Goal: Check status: Check status

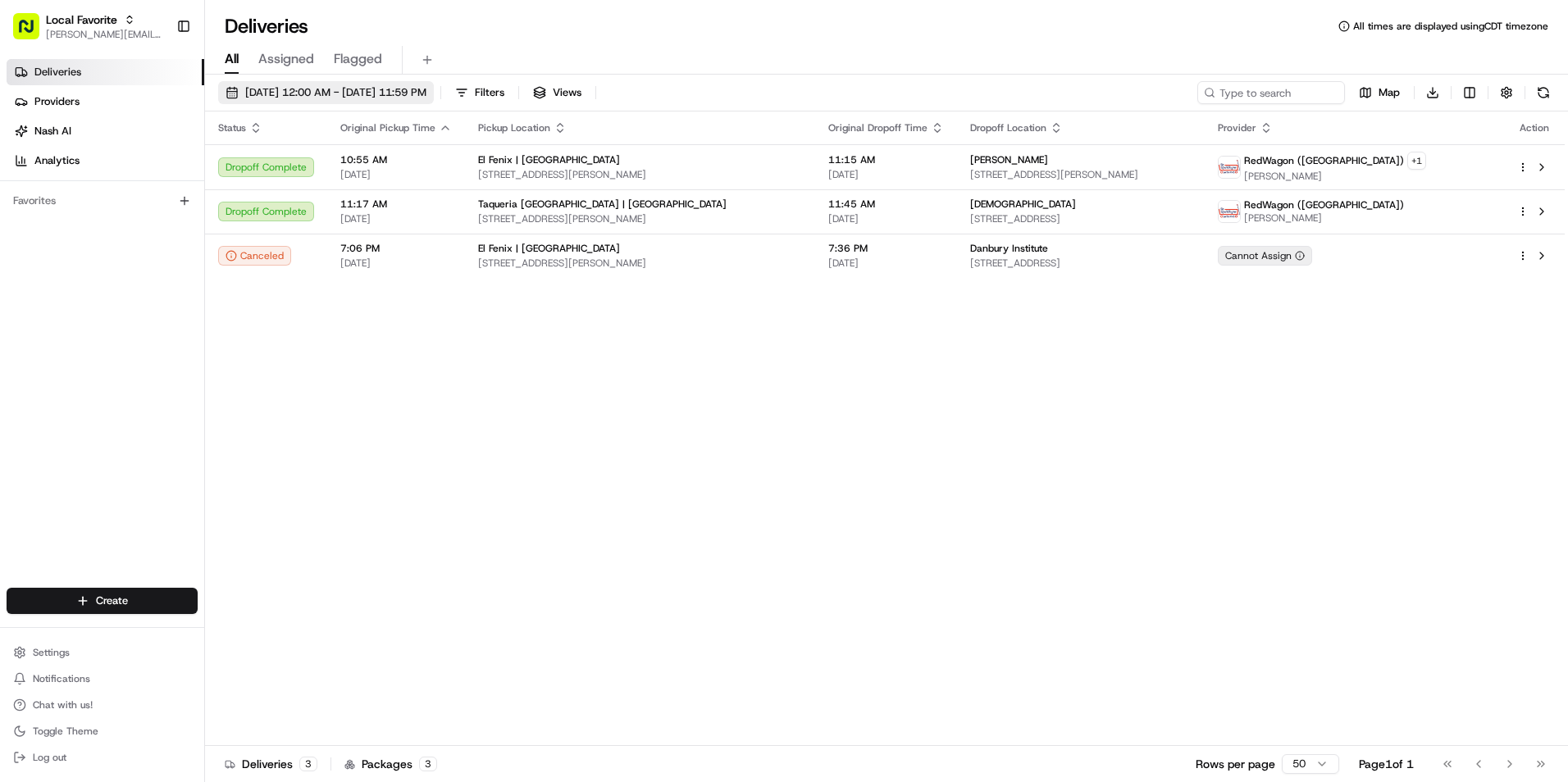
click at [337, 90] on span "[DATE] 12:00 AM - [DATE] 11:59 PM" at bounding box center [336, 93] width 181 height 15
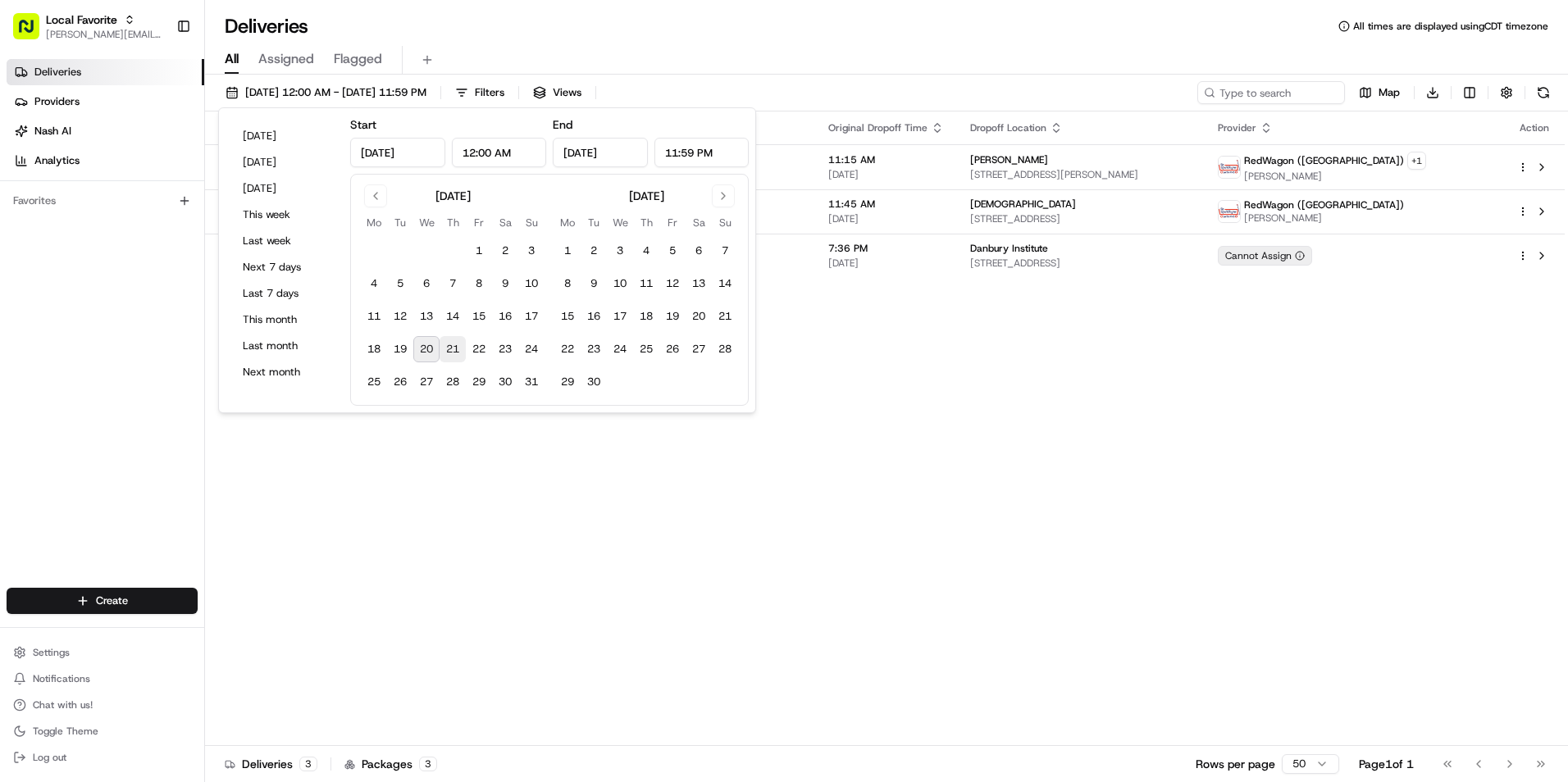
click at [451, 350] on button "21" at bounding box center [453, 350] width 26 height 26
type input "Aug 21, 2025"
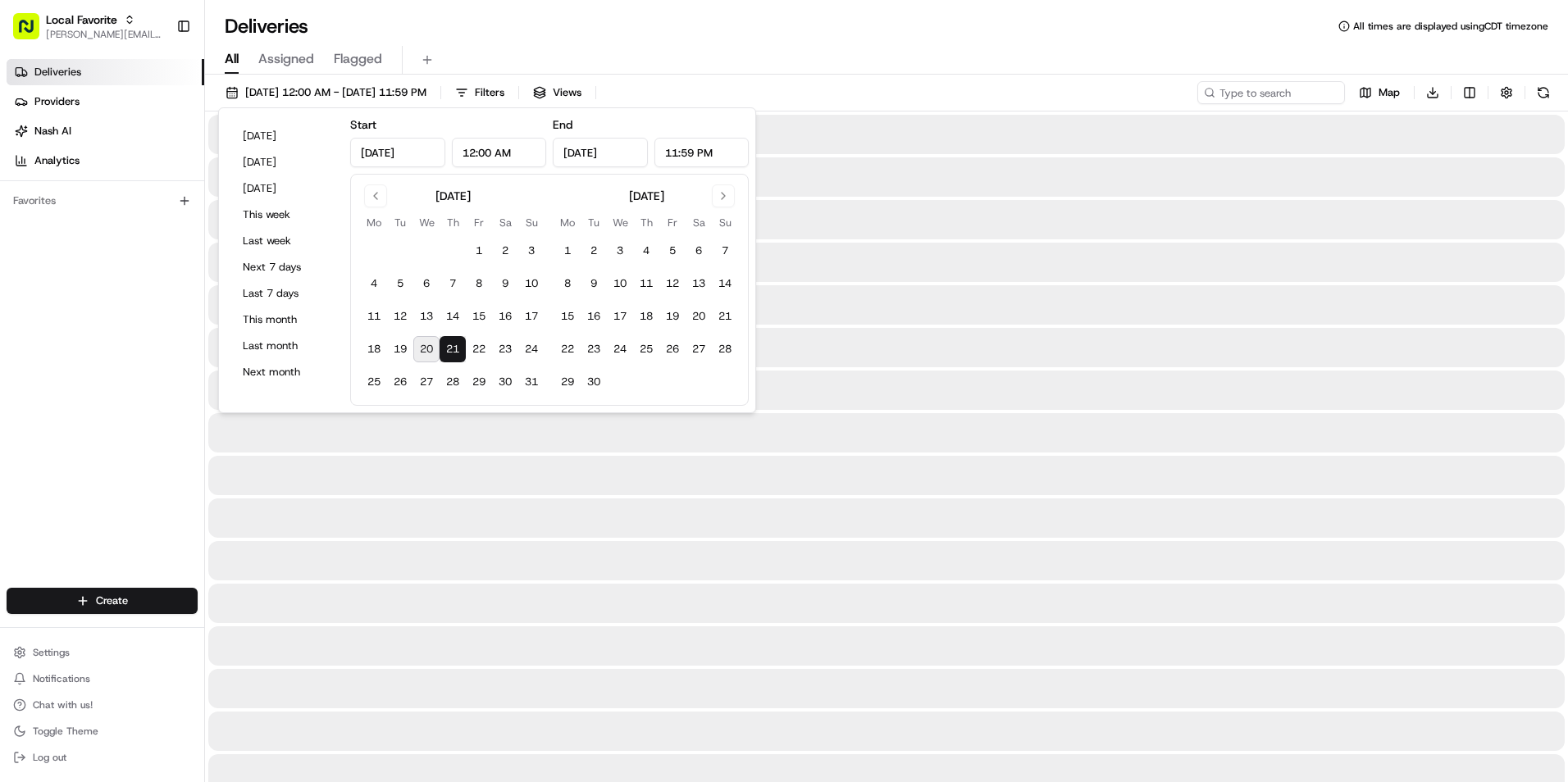
click at [451, 350] on button "21" at bounding box center [453, 350] width 26 height 26
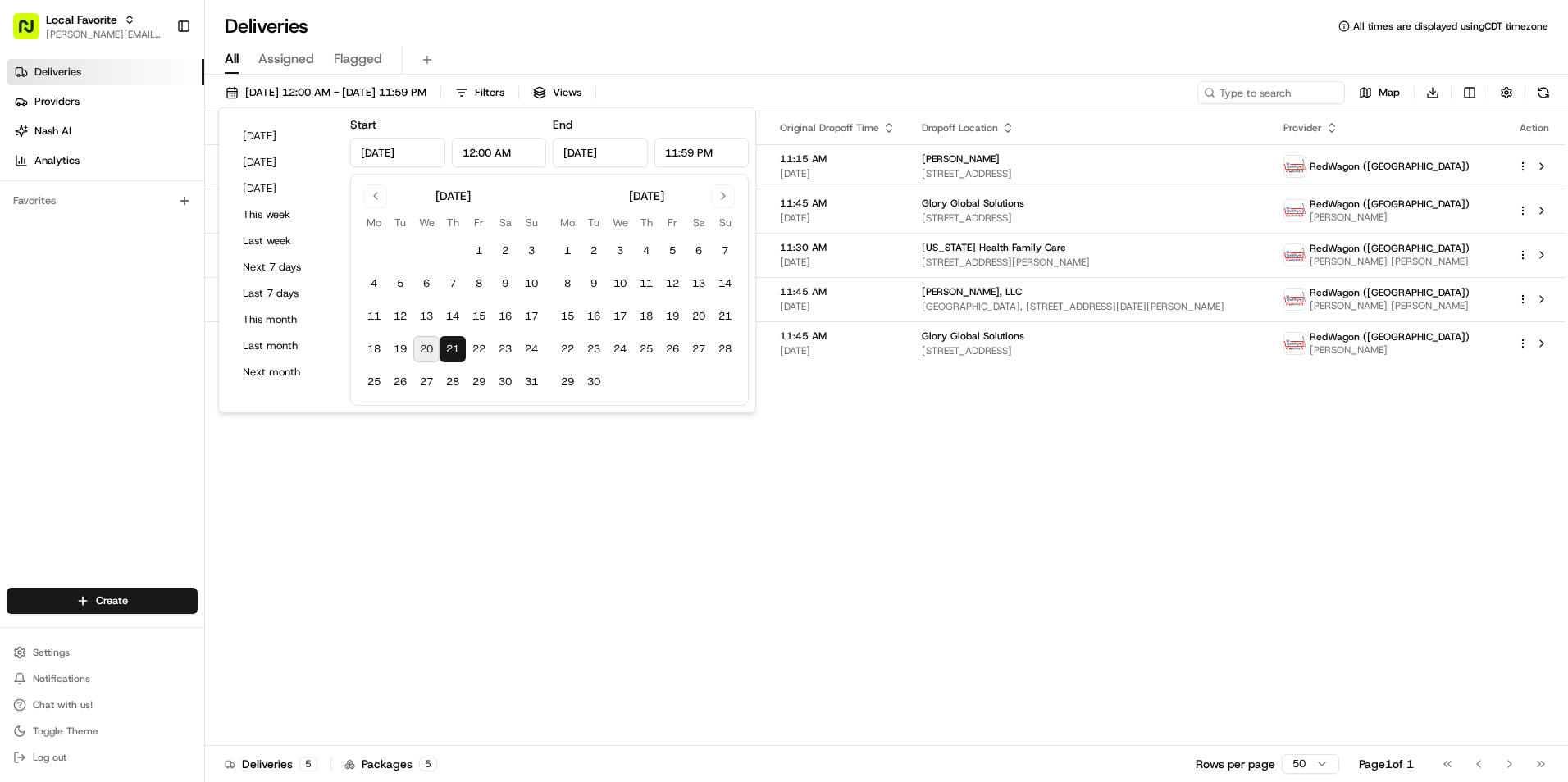
click at [589, 32] on div "Deliveries All times are displayed using CDT timezone" at bounding box center [887, 26] width 1364 height 26
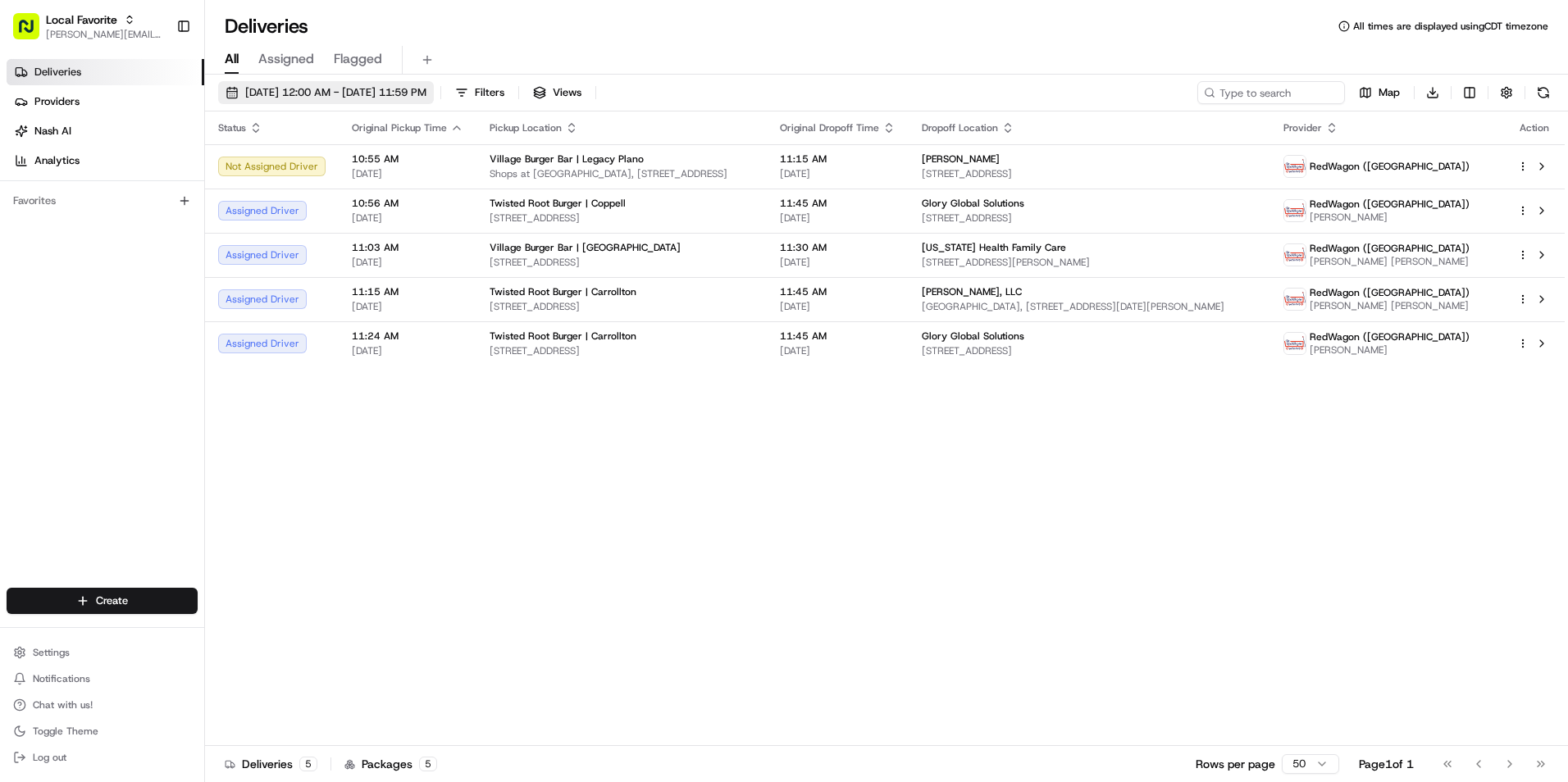
click at [273, 87] on span "[DATE] 12:00 AM - [DATE] 11:59 PM" at bounding box center [336, 93] width 181 height 15
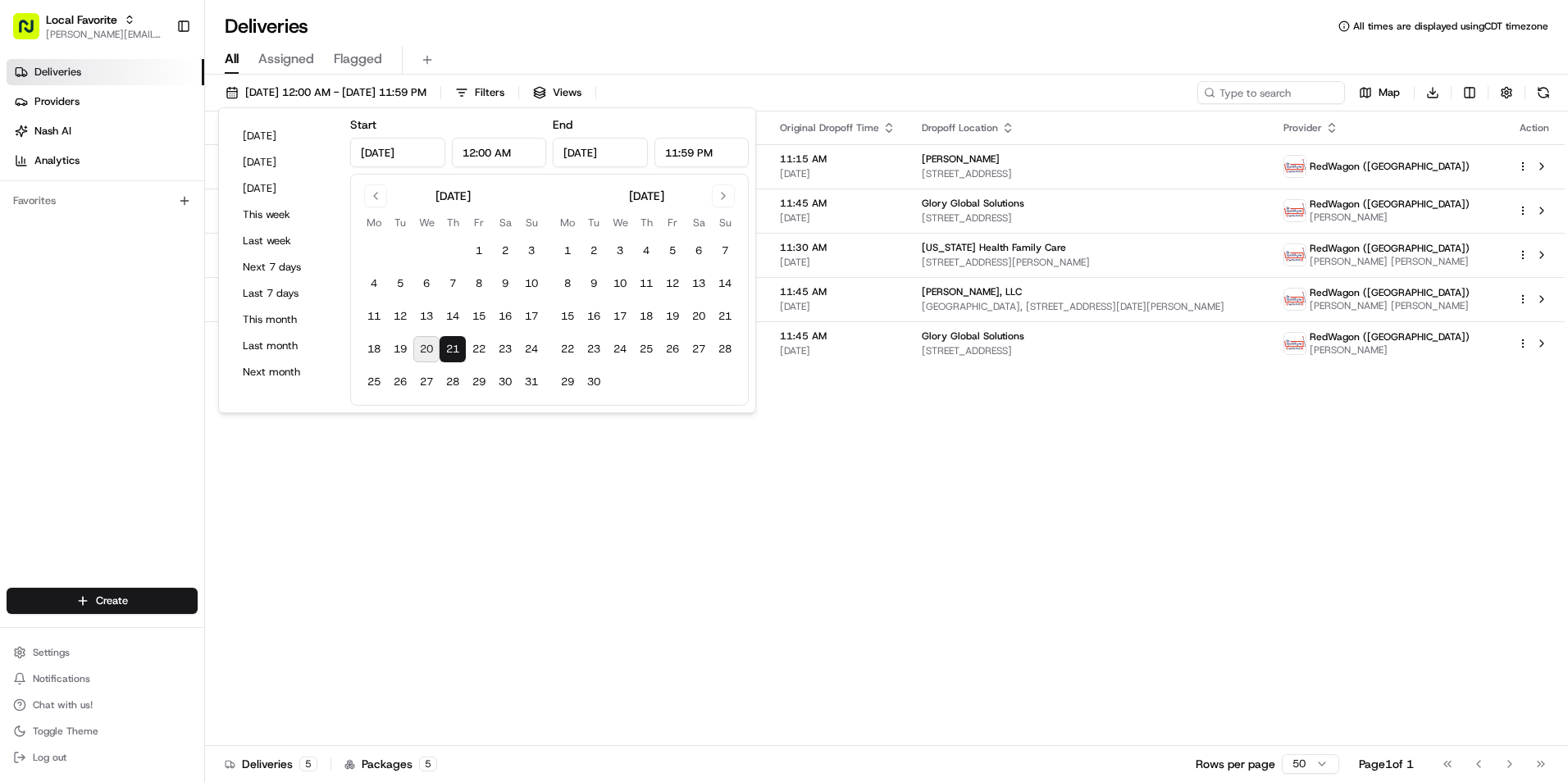
click at [422, 352] on button "20" at bounding box center [427, 350] width 26 height 26
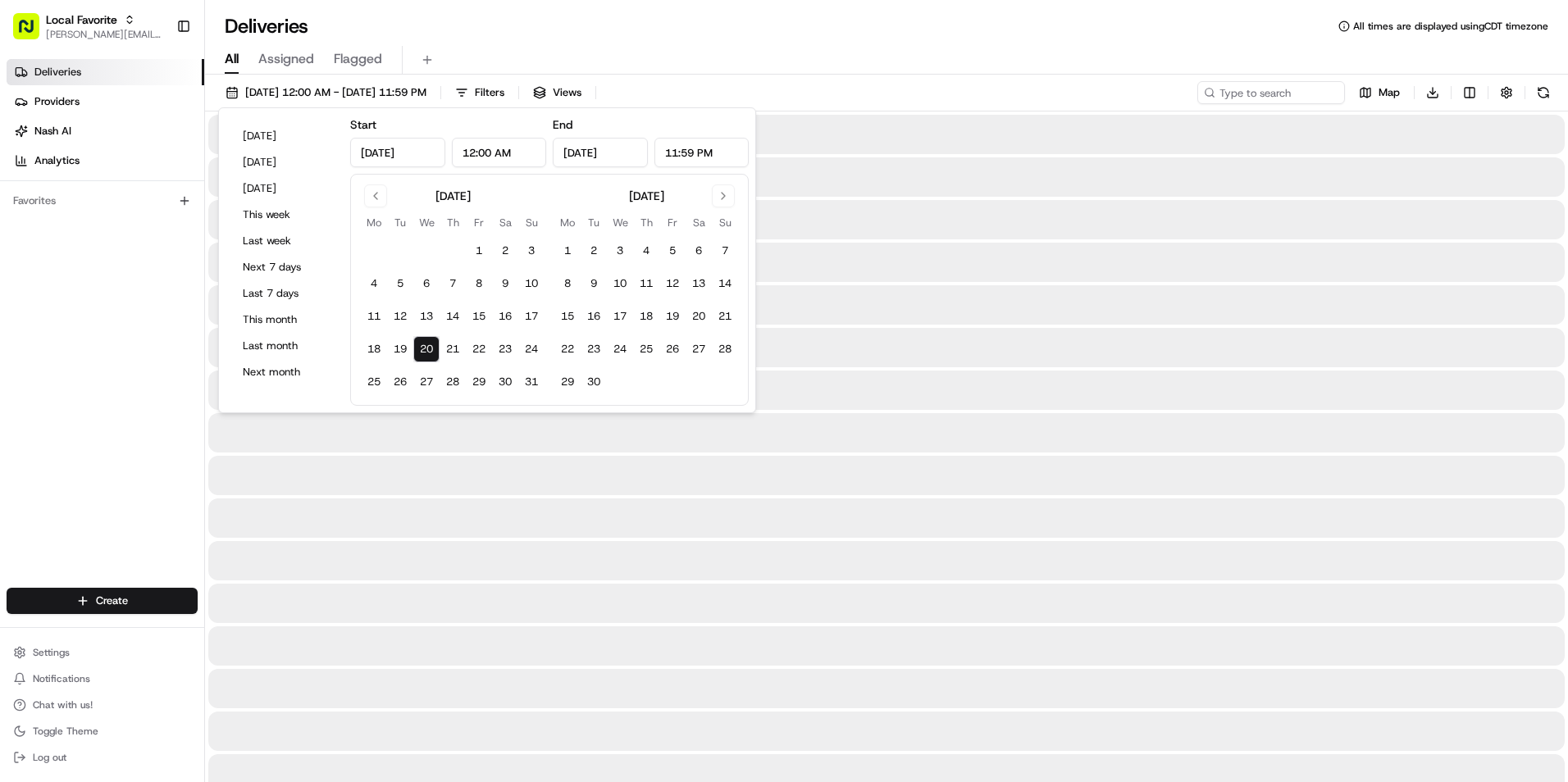
type input "Aug 20, 2025"
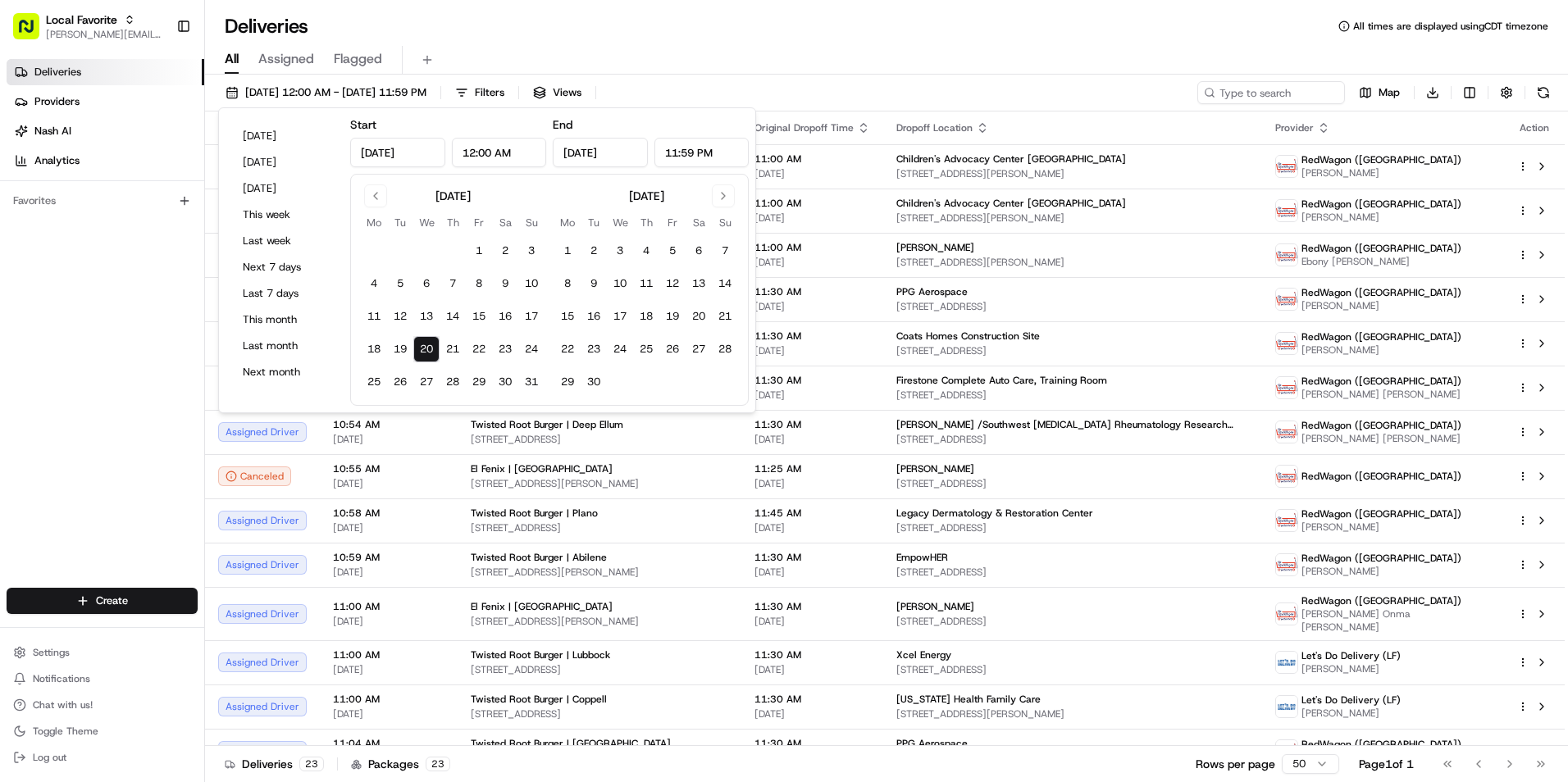
click at [588, 26] on div "Deliveries All times are displayed using CDT timezone" at bounding box center [887, 26] width 1364 height 26
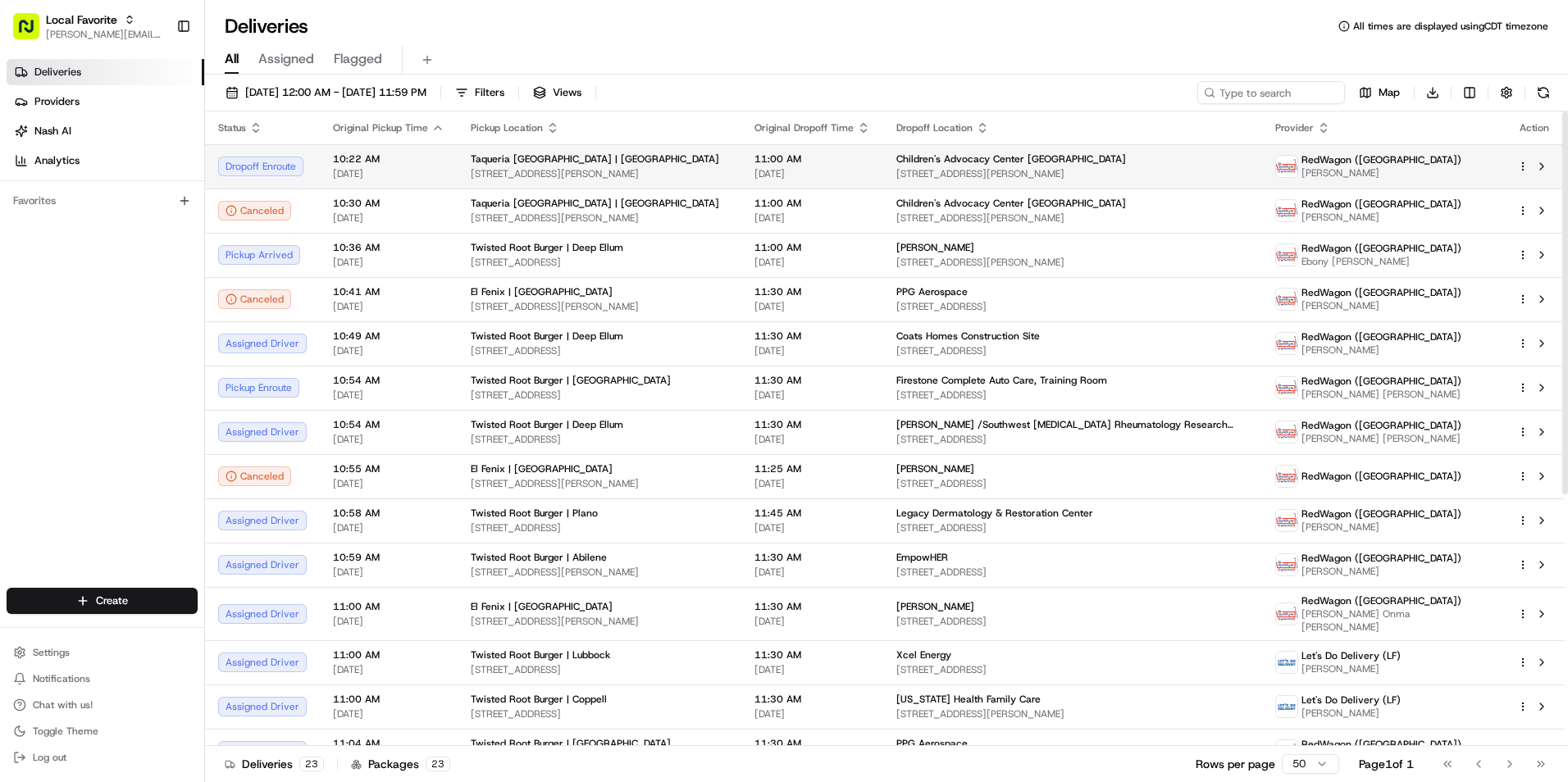
click at [856, 154] on td "11:00 AM 08/20/2025" at bounding box center [812, 166] width 142 height 44
click at [618, 165] on span "Taqueria La Ventana | Downtown Dallas" at bounding box center [595, 159] width 249 height 13
click at [294, 88] on span "08/20/2025 12:00 AM - 08/20/2025 11:59 PM" at bounding box center [336, 93] width 181 height 15
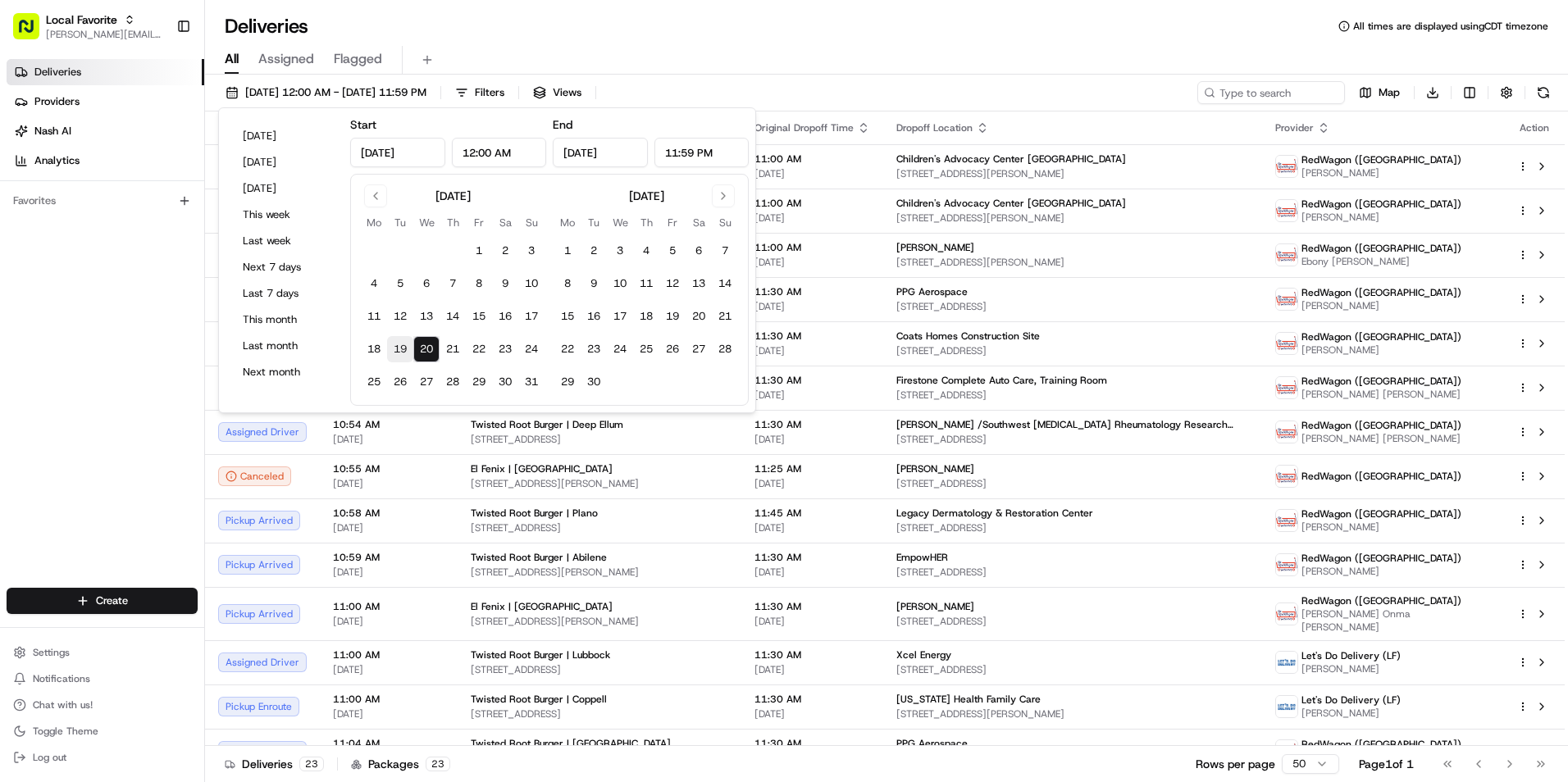
click at [403, 350] on button "19" at bounding box center [400, 350] width 26 height 26
type input "Aug 19, 2025"
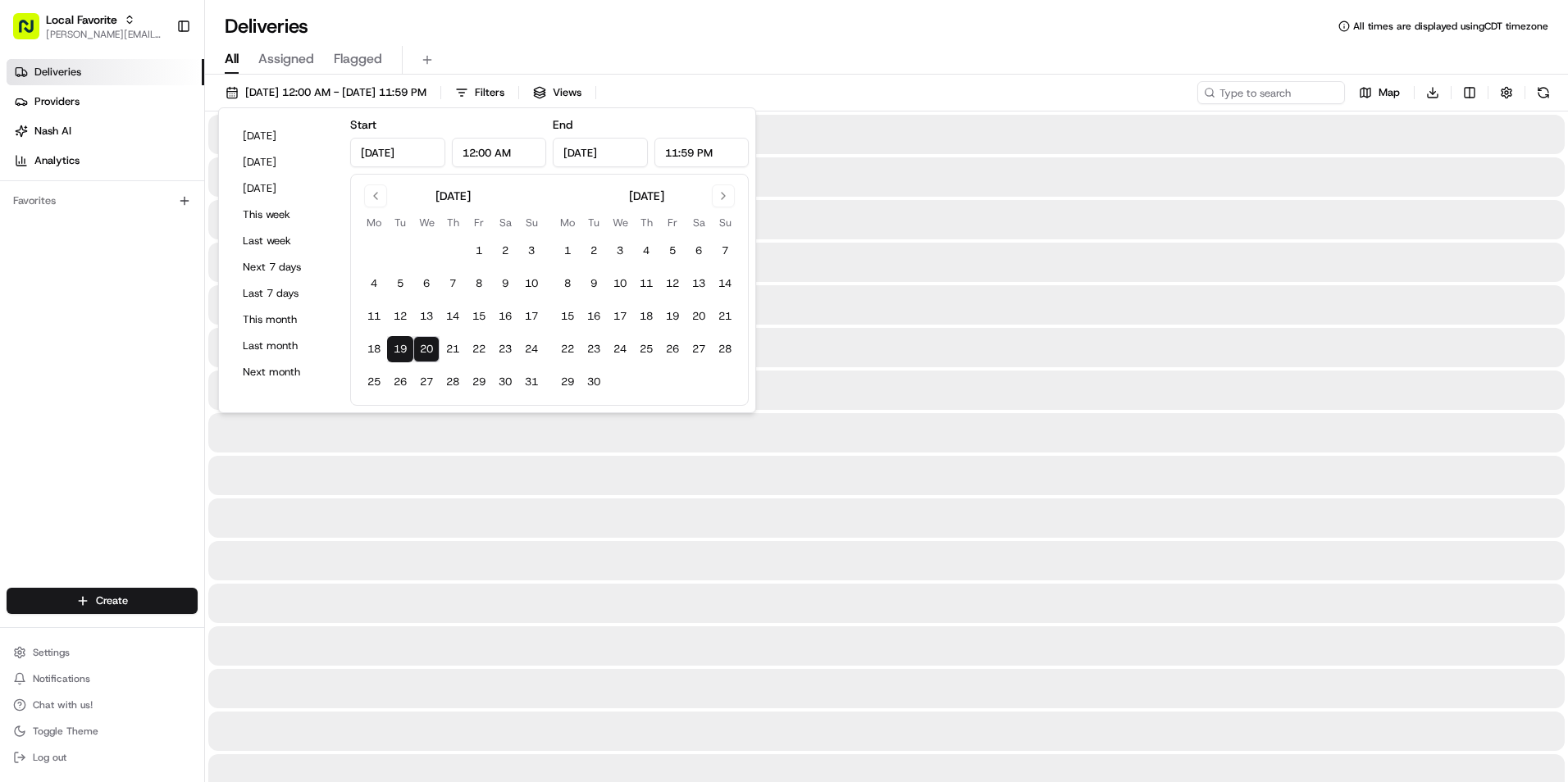
click at [403, 350] on button "19" at bounding box center [400, 350] width 26 height 26
type input "Aug 19, 2025"
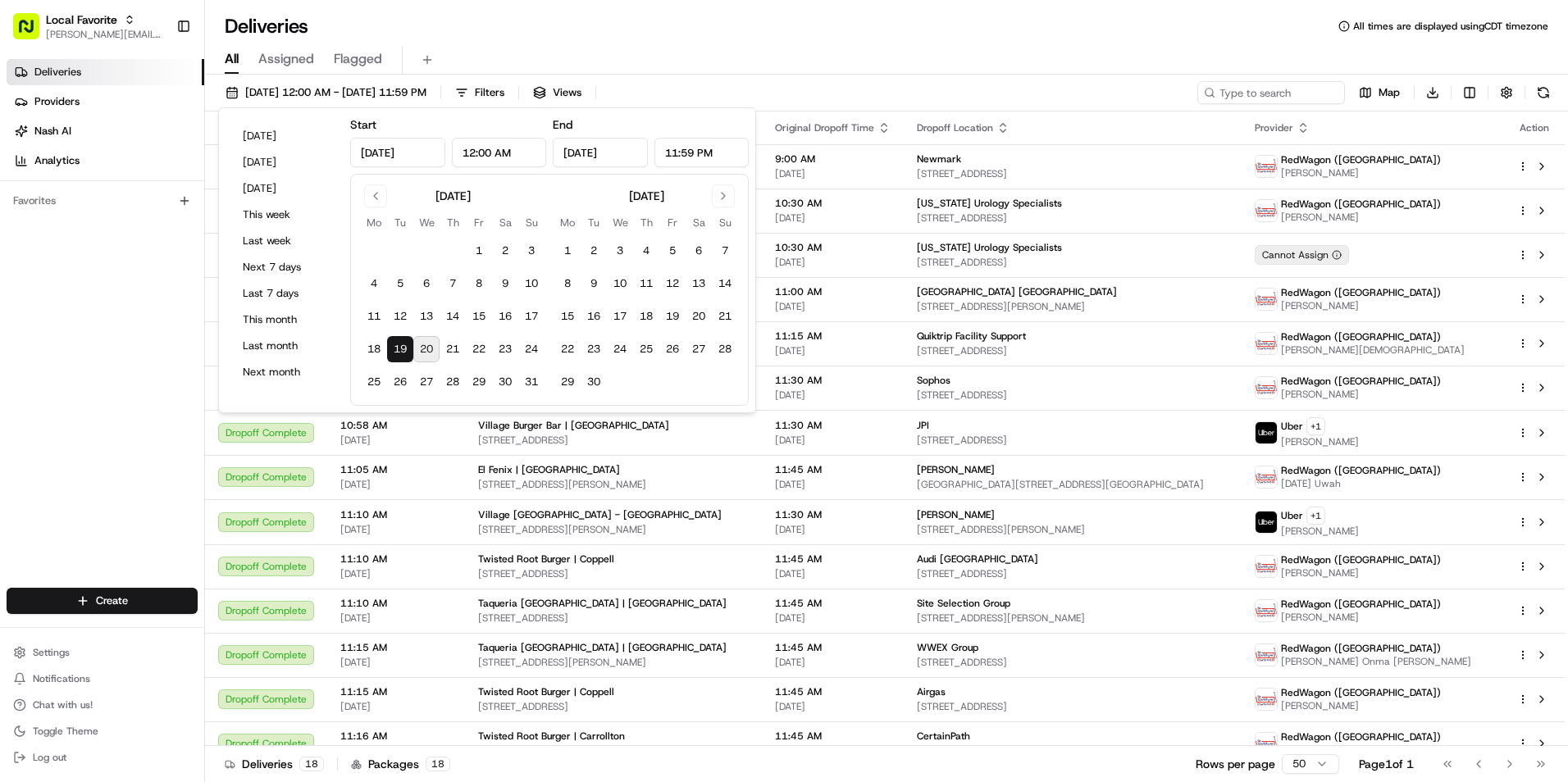
click at [463, 21] on div "Deliveries All times are displayed using CDT timezone" at bounding box center [887, 26] width 1364 height 26
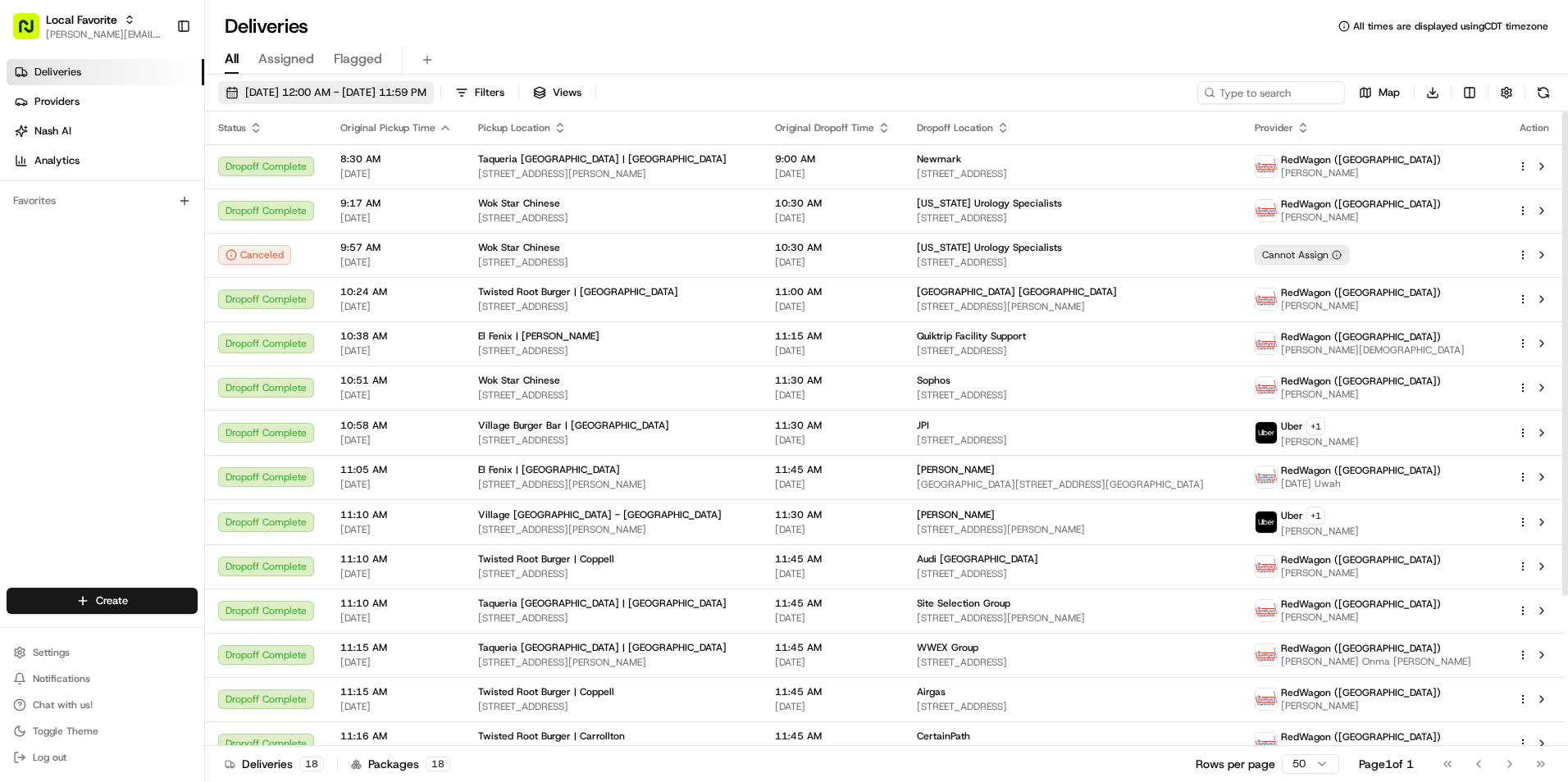
click at [306, 90] on span "08/19/2025 12:00 AM - 08/19/2025 11:59 PM" at bounding box center [336, 93] width 181 height 15
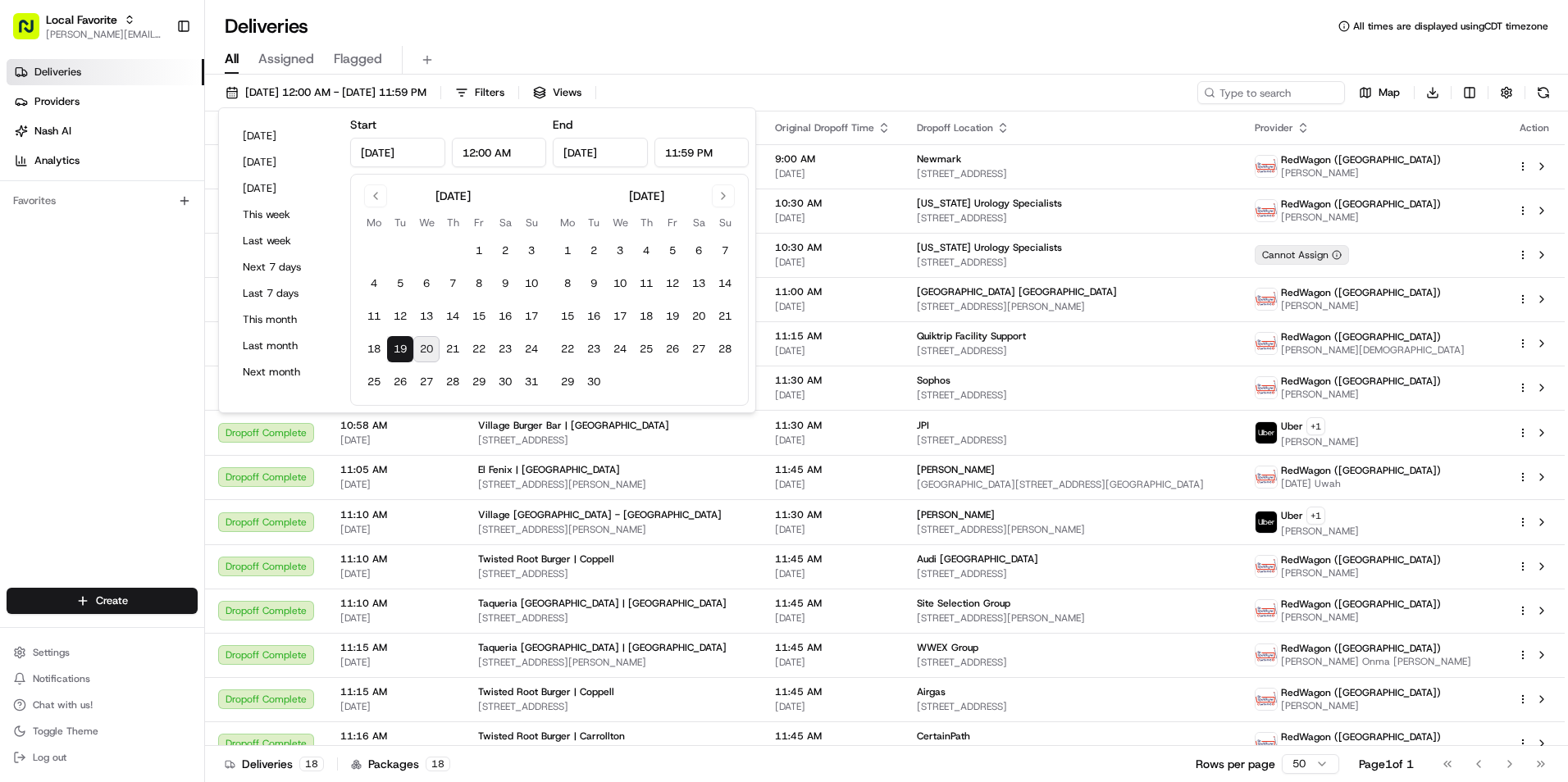
click at [430, 348] on button "20" at bounding box center [427, 350] width 26 height 26
type input "Aug 20, 2025"
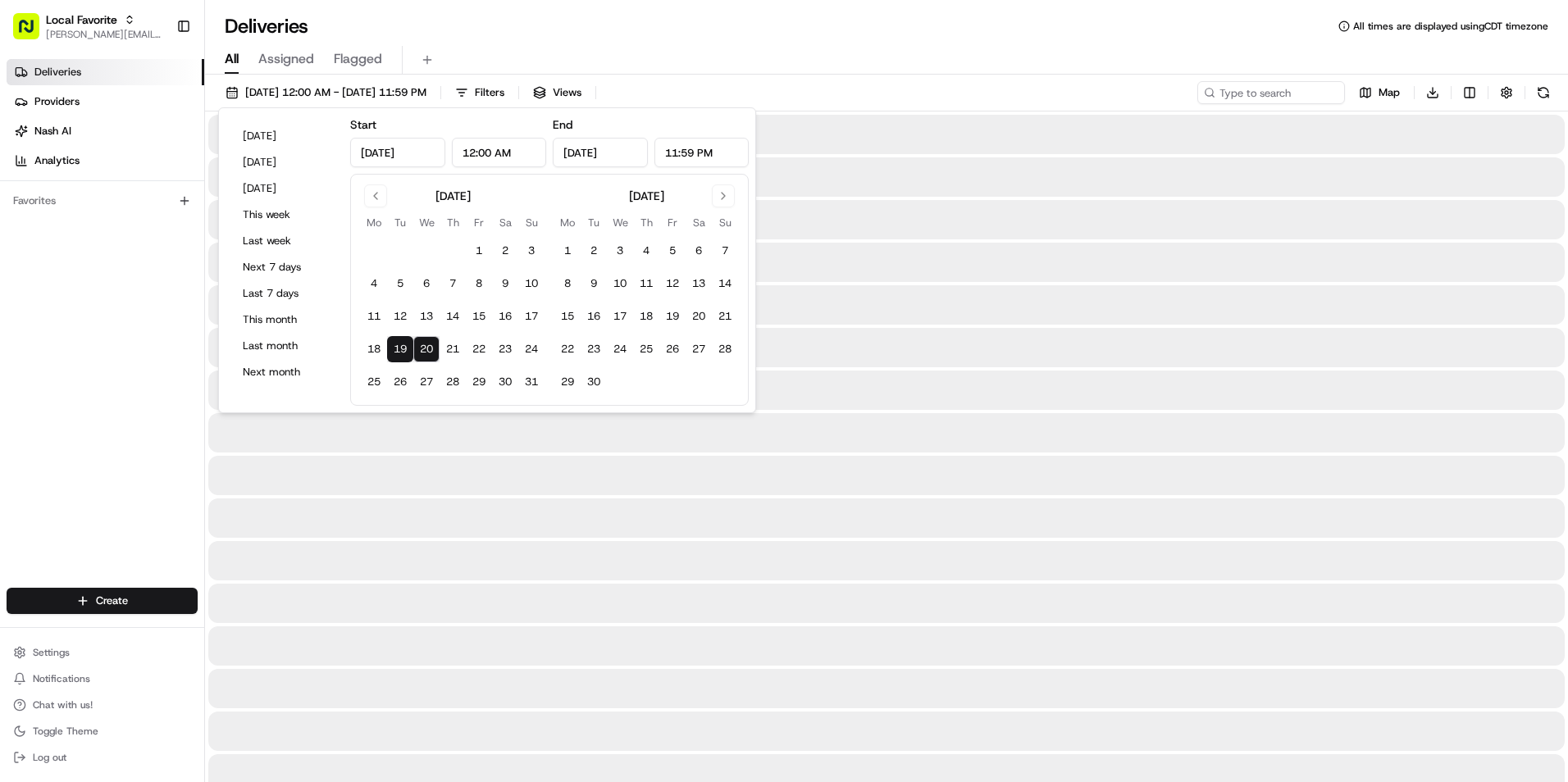
click at [430, 348] on button "20" at bounding box center [427, 350] width 26 height 26
type input "Aug 20, 2025"
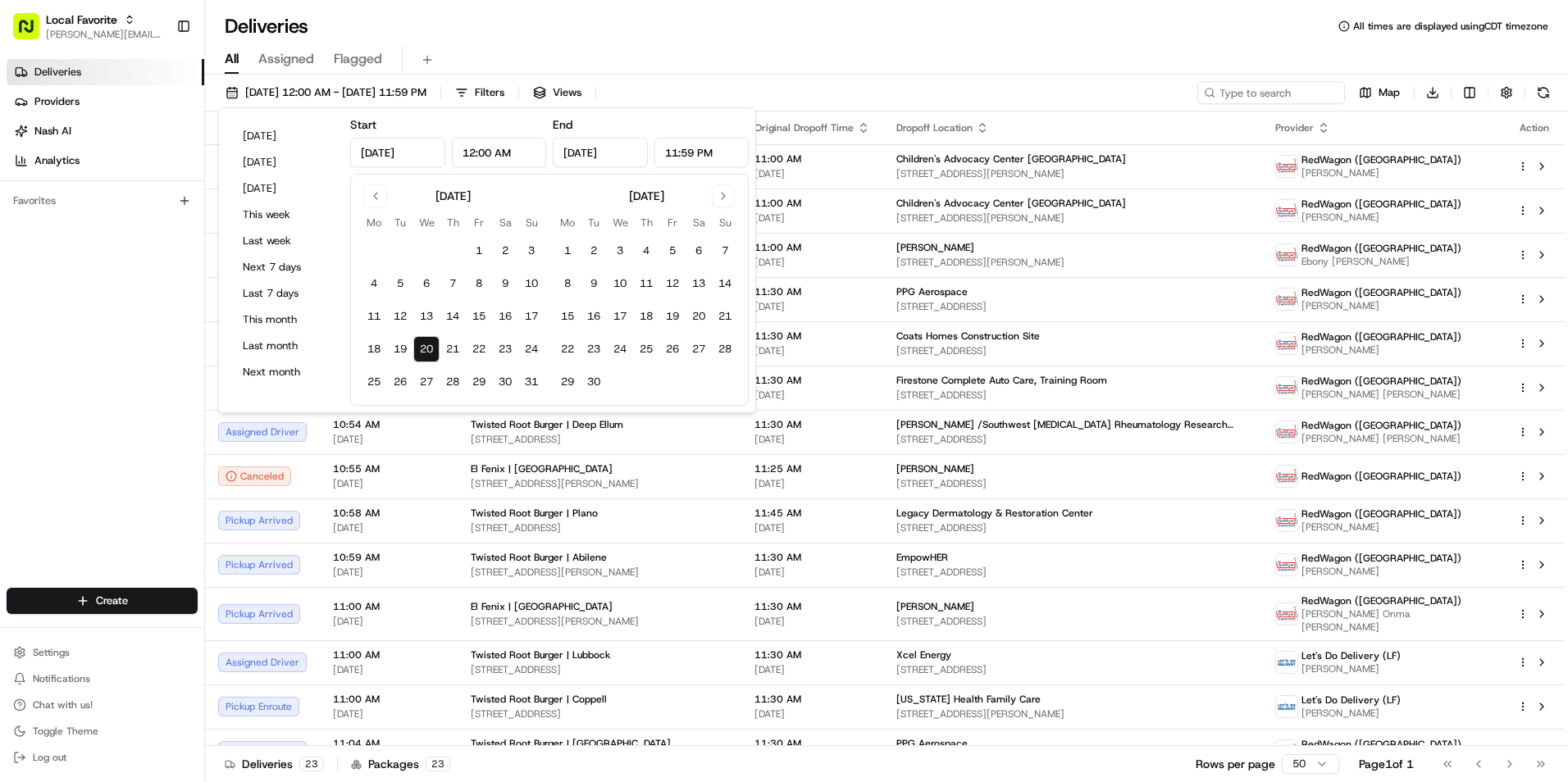
click at [520, 29] on div "Deliveries All times are displayed using CDT timezone" at bounding box center [887, 26] width 1364 height 26
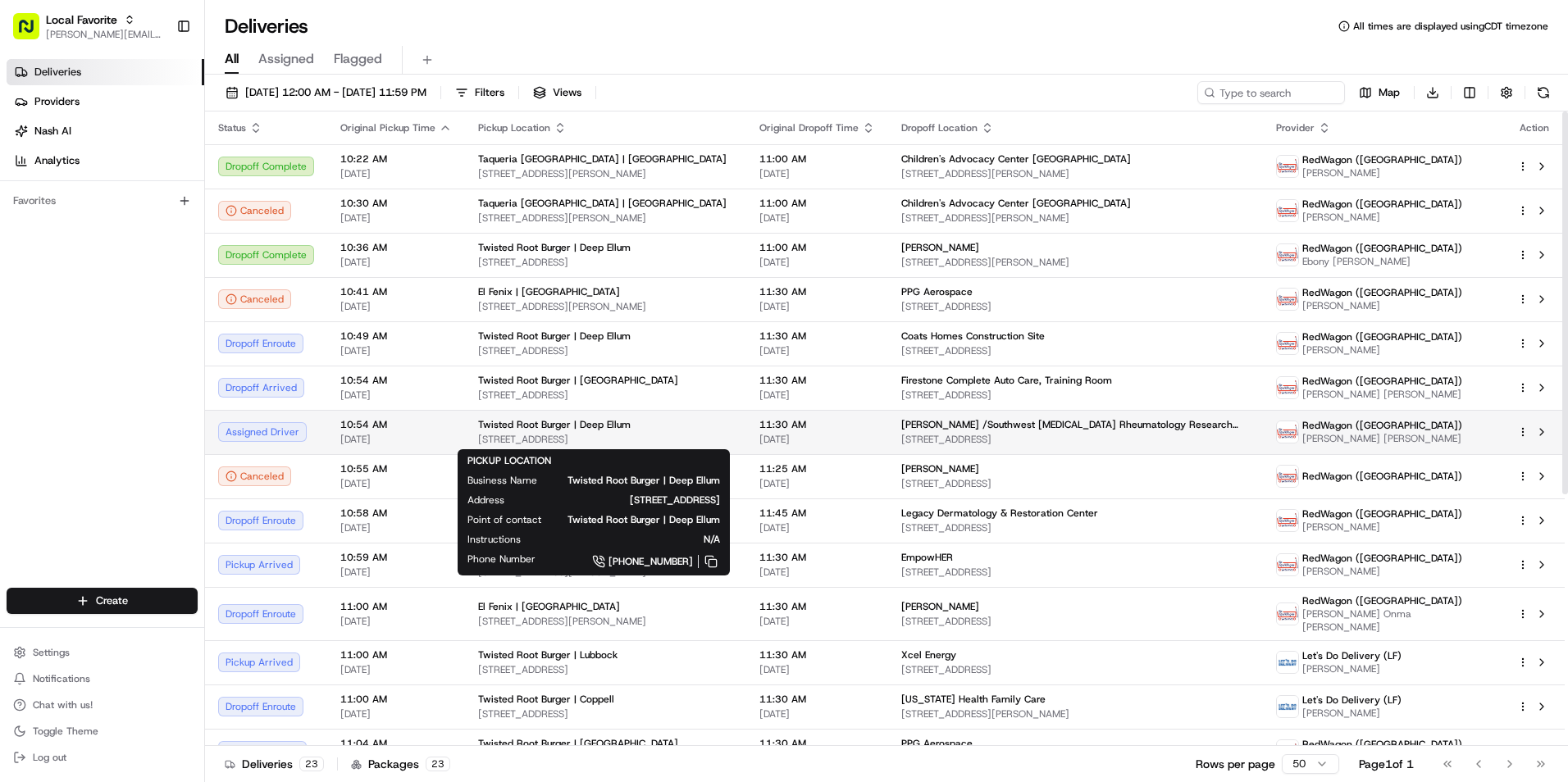
click at [690, 429] on div "Twisted Root Burger | Deep Ellum" at bounding box center [606, 425] width 255 height 13
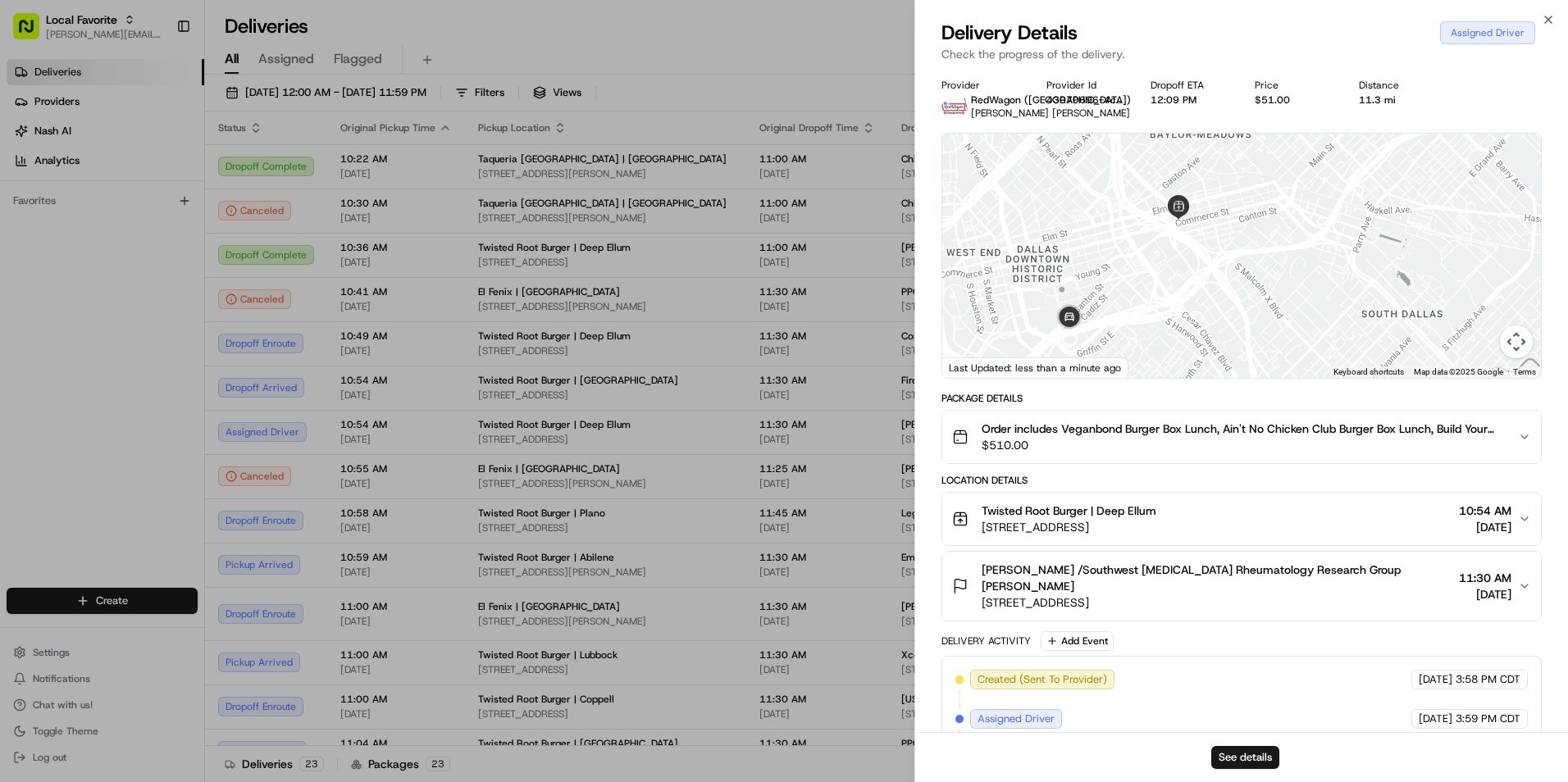
drag, startPoint x: 1175, startPoint y: 357, endPoint x: 1281, endPoint y: 236, distance: 160.9
click at [1281, 236] on div at bounding box center [1242, 256] width 599 height 245
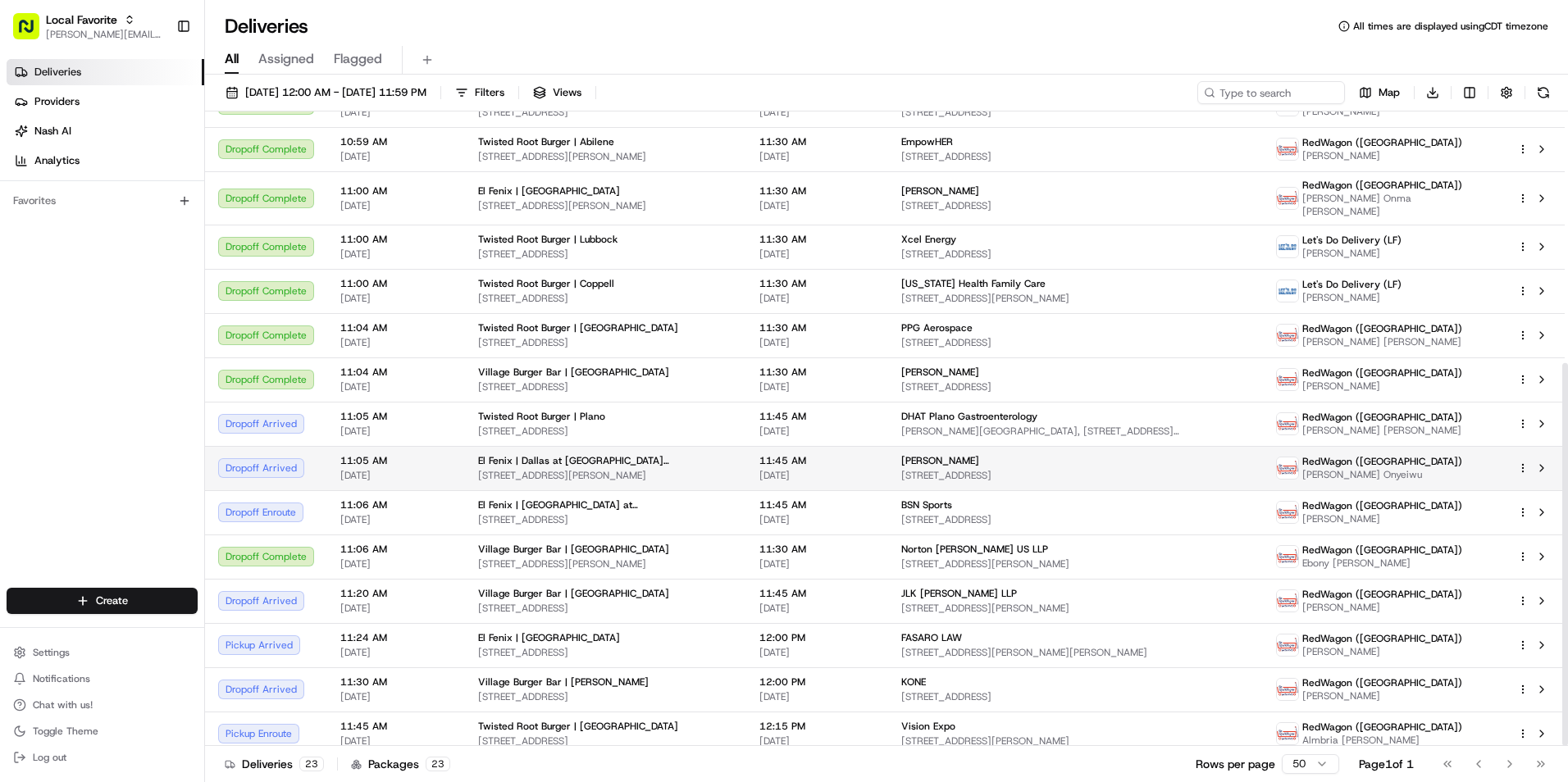
scroll to position [416, 0]
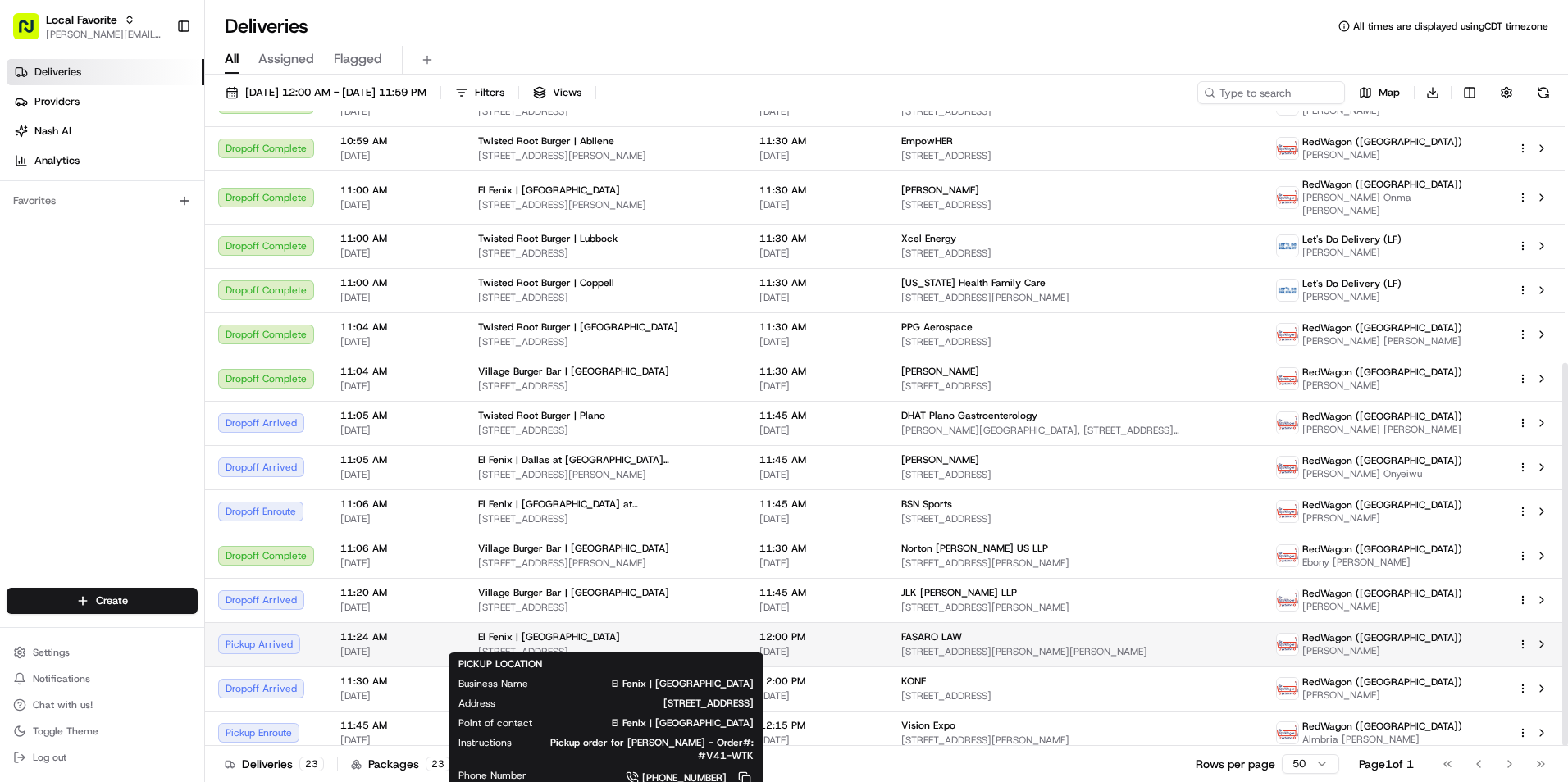
click at [701, 636] on div "El Fenix | Dallas Northwest HWY 6811 W Northwest Hwy, Dallas, TX 75225, USA" at bounding box center [606, 645] width 255 height 28
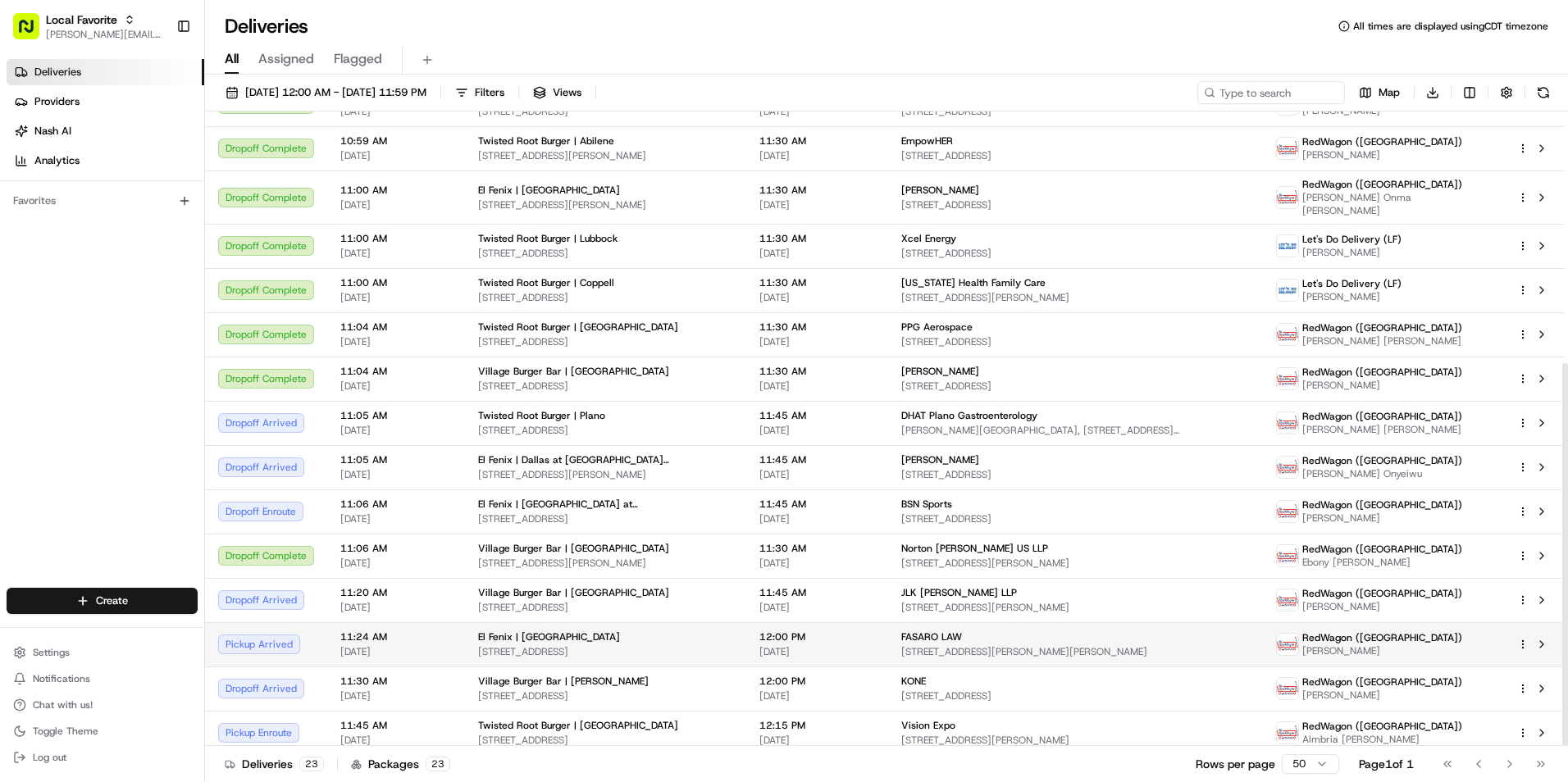
drag, startPoint x: 701, startPoint y: 636, endPoint x: 782, endPoint y: 632, distance: 81.1
click at [782, 632] on span "12:00 PM" at bounding box center [817, 638] width 115 height 13
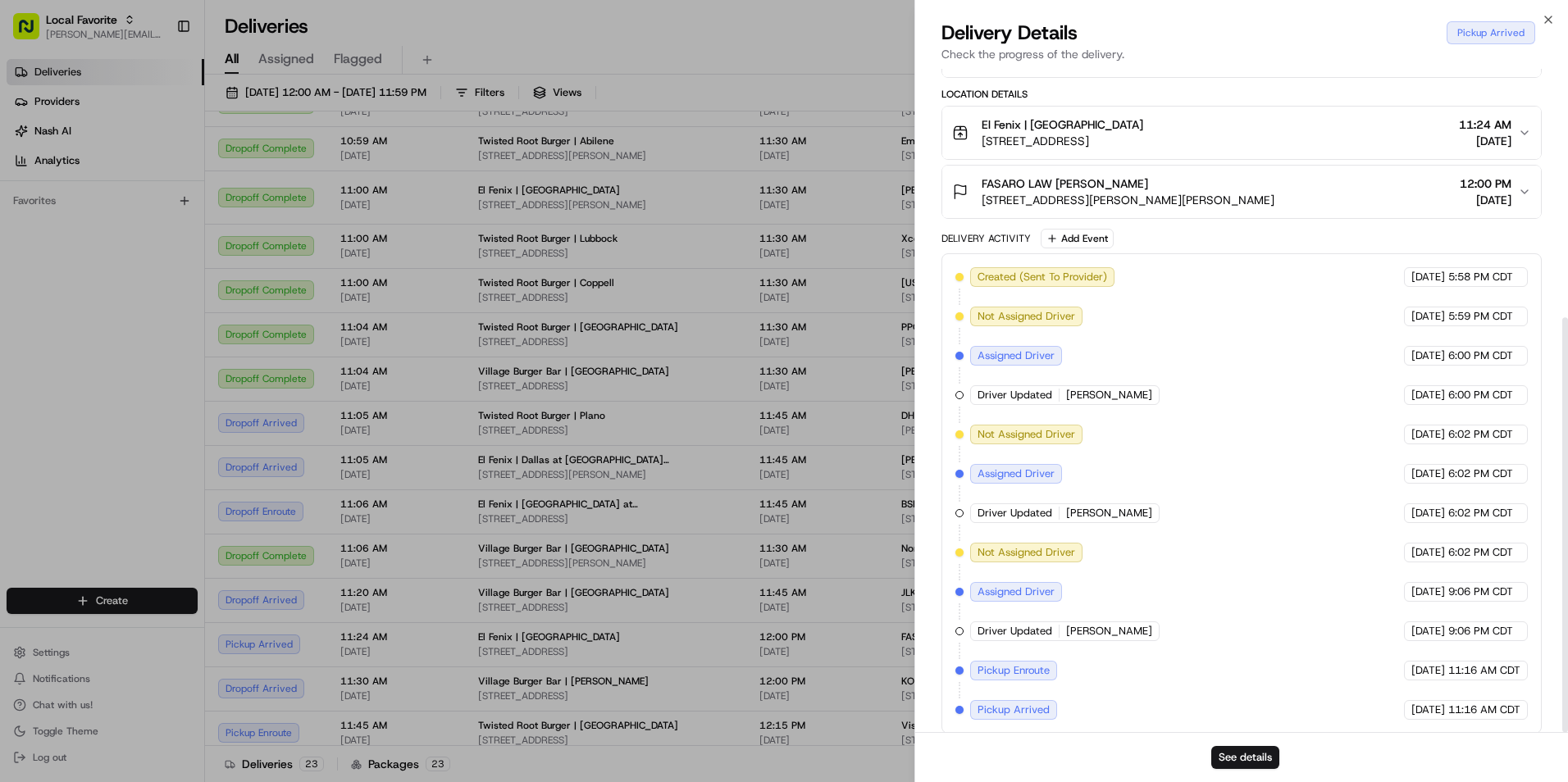
scroll to position [398, 0]
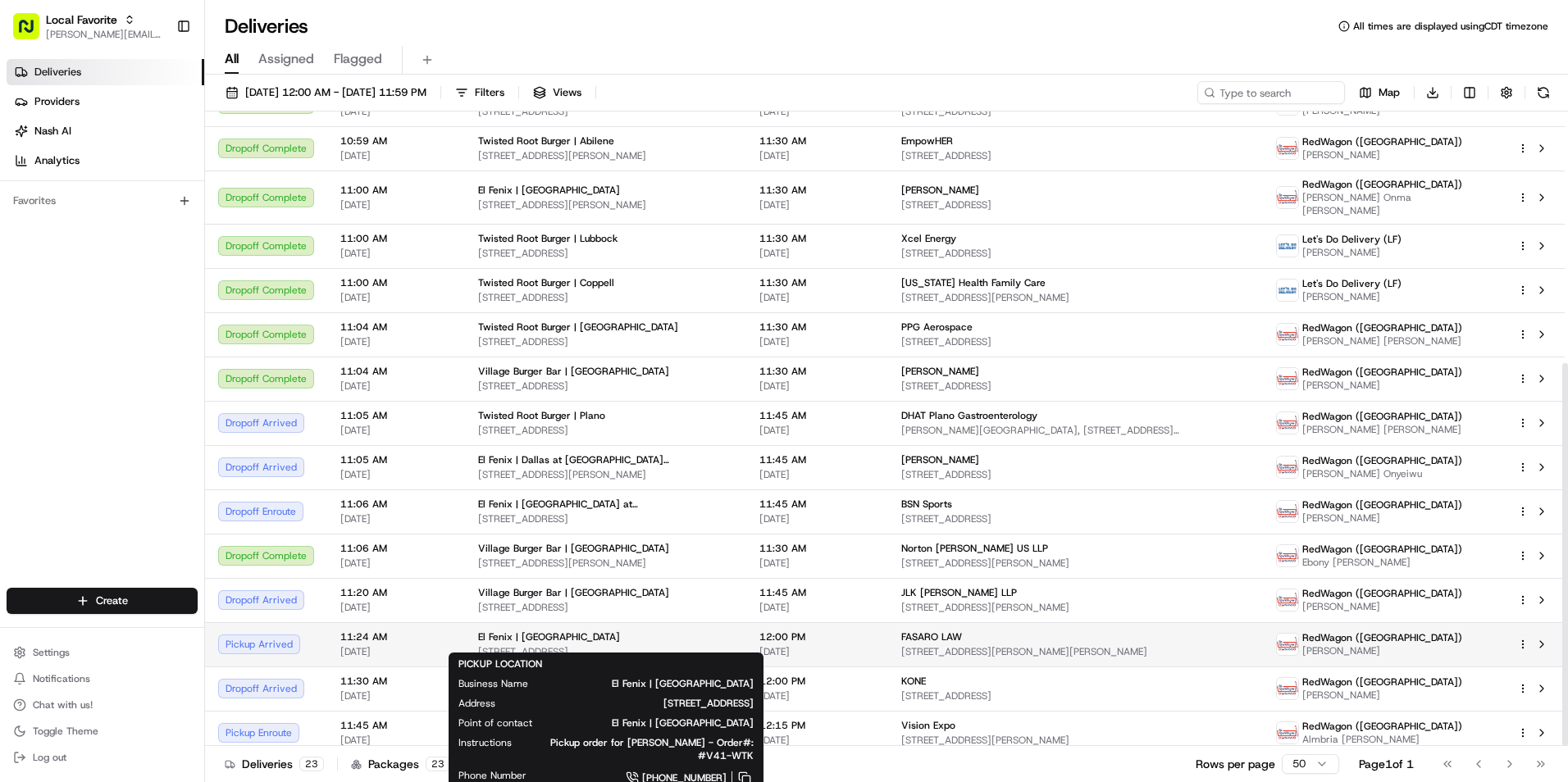
click at [554, 631] on span "El Fenix | Dallas Northwest HWY" at bounding box center [549, 638] width 142 height 13
click at [540, 631] on span "El Fenix | Dallas Northwest HWY" at bounding box center [549, 638] width 142 height 13
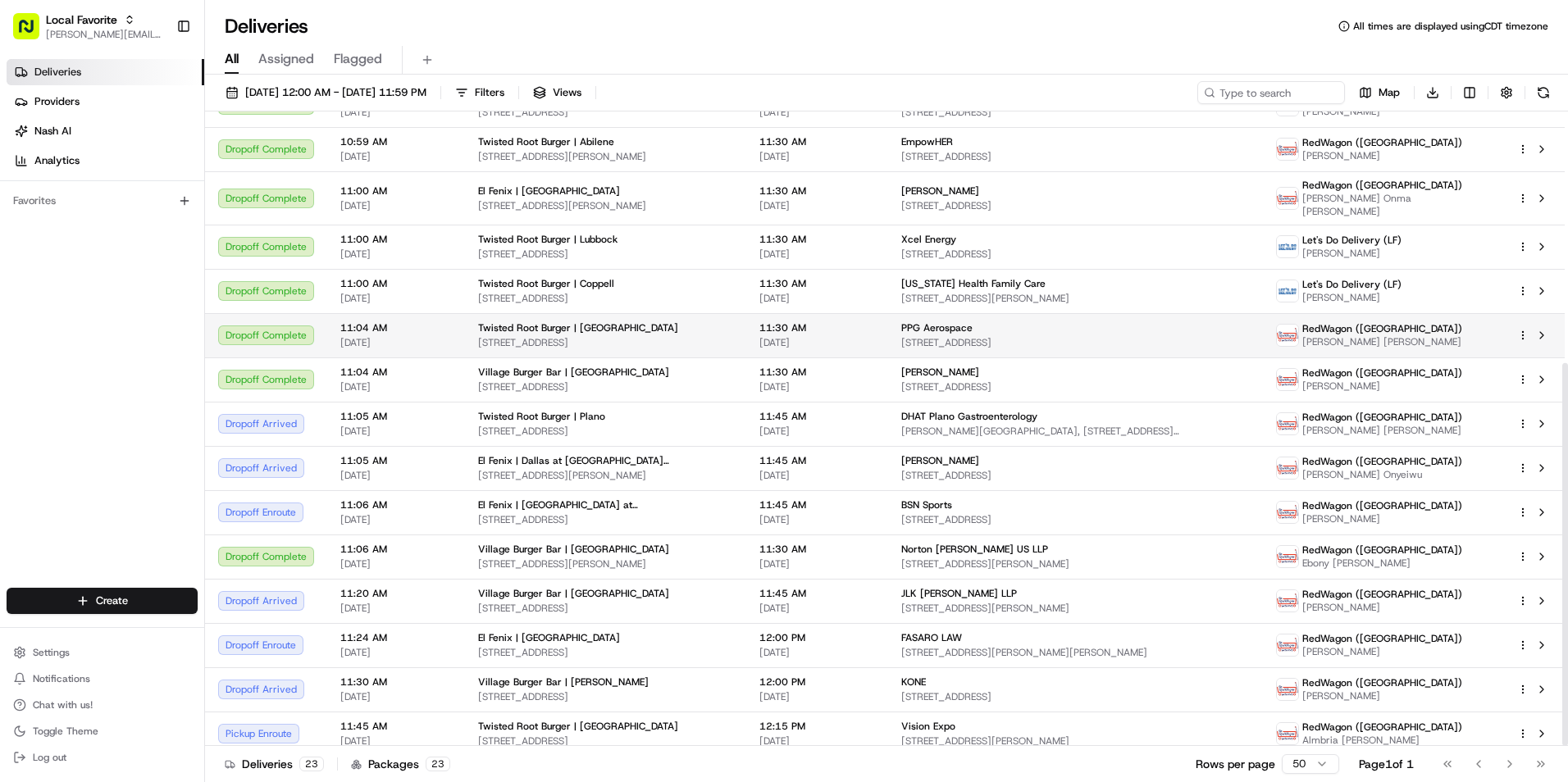
scroll to position [416, 0]
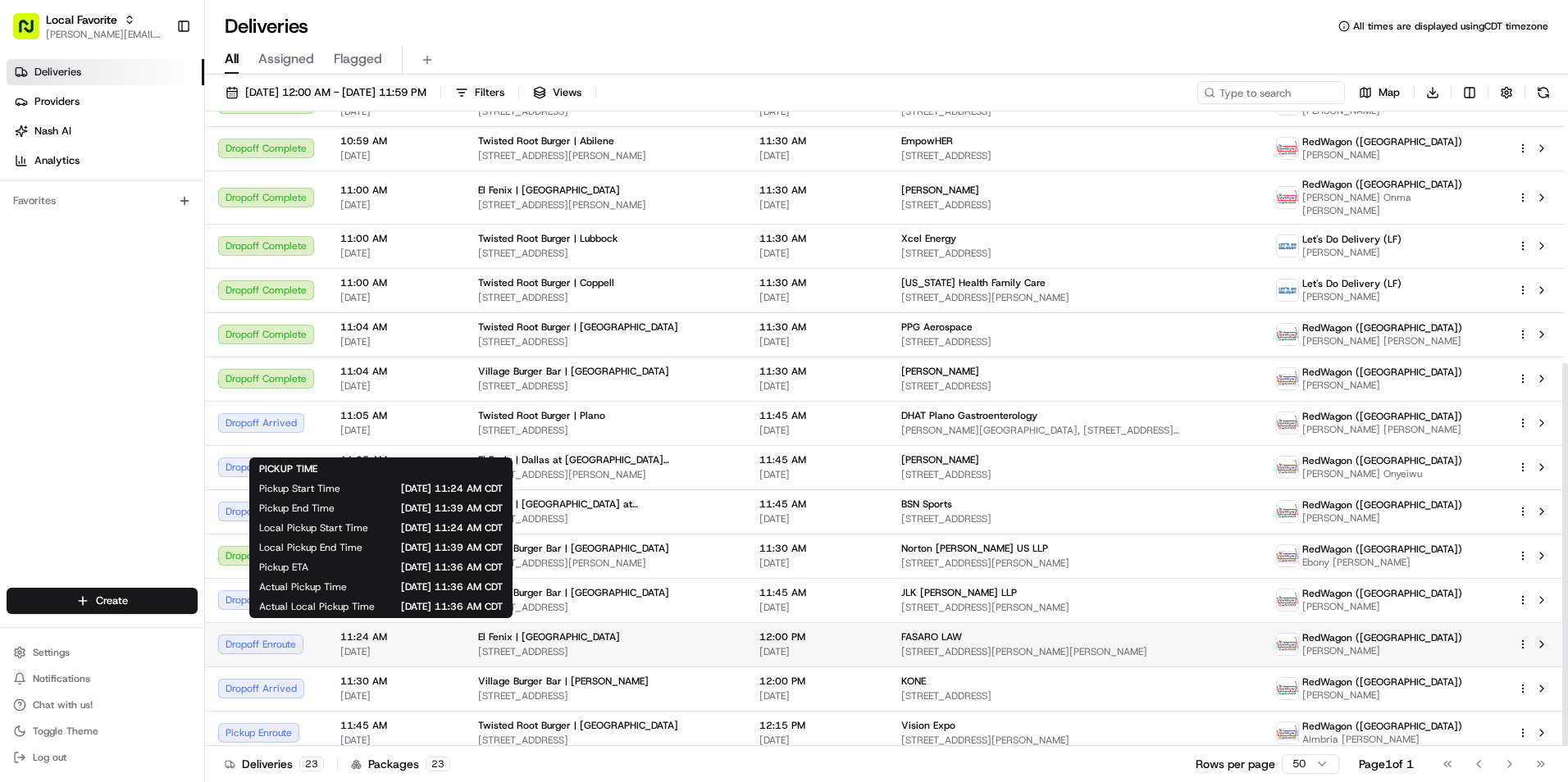
click at [415, 632] on span "11:24 AM" at bounding box center [396, 638] width 112 height 13
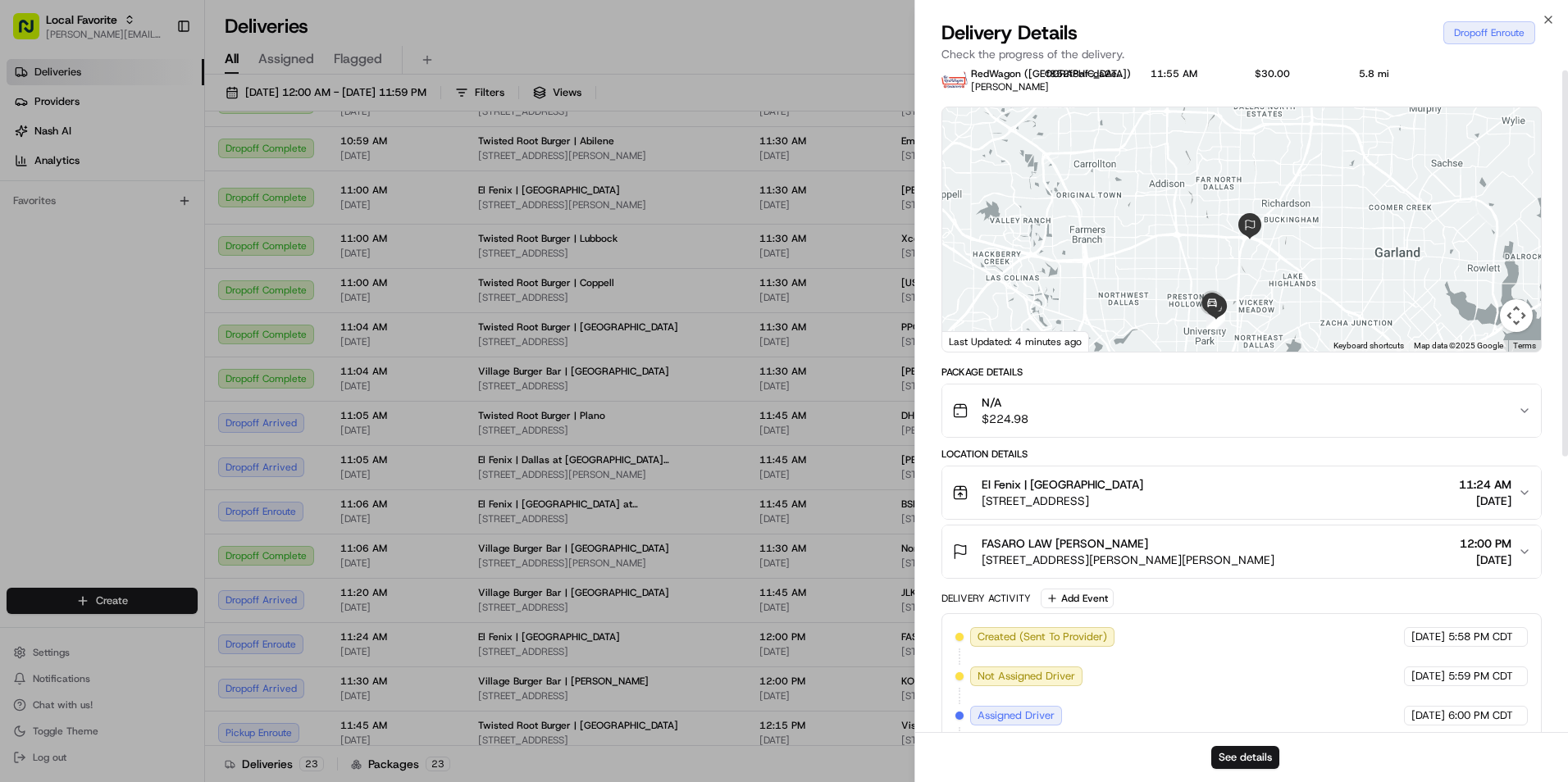
scroll to position [0, 0]
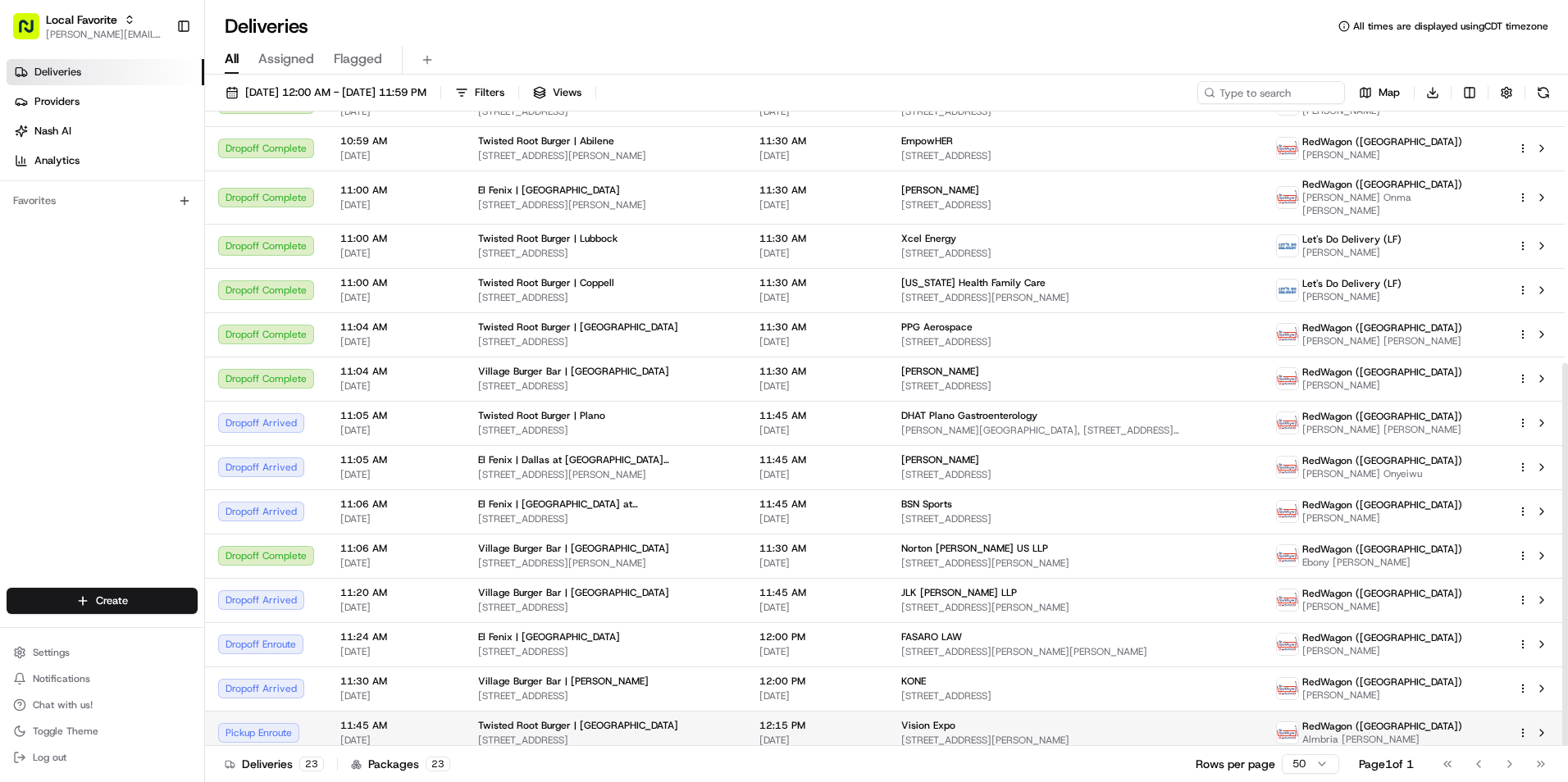
click at [465, 716] on td "Twisted Root Burger | Arlington 310 E Abram St #100, Arlington, TX 76010, USA" at bounding box center [606, 732] width 281 height 44
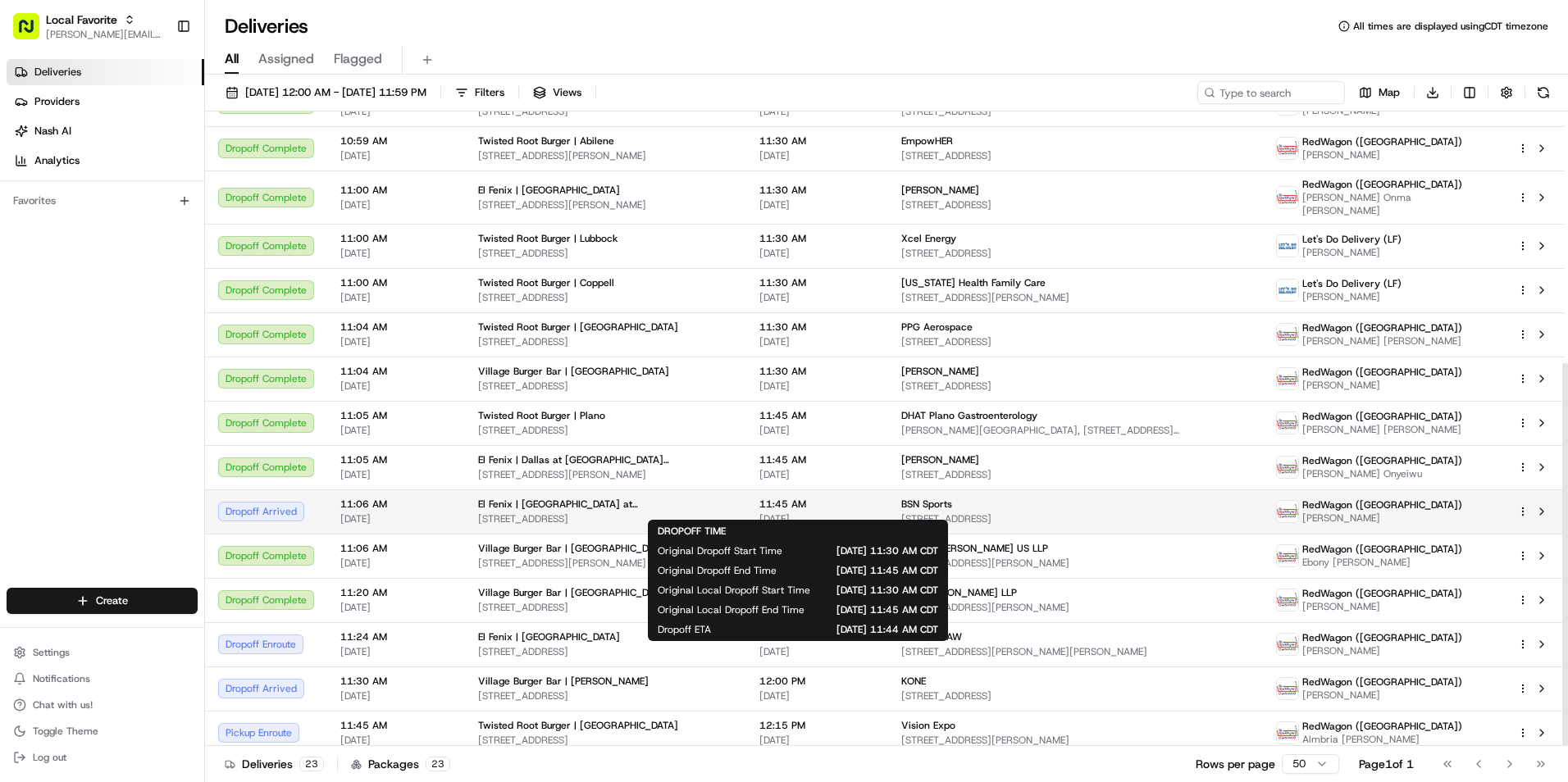
click at [783, 498] on span "11:45 AM" at bounding box center [817, 504] width 115 height 13
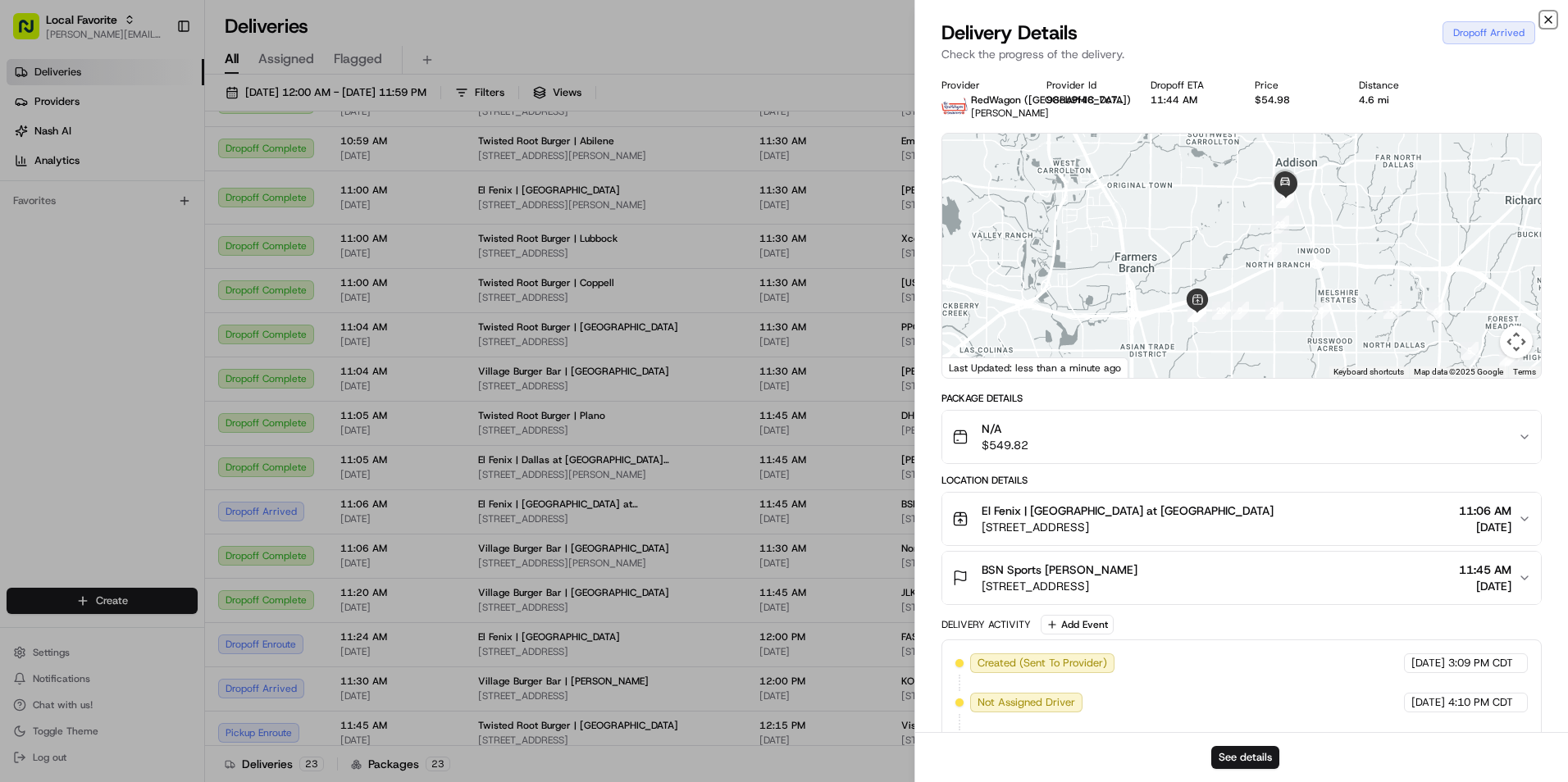
click at [1547, 22] on icon "button" at bounding box center [1548, 19] width 7 height 7
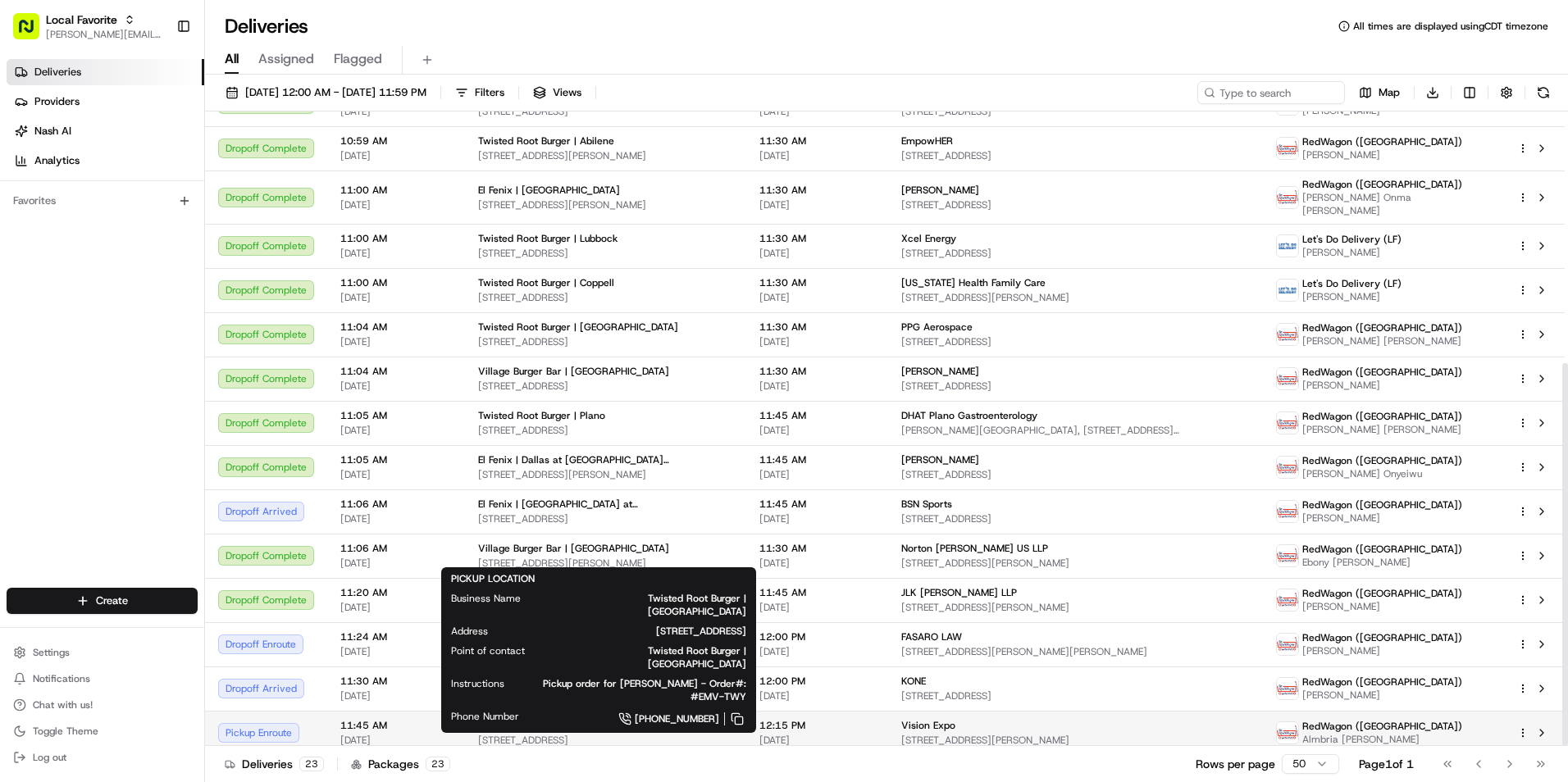
click at [542, 719] on span "Twisted Root Burger | Arlington" at bounding box center [578, 726] width 200 height 13
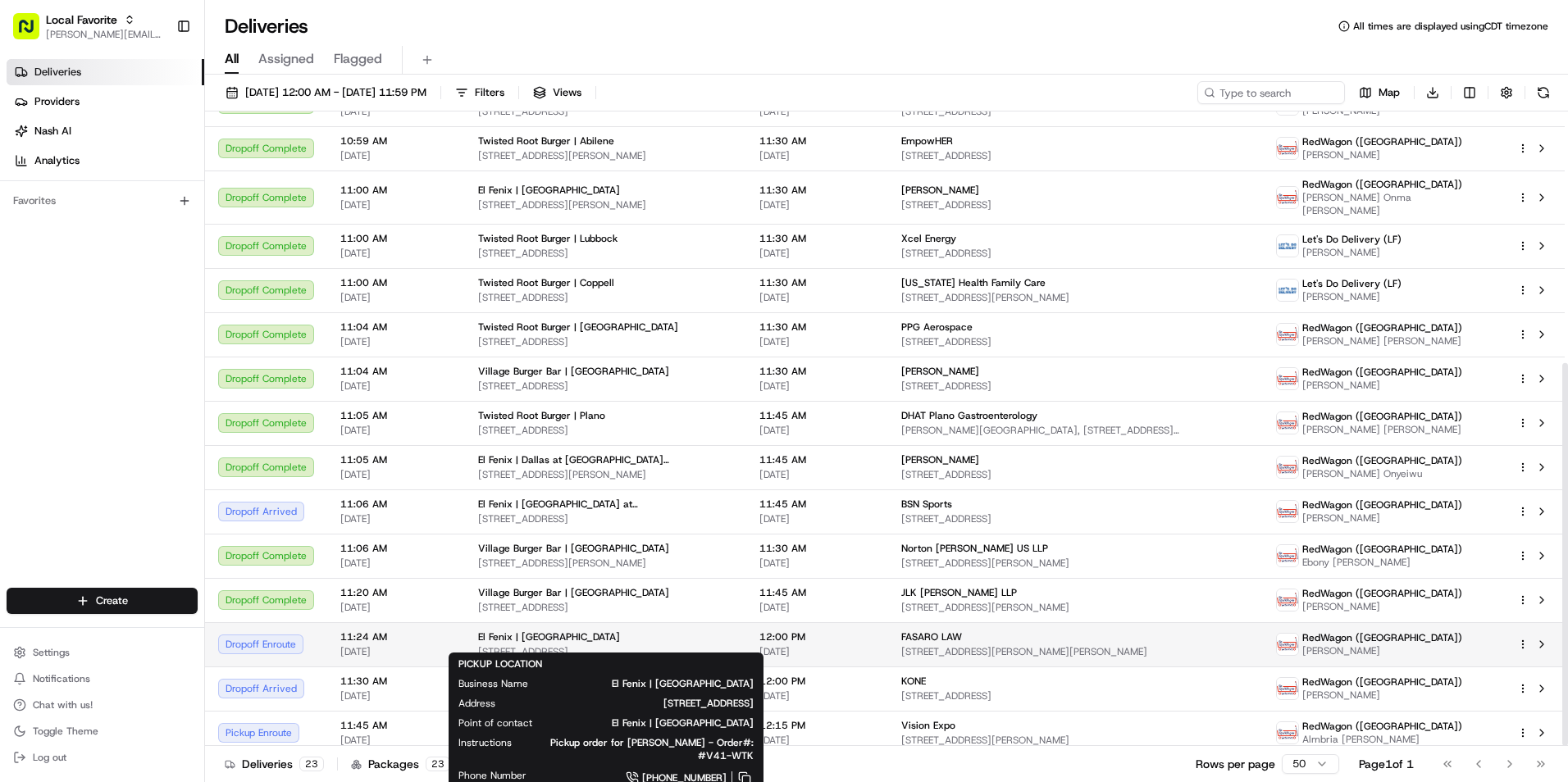
click at [521, 633] on span "El Fenix | Dallas Northwest HWY" at bounding box center [549, 638] width 142 height 13
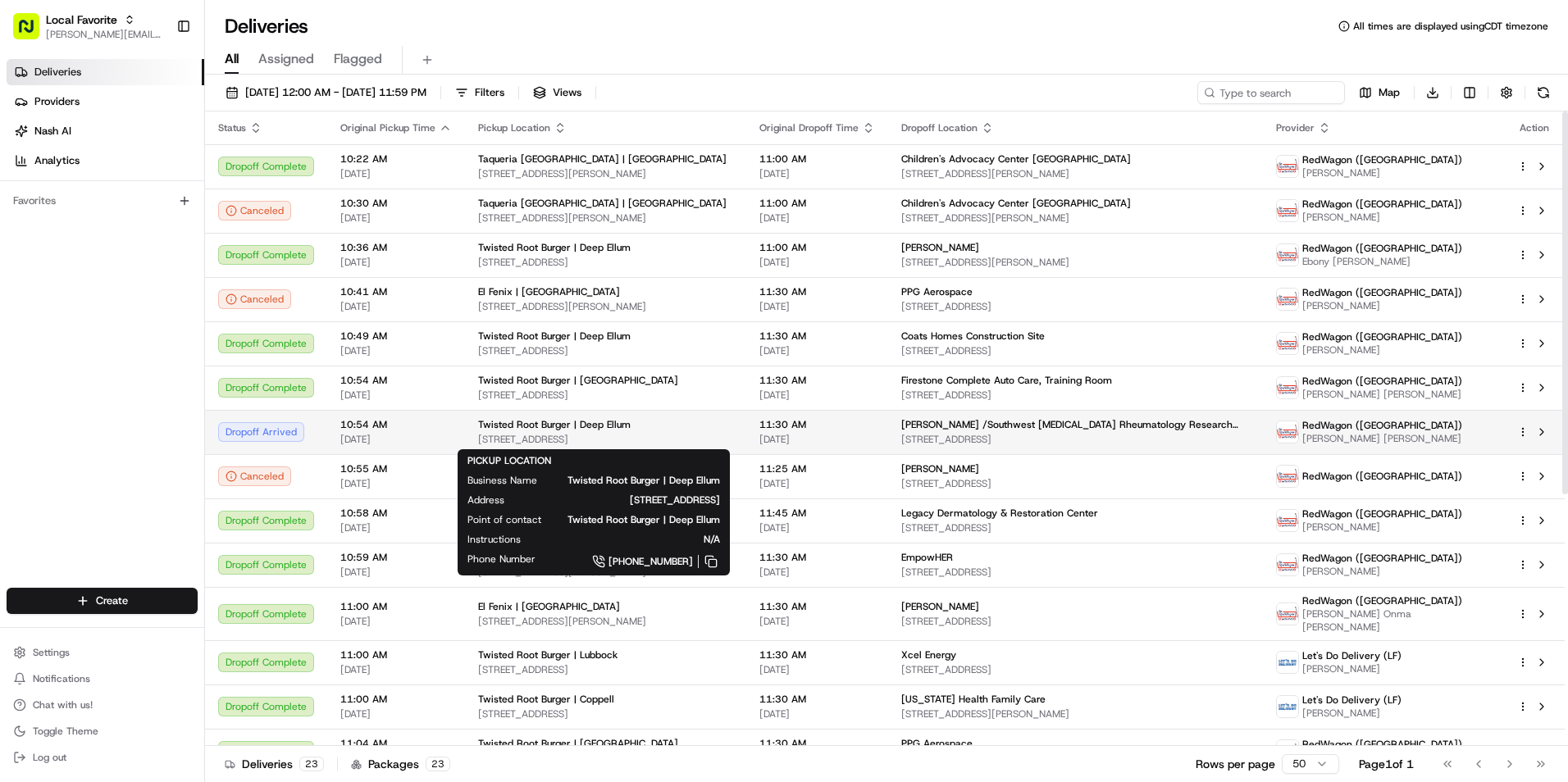
click at [678, 429] on div "Twisted Root Burger | Deep Ellum" at bounding box center [606, 425] width 255 height 13
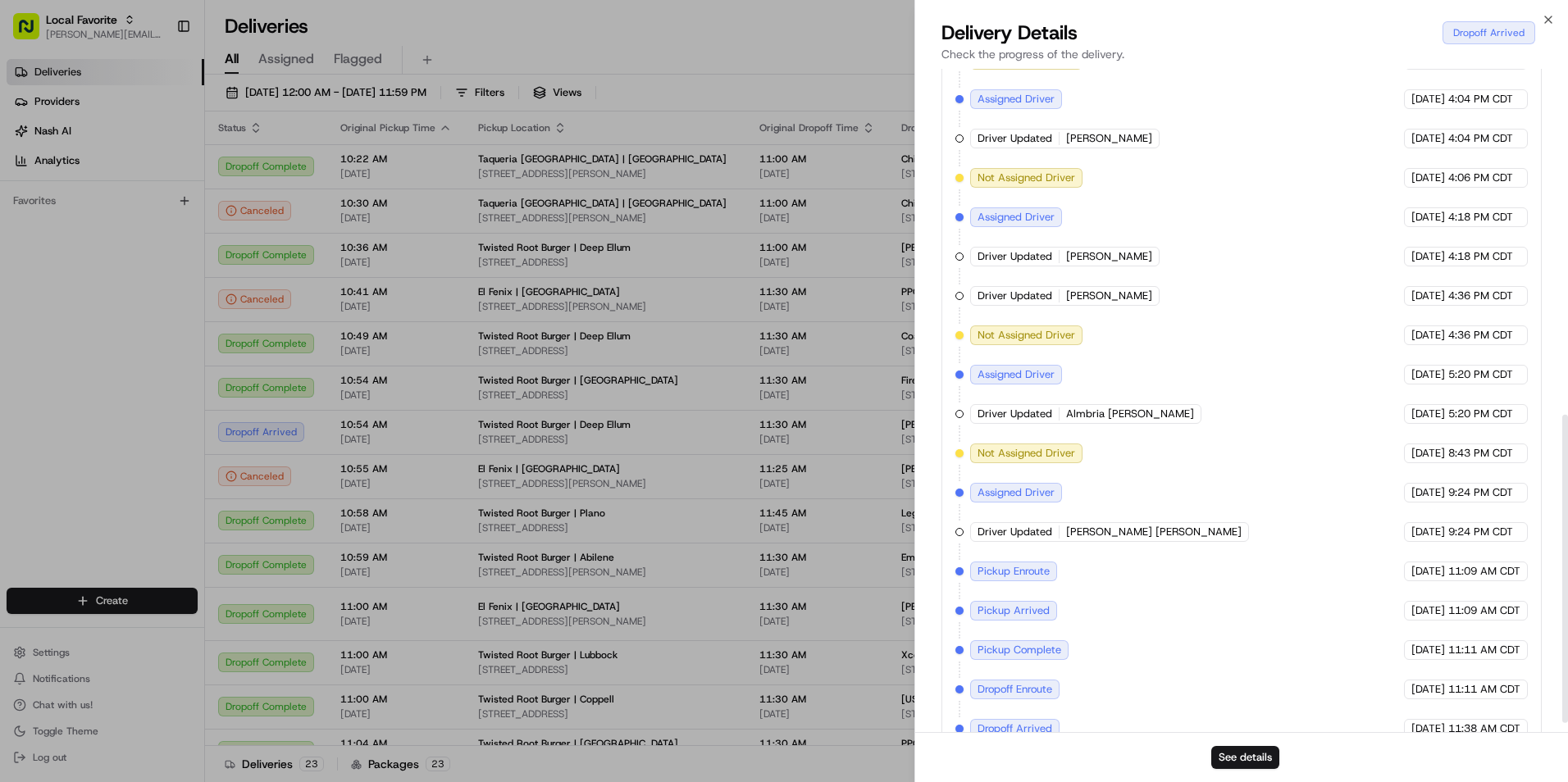
scroll to position [765, 0]
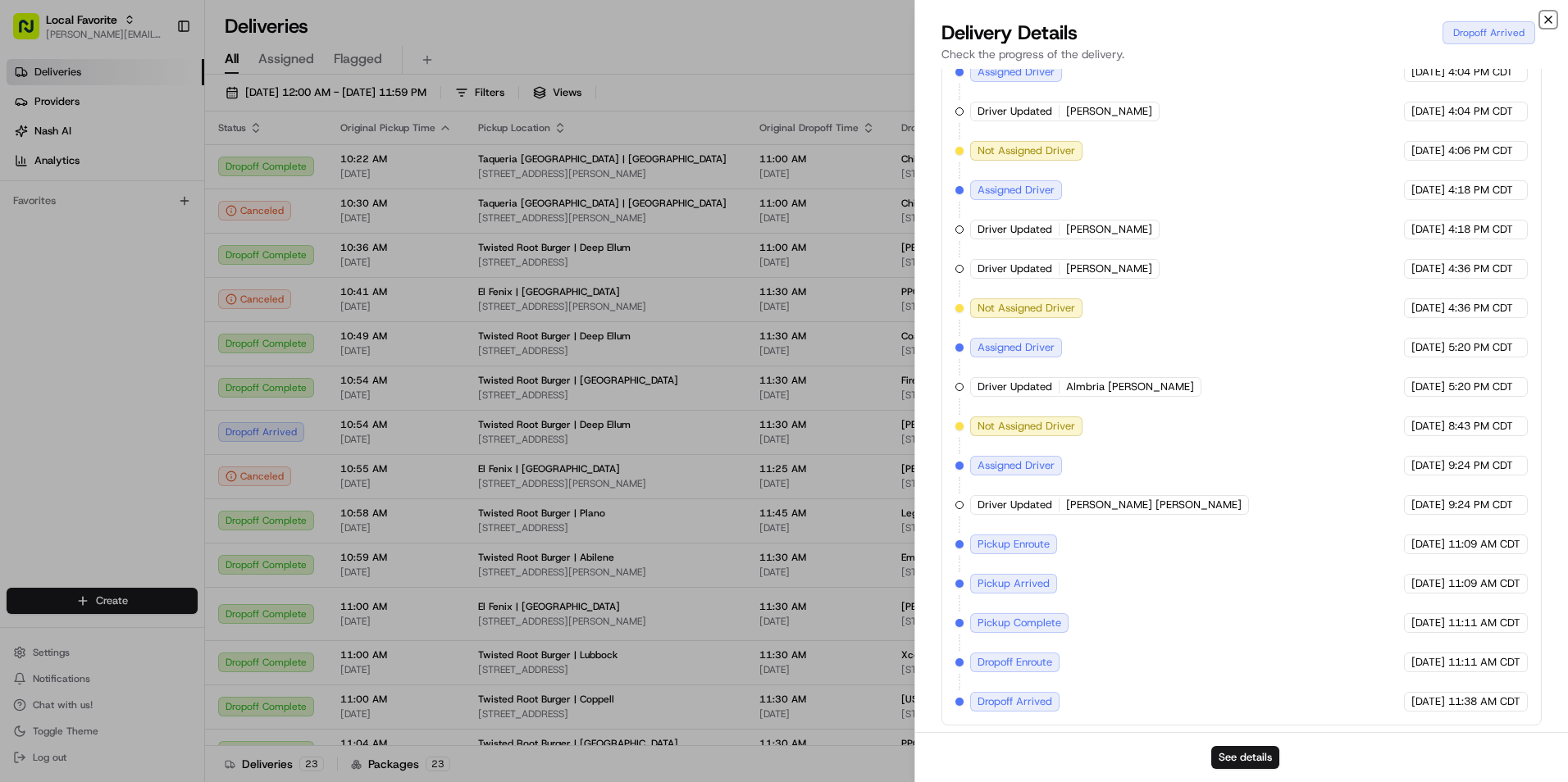
click at [1548, 19] on icon "button" at bounding box center [1548, 19] width 7 height 7
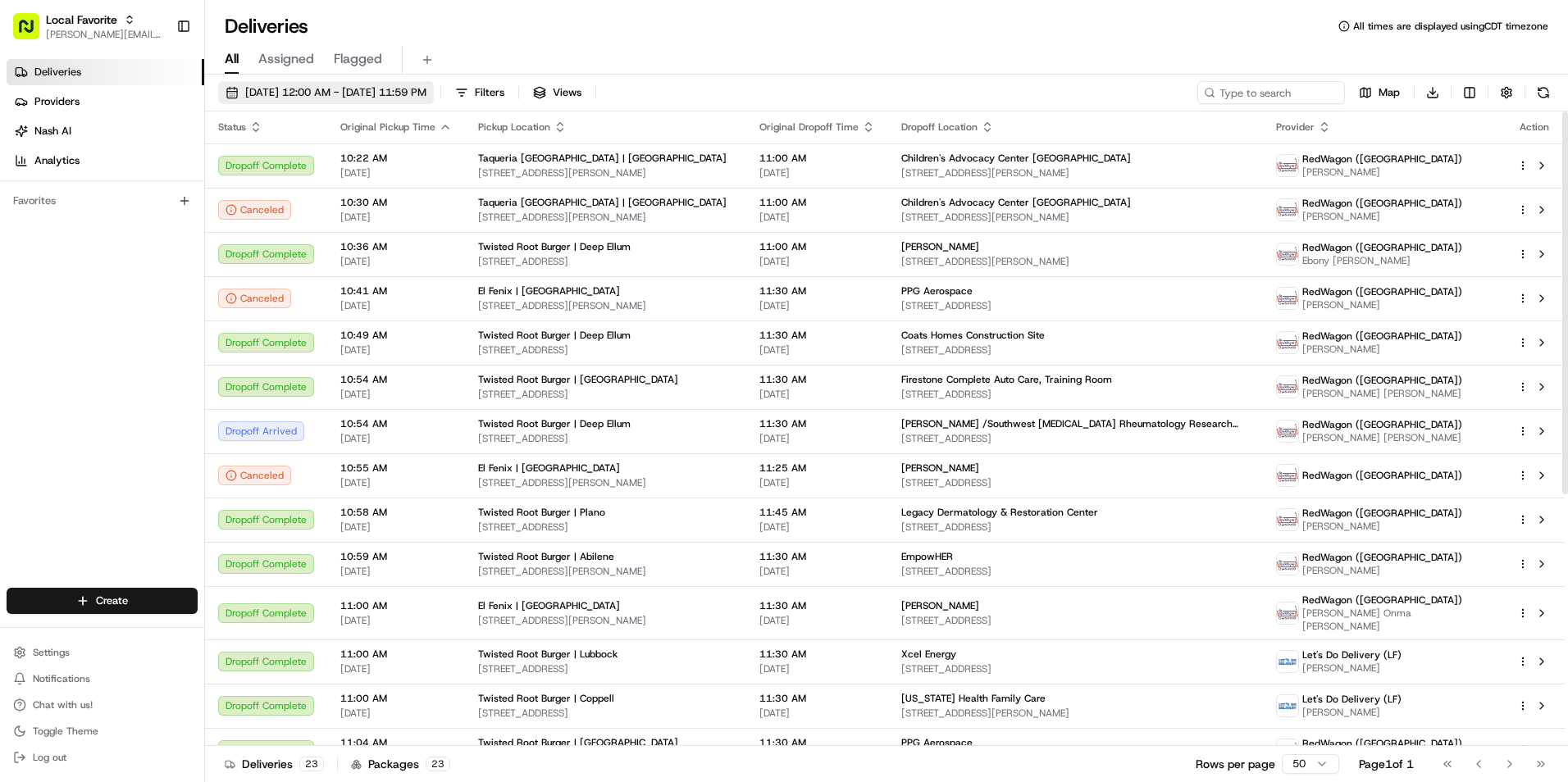
scroll to position [0, 0]
click at [309, 88] on span "08/20/2025 12:00 AM - 08/20/2025 11:59 PM" at bounding box center [336, 93] width 181 height 15
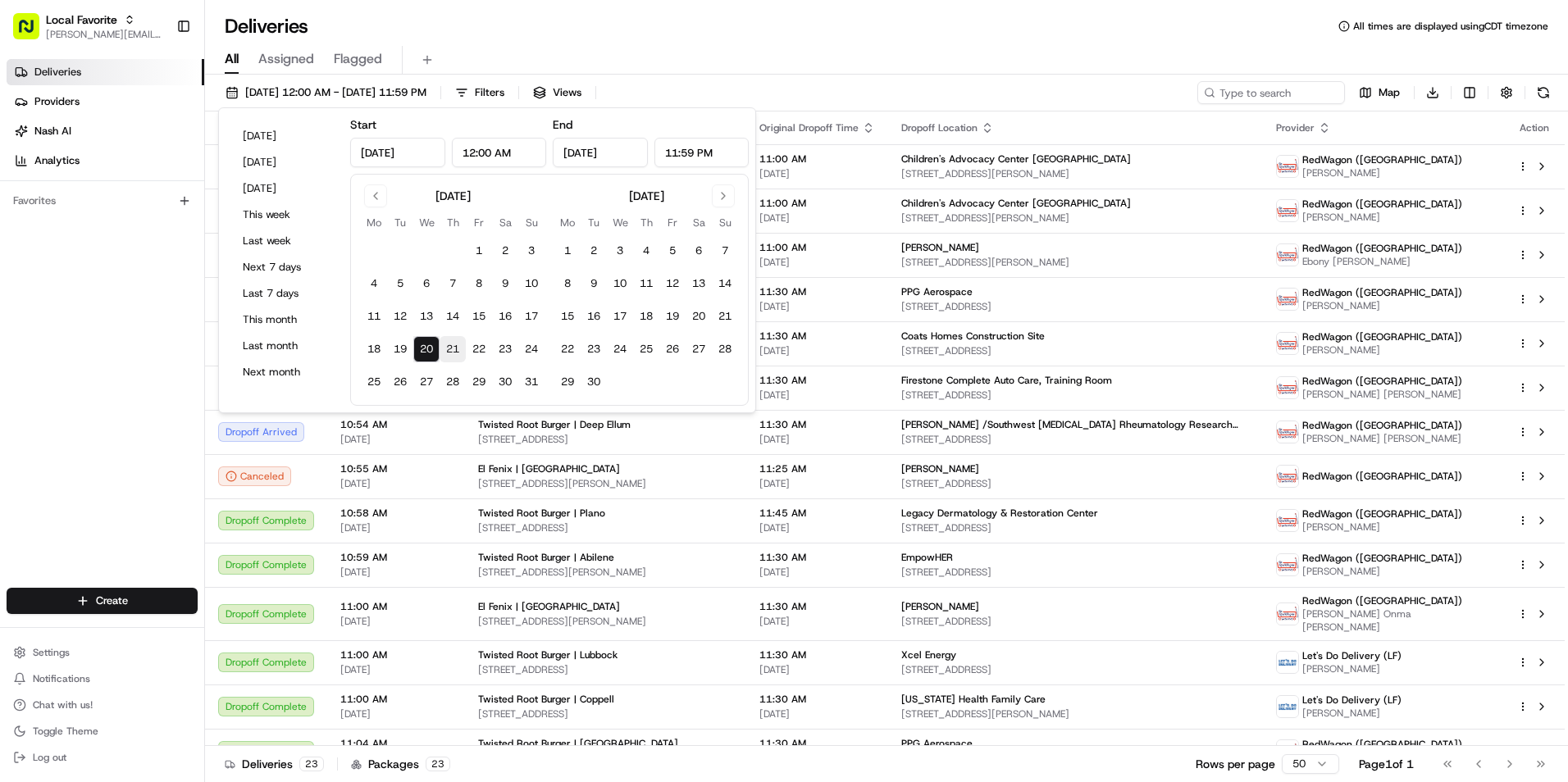
click at [454, 355] on button "21" at bounding box center [453, 350] width 26 height 26
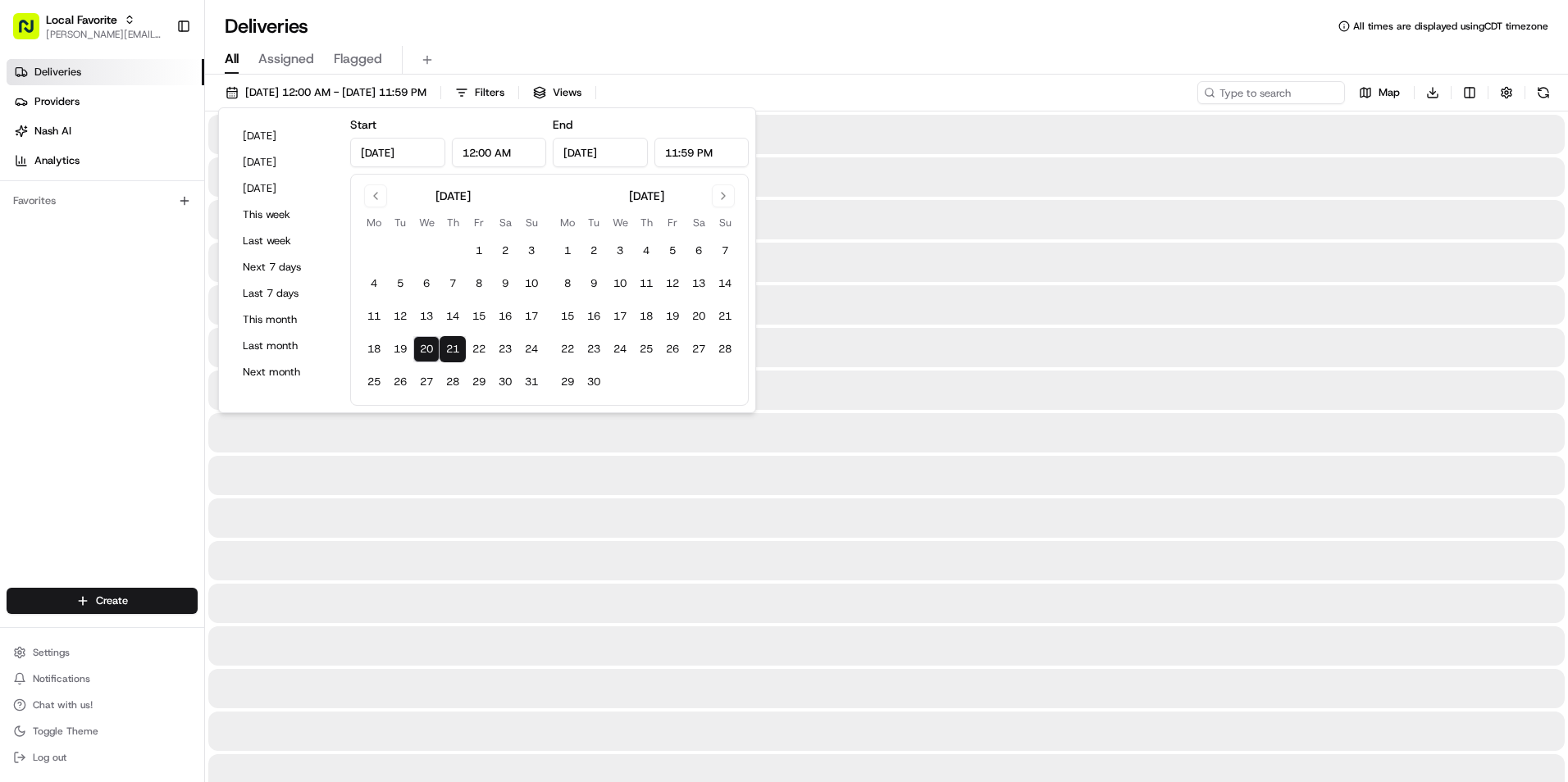
type input "Aug 21, 2025"
click at [454, 353] on button "21" at bounding box center [453, 350] width 26 height 26
type input "Aug 21, 2025"
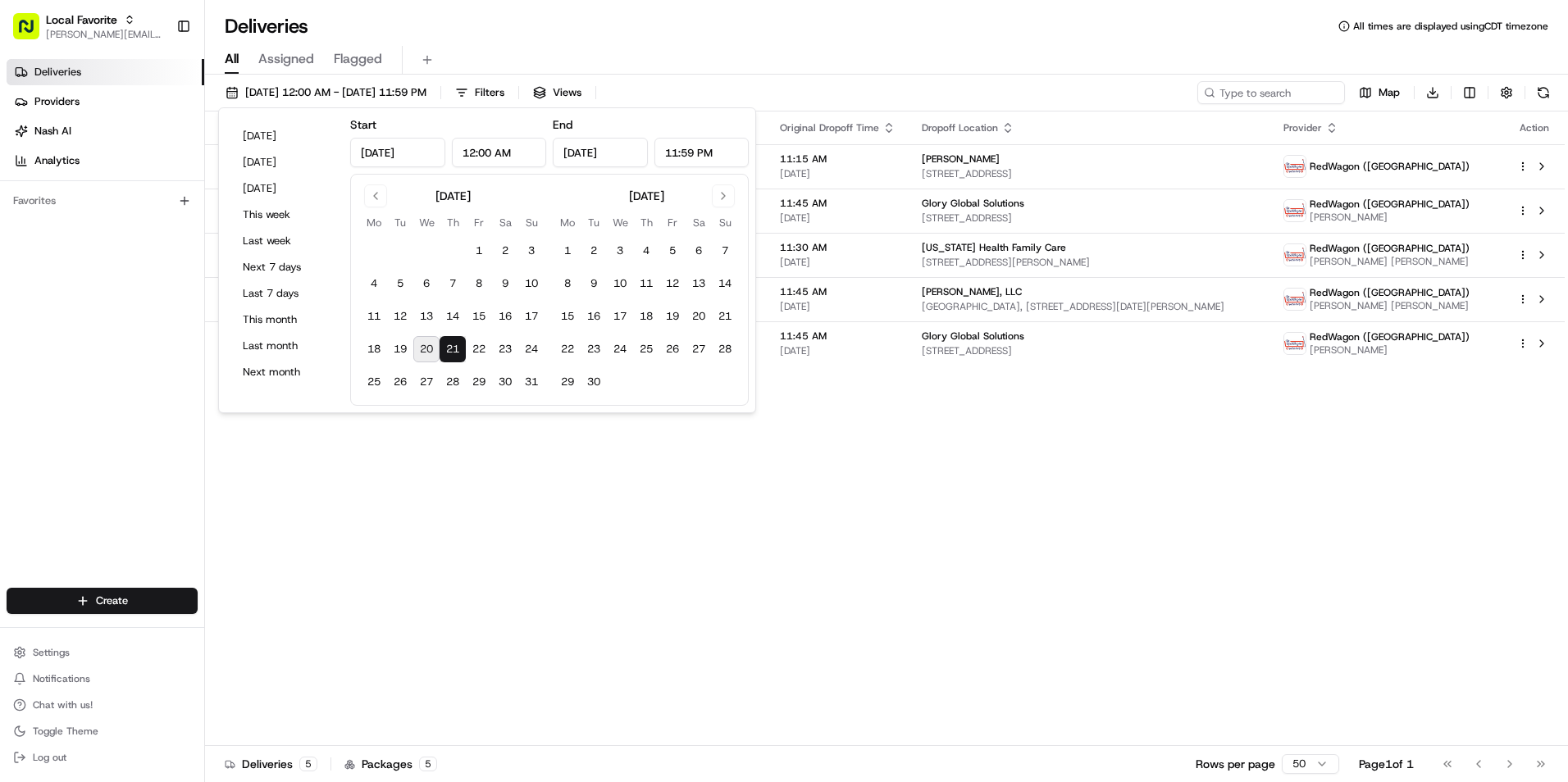
click at [674, 40] on div "All Assigned Flagged" at bounding box center [887, 57] width 1364 height 36
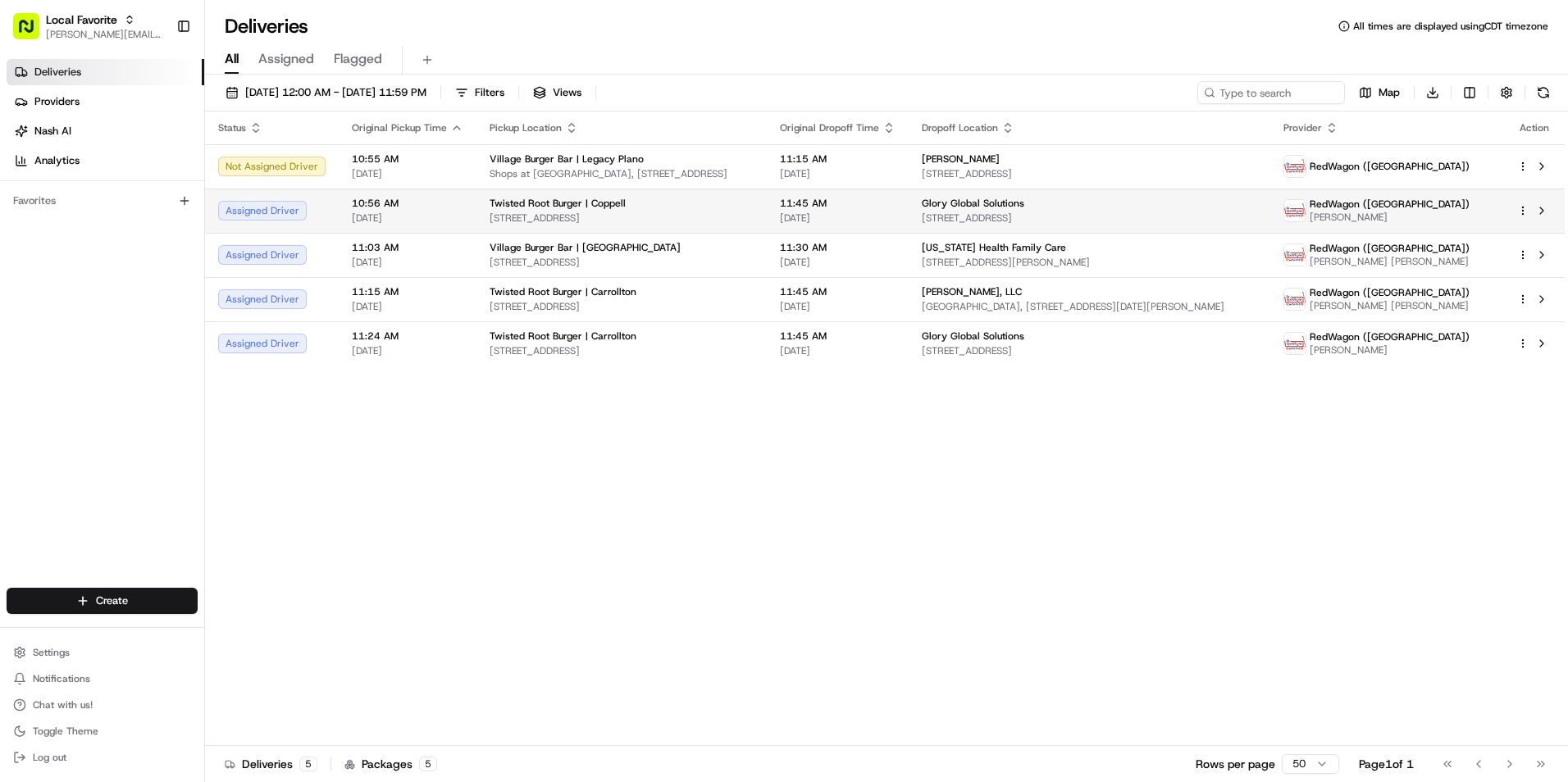
click at [1521, 212] on html "Local Favorite natalie.wolfe@localfavorite.com Toggle Sidebar Deliveries Provid…" at bounding box center [784, 391] width 1568 height 782
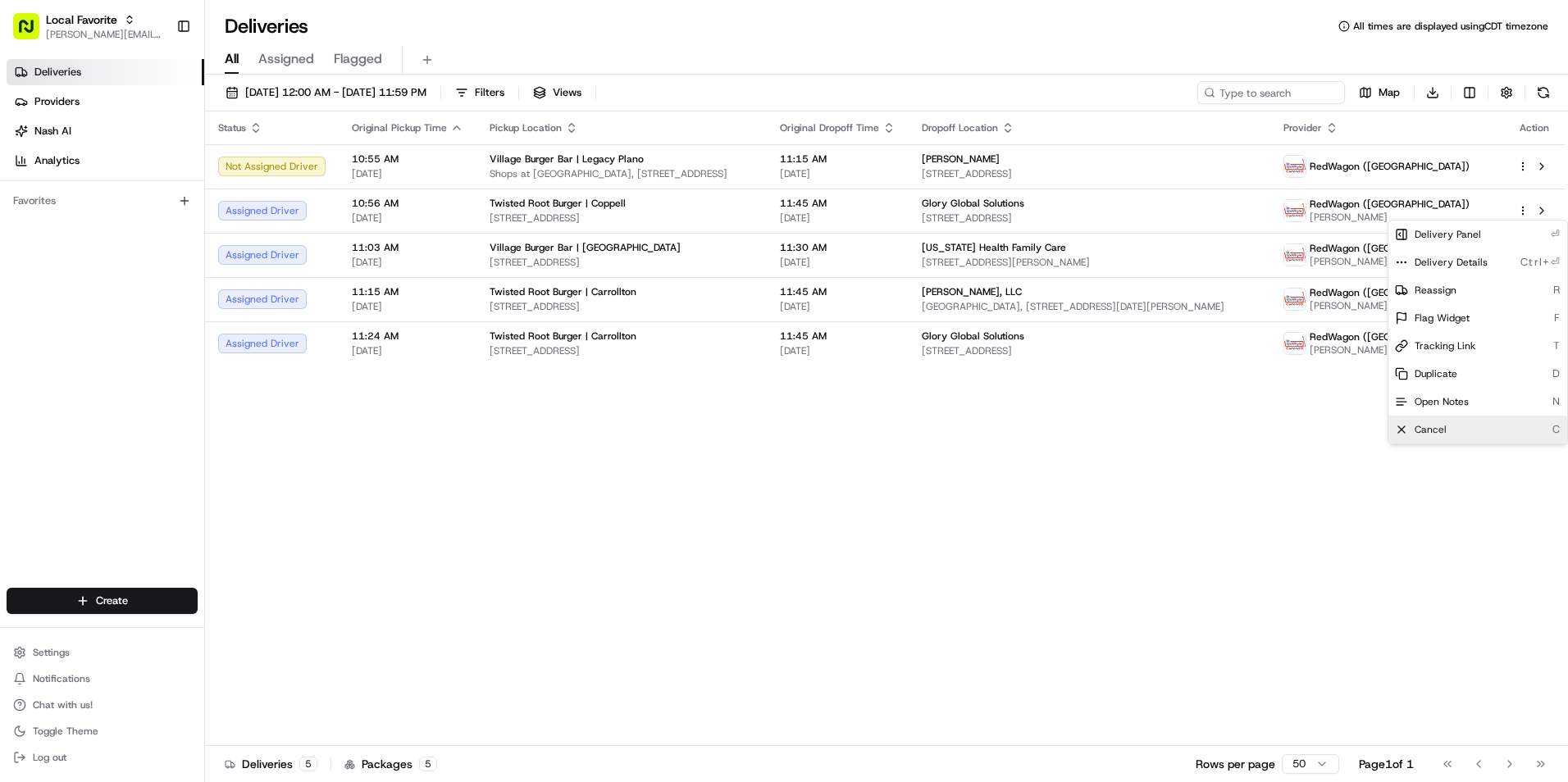
click at [1423, 422] on div "Cancel C" at bounding box center [1478, 429] width 179 height 28
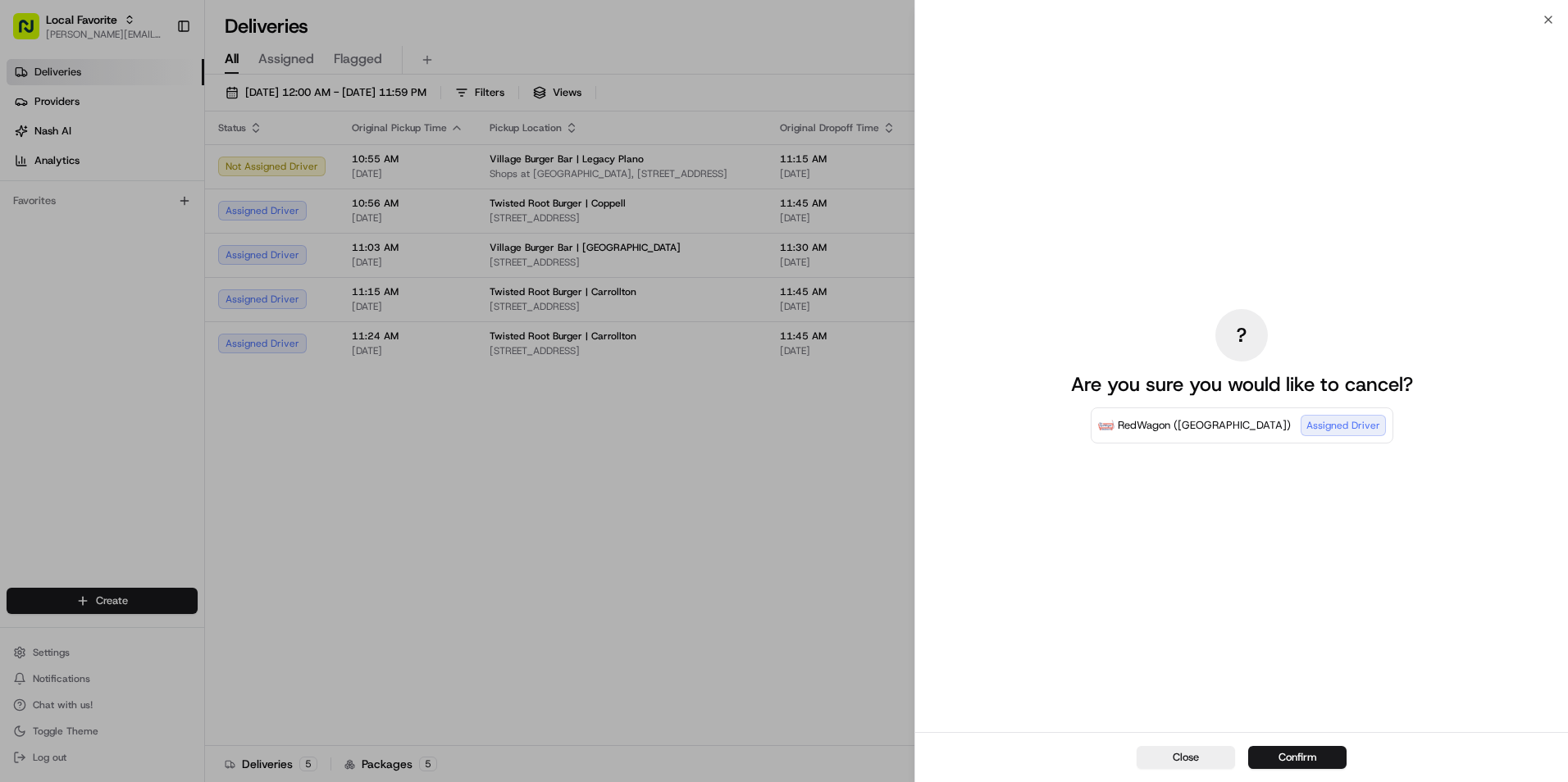
click at [1301, 756] on button "Confirm" at bounding box center [1297, 758] width 98 height 23
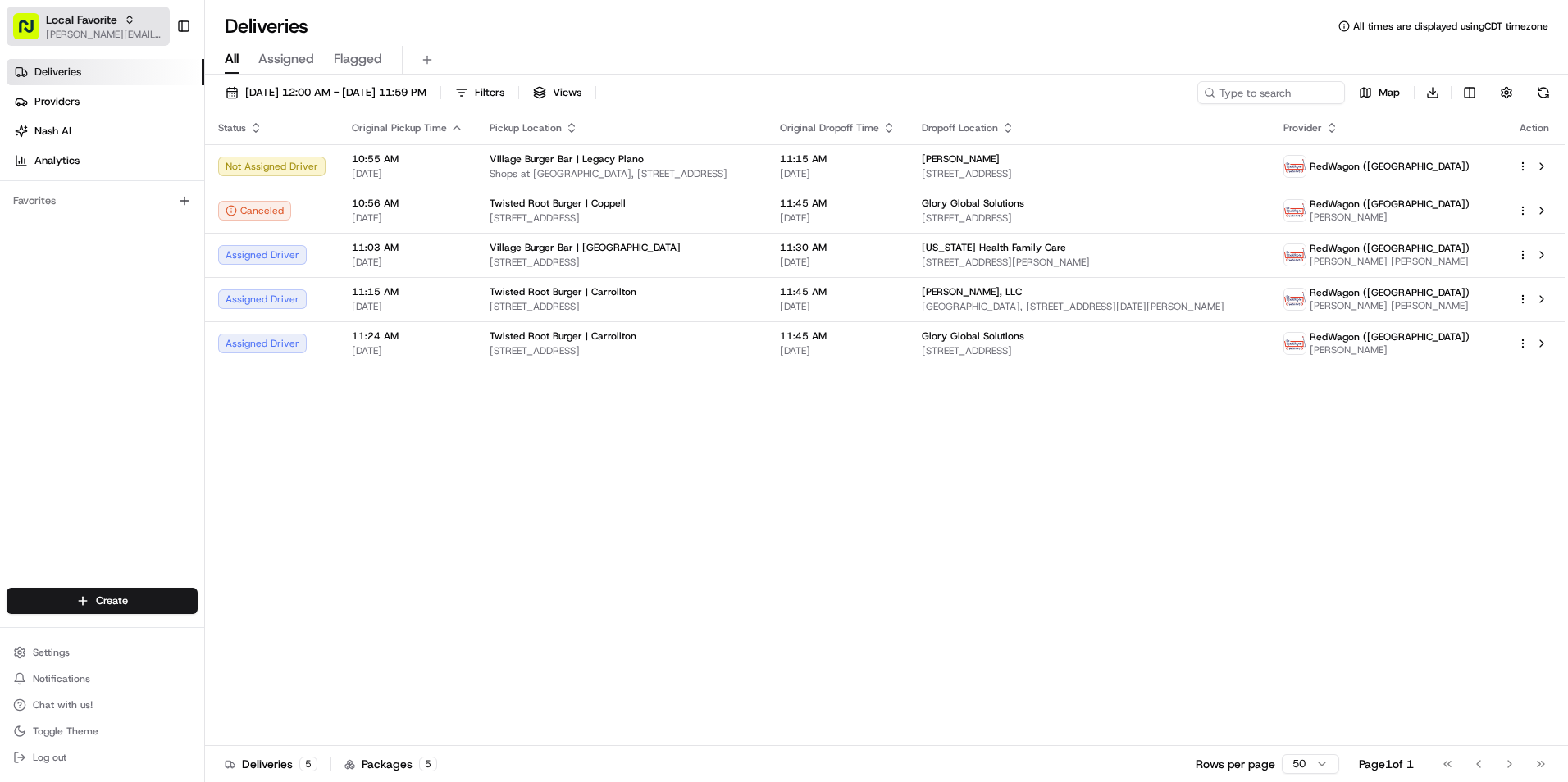
click at [120, 29] on span "[PERSON_NAME][EMAIL_ADDRESS][PERSON_NAME][DOMAIN_NAME]" at bounding box center [104, 35] width 117 height 13
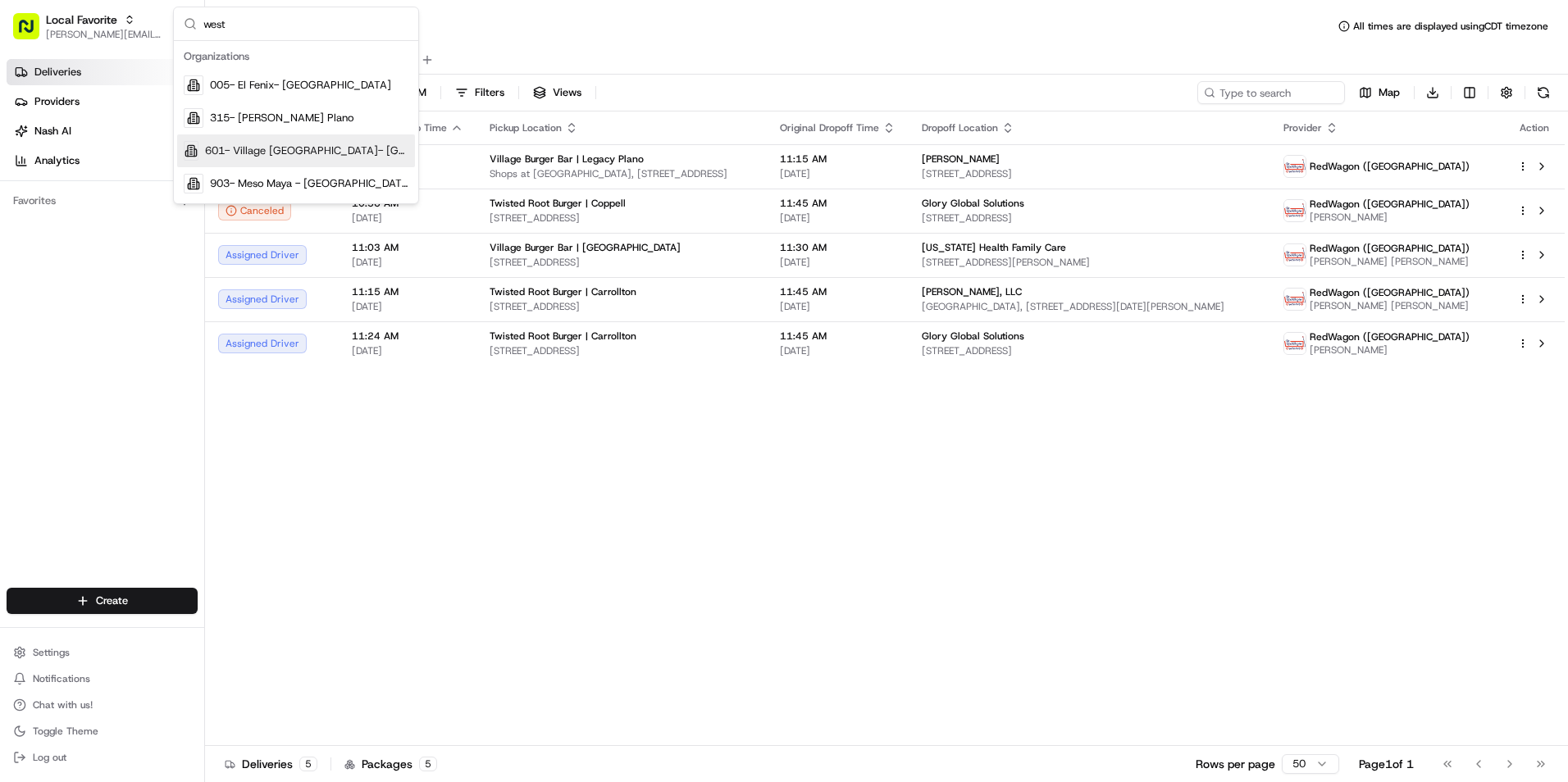
type input "west"
click at [293, 154] on span "601- Village Burger Bar- West Village" at bounding box center [307, 151] width 204 height 15
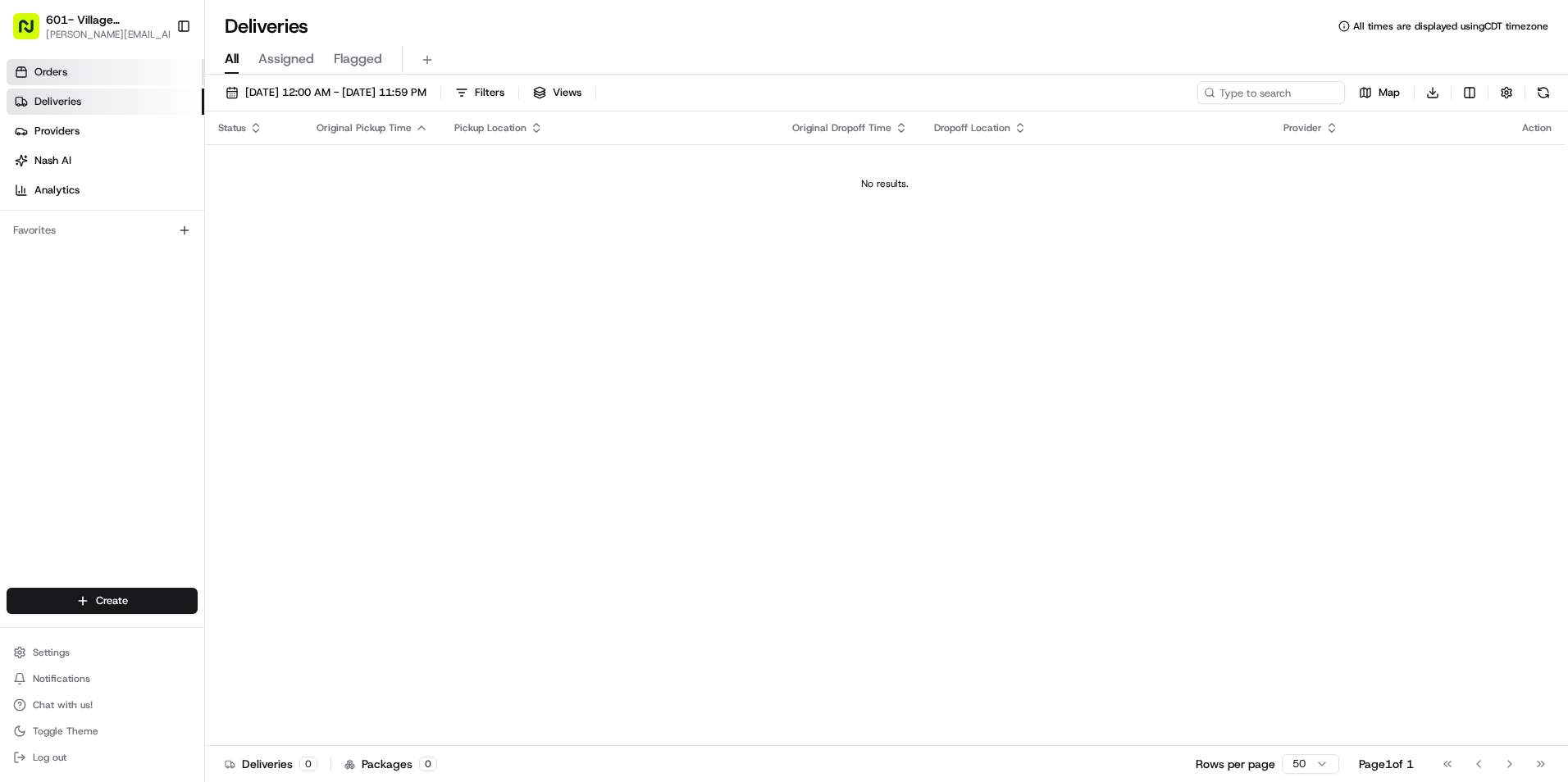
click at [60, 68] on span "Orders" at bounding box center [51, 72] width 33 height 15
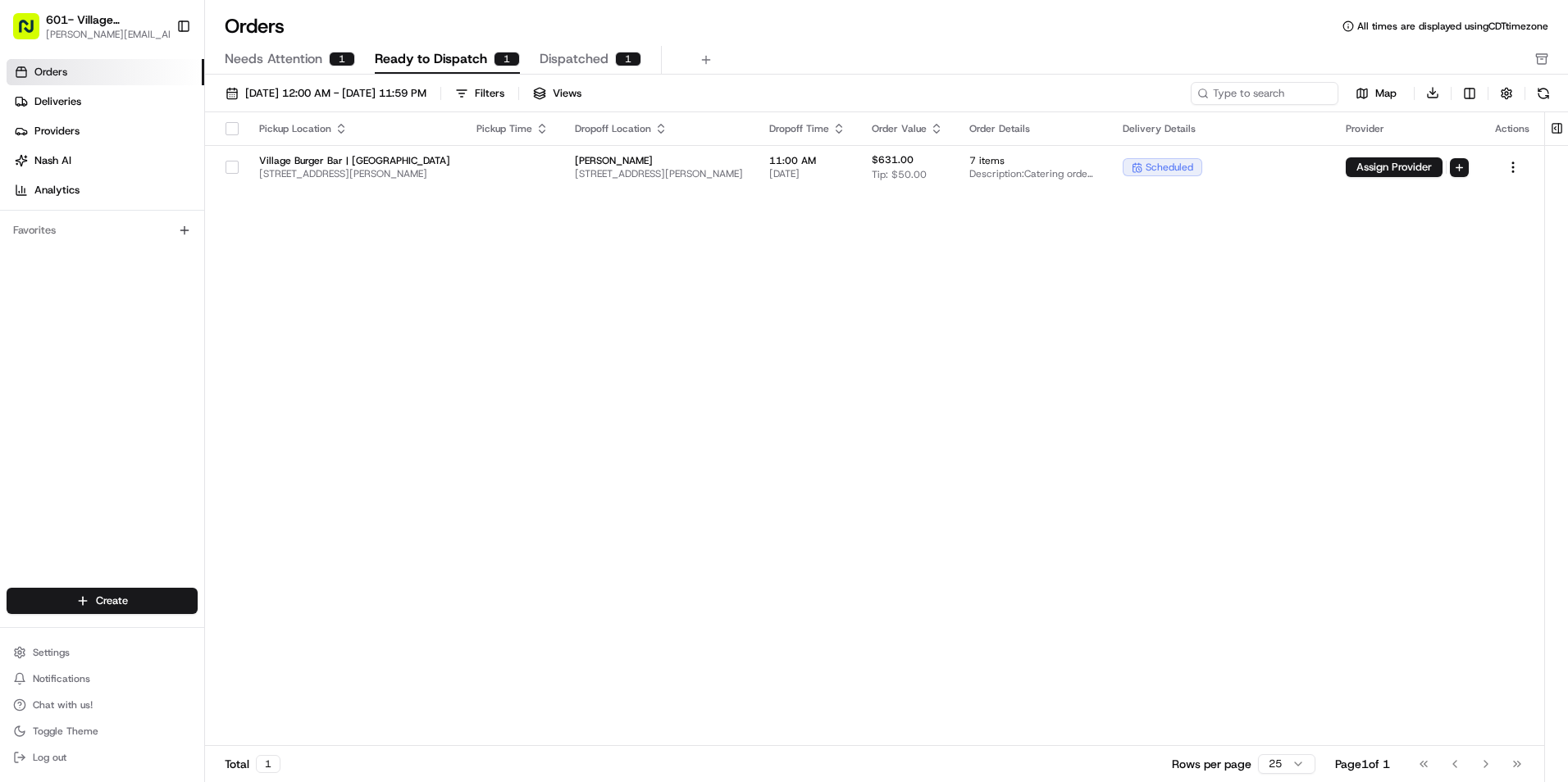
click at [279, 55] on span "Needs Attention" at bounding box center [274, 58] width 98 height 20
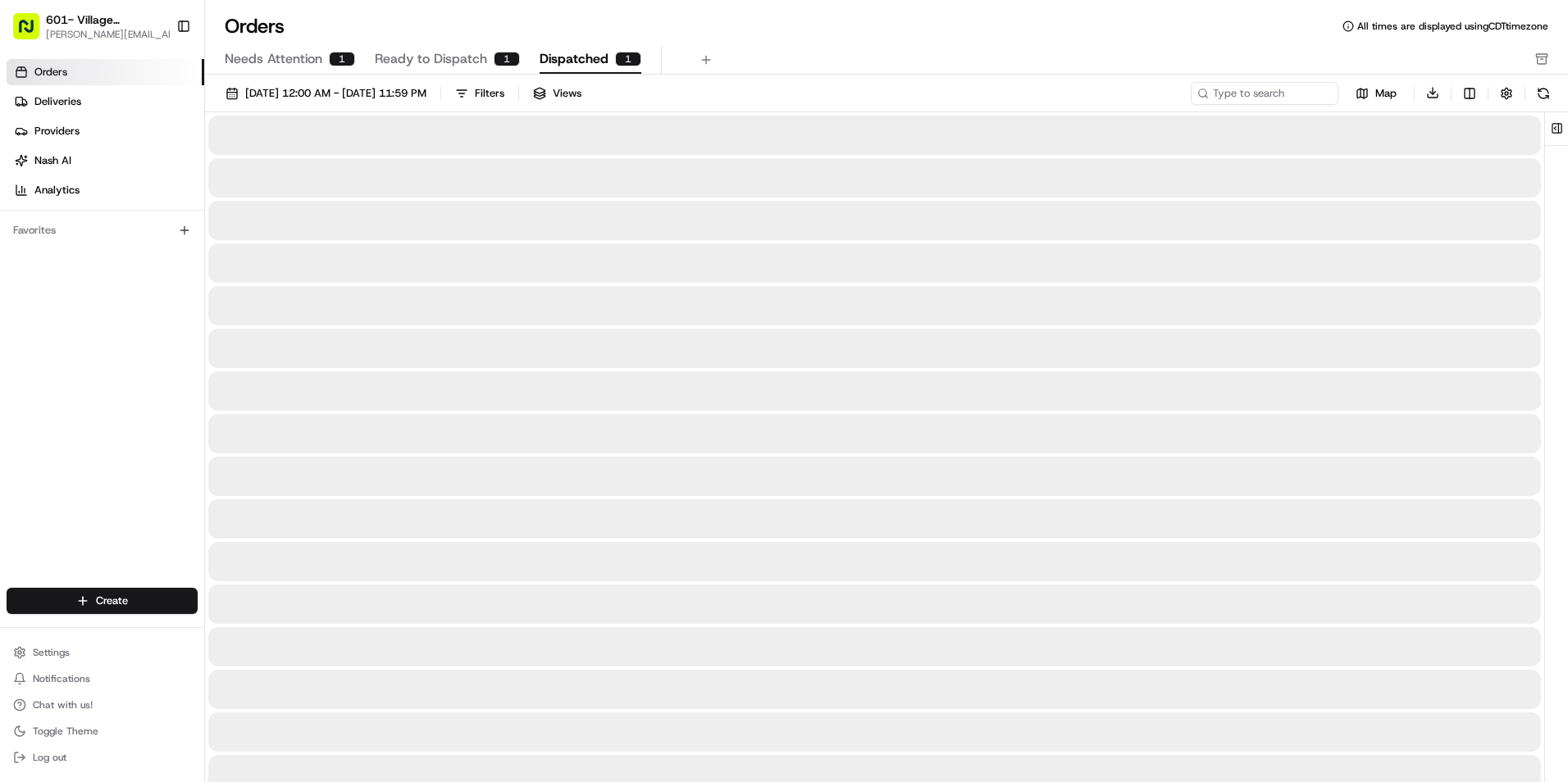
click at [562, 55] on span "Dispatched" at bounding box center [574, 58] width 68 height 20
click at [409, 55] on span "Ready to Dispatch" at bounding box center [431, 58] width 113 height 20
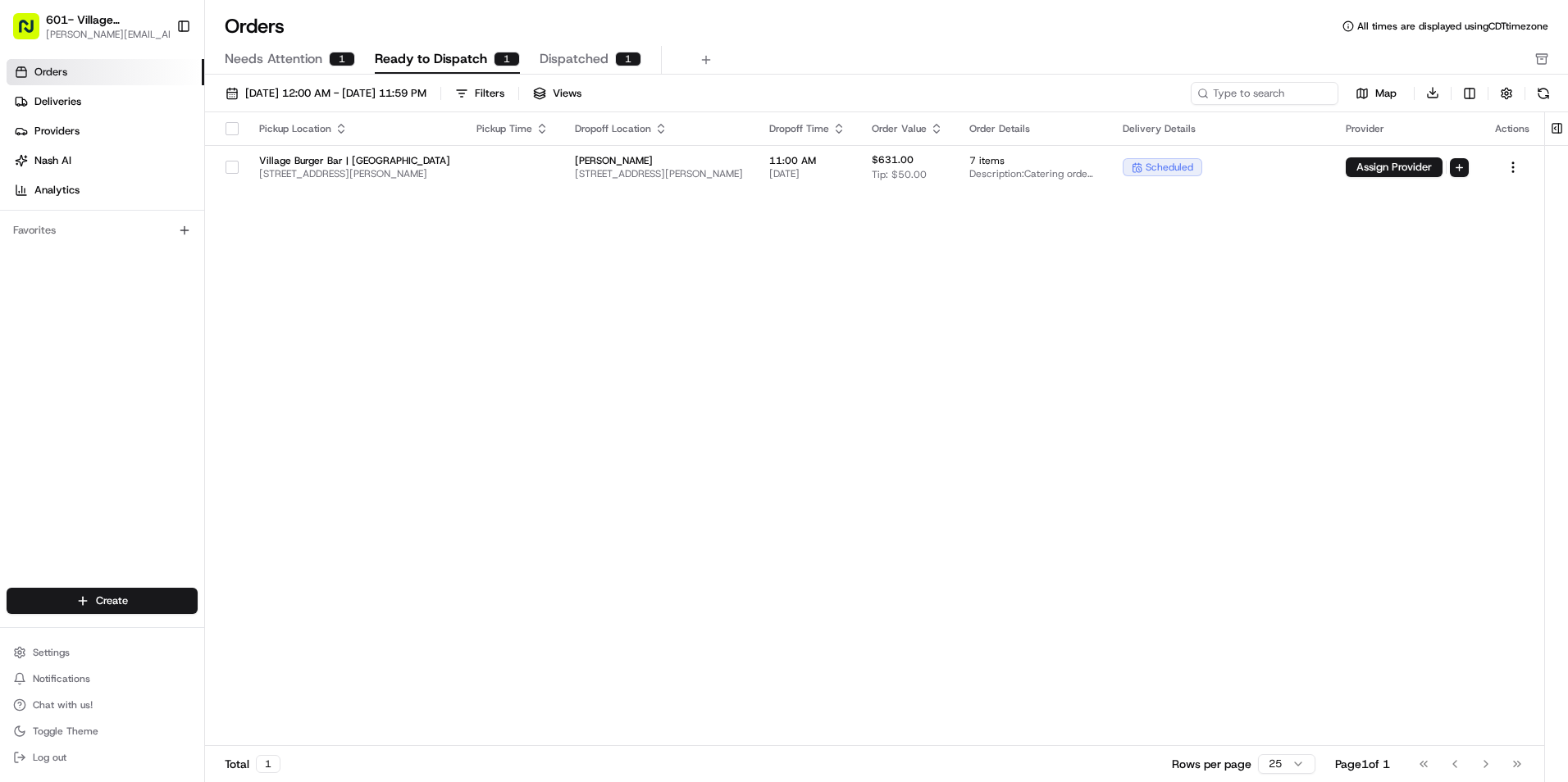
click at [310, 53] on span "Needs Attention" at bounding box center [274, 58] width 98 height 20
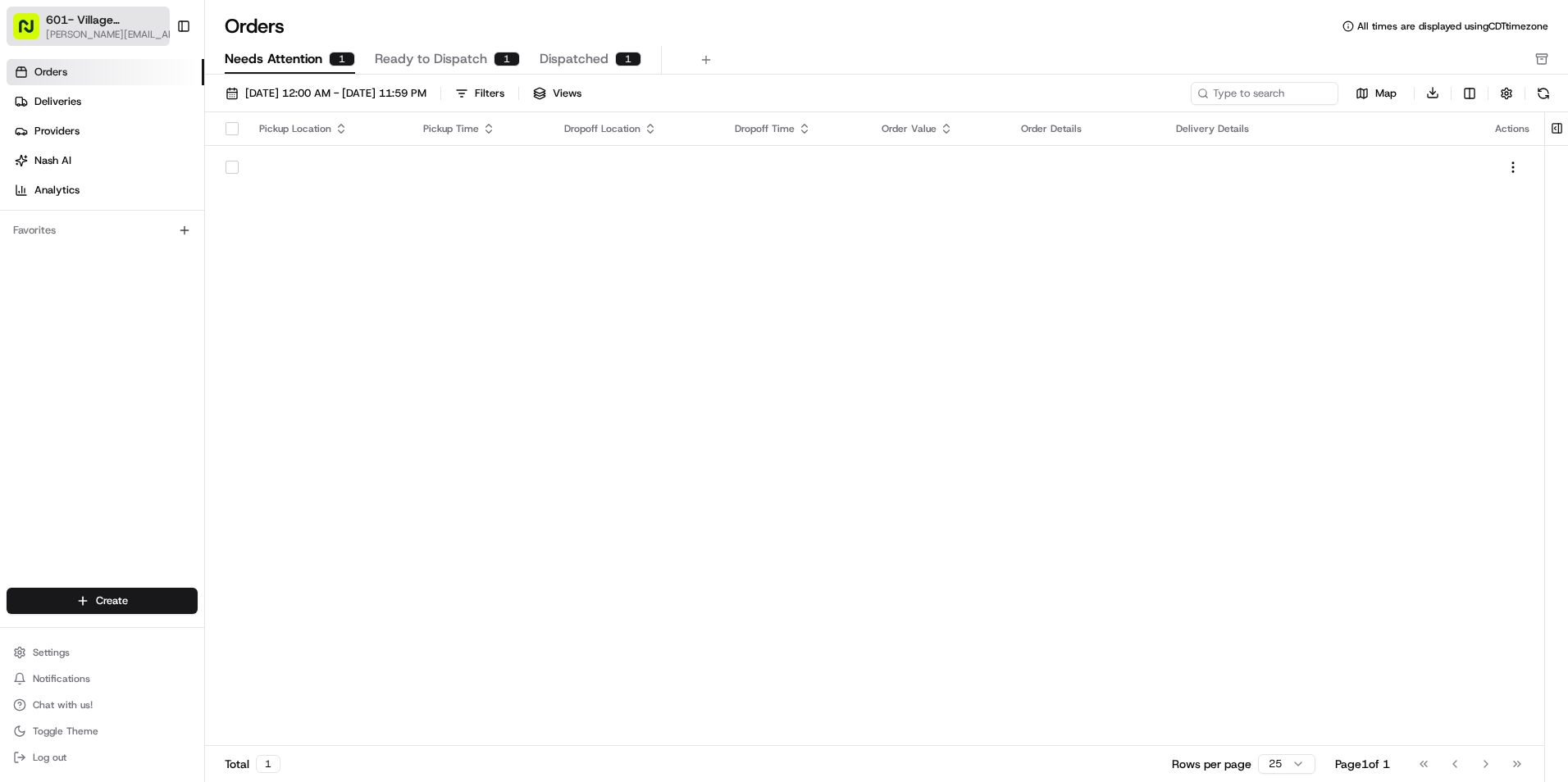
click at [104, 36] on span "[PERSON_NAME][EMAIL_ADDRESS][PERSON_NAME][DOMAIN_NAME]" at bounding box center [114, 35] width 137 height 13
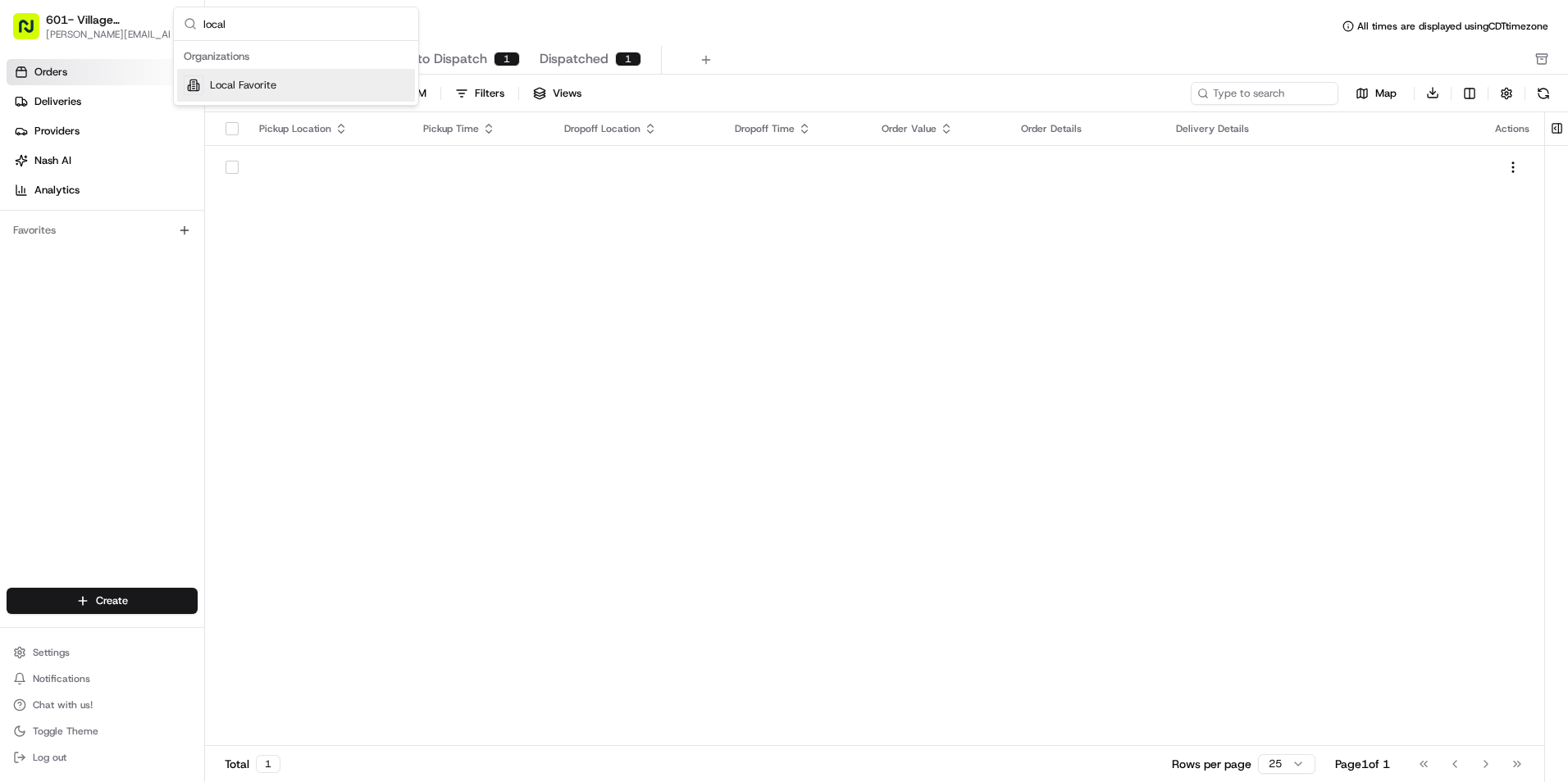
type input "local"
click at [241, 83] on span "Local Favorite" at bounding box center [243, 85] width 67 height 15
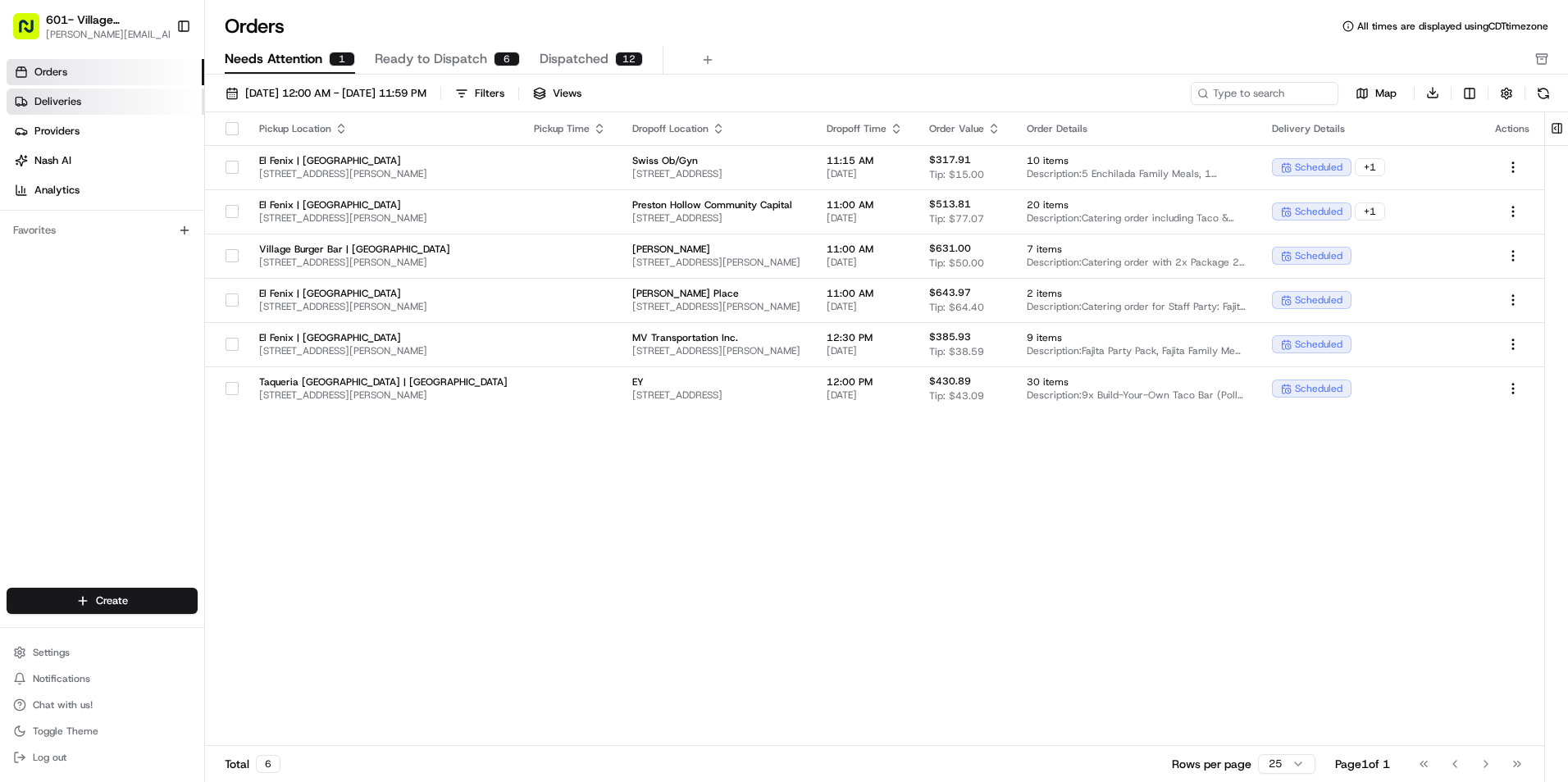
click at [92, 98] on link "Deliveries" at bounding box center [105, 101] width 198 height 26
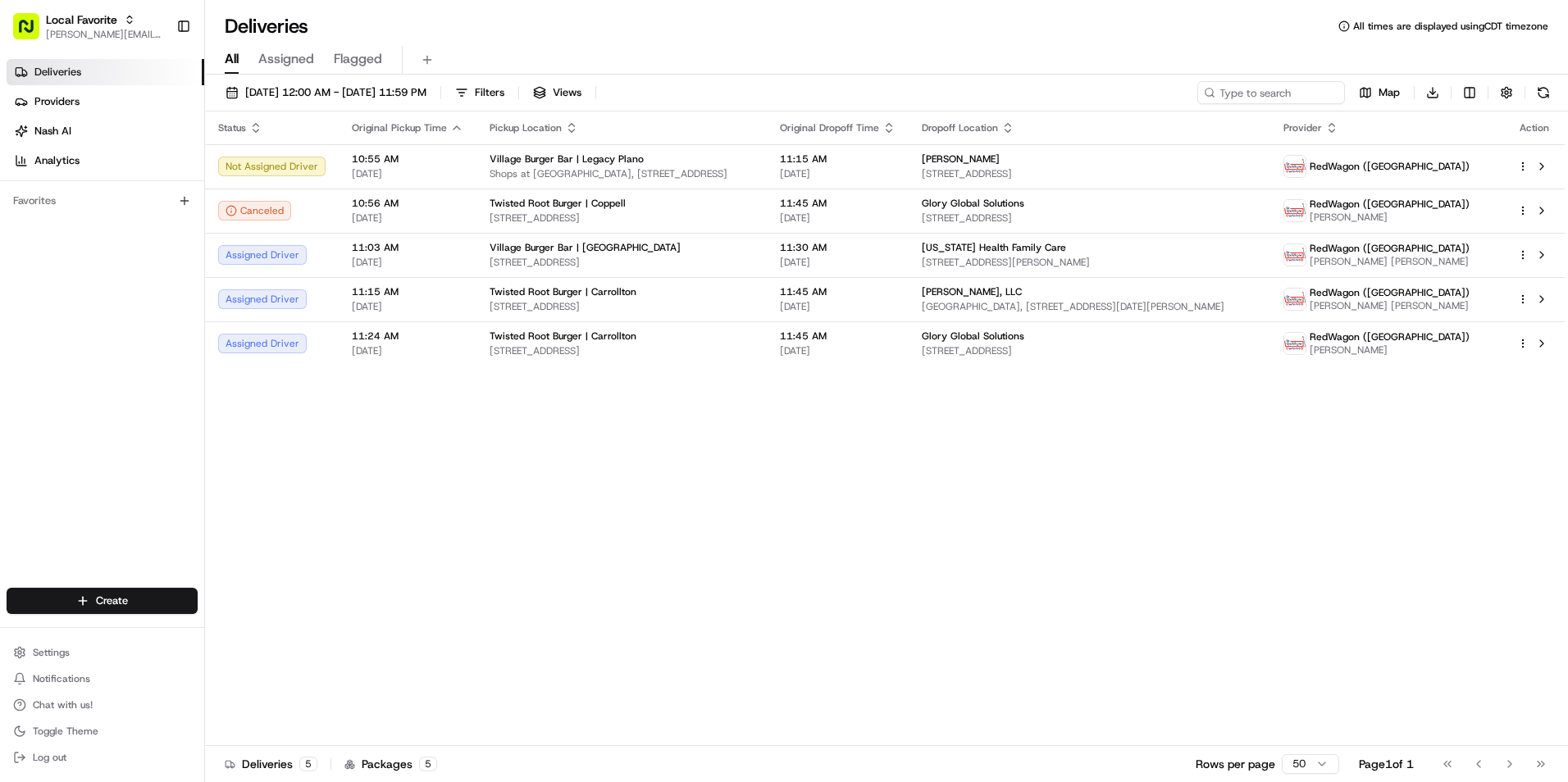
click at [74, 68] on span "Deliveries" at bounding box center [58, 72] width 47 height 15
click at [108, 23] on span "Local Favorite" at bounding box center [82, 19] width 71 height 16
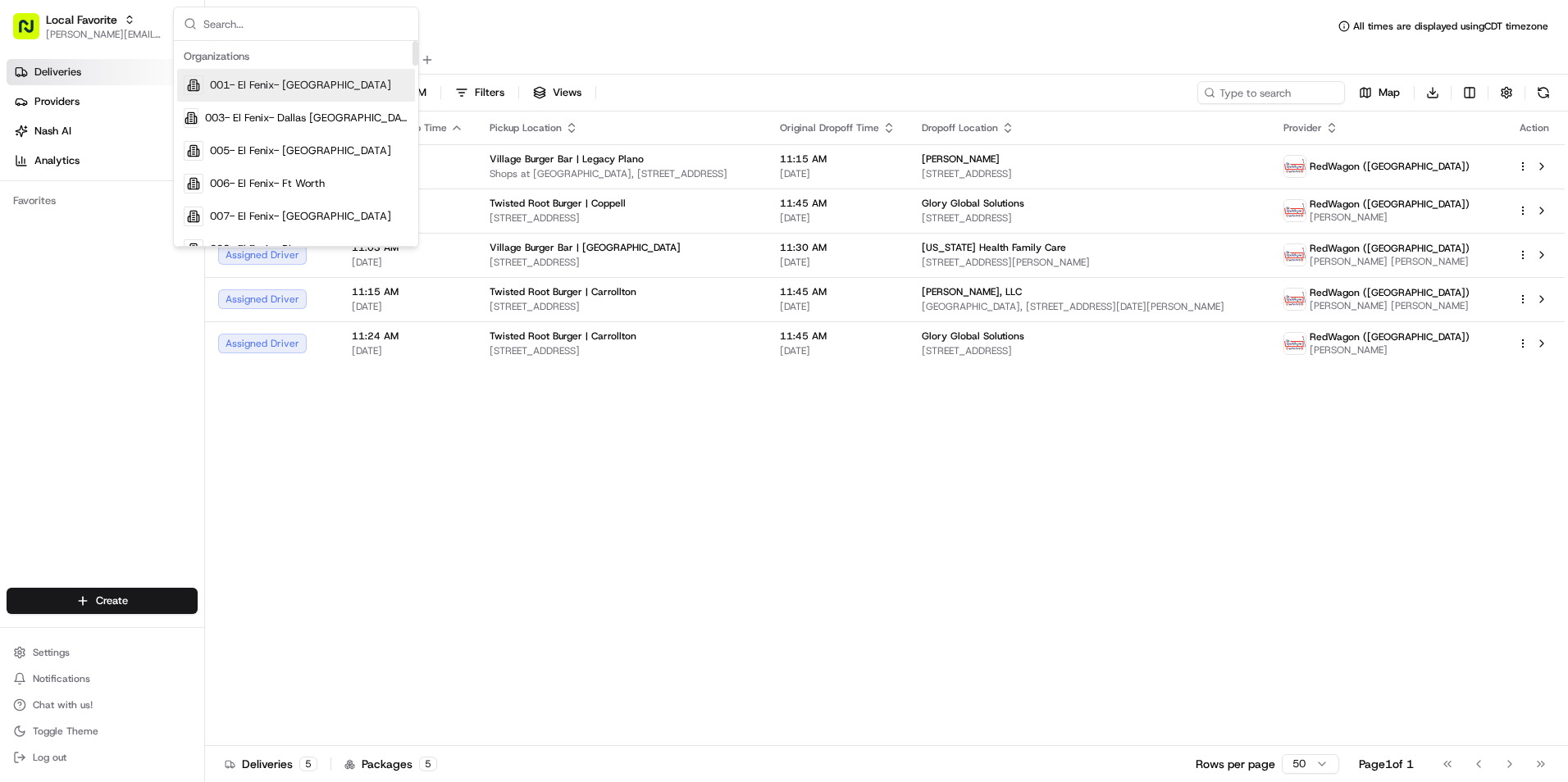
click at [245, 22] on input "text" at bounding box center [306, 23] width 205 height 33
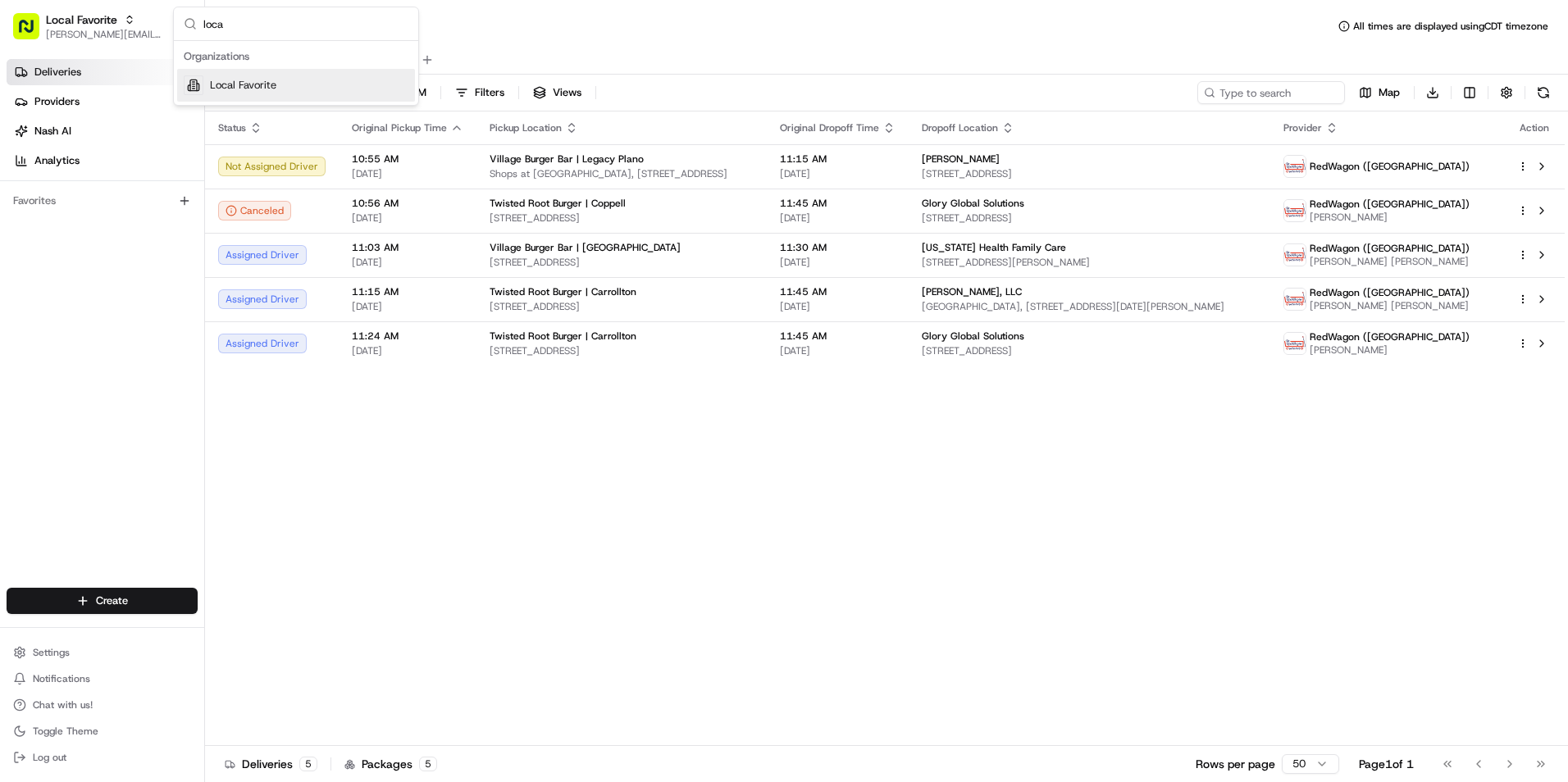
type input "loca"
click at [233, 84] on span "Local Favorite" at bounding box center [243, 85] width 67 height 15
click at [264, 88] on span "[DATE] 12:00 AM - [DATE] 11:59 PM" at bounding box center [336, 93] width 181 height 15
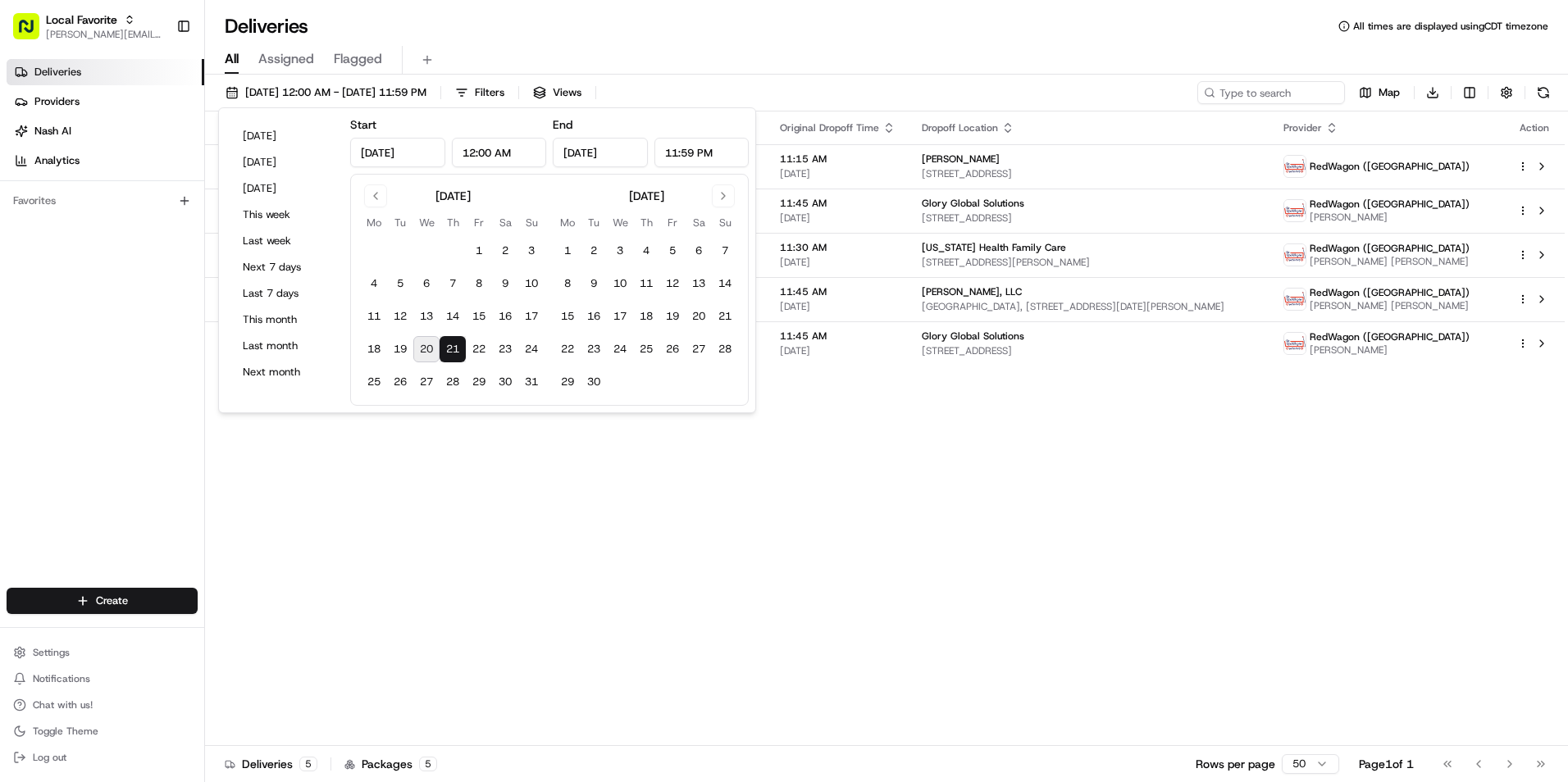
click at [426, 352] on button "20" at bounding box center [427, 350] width 26 height 26
type input "Aug 20, 2025"
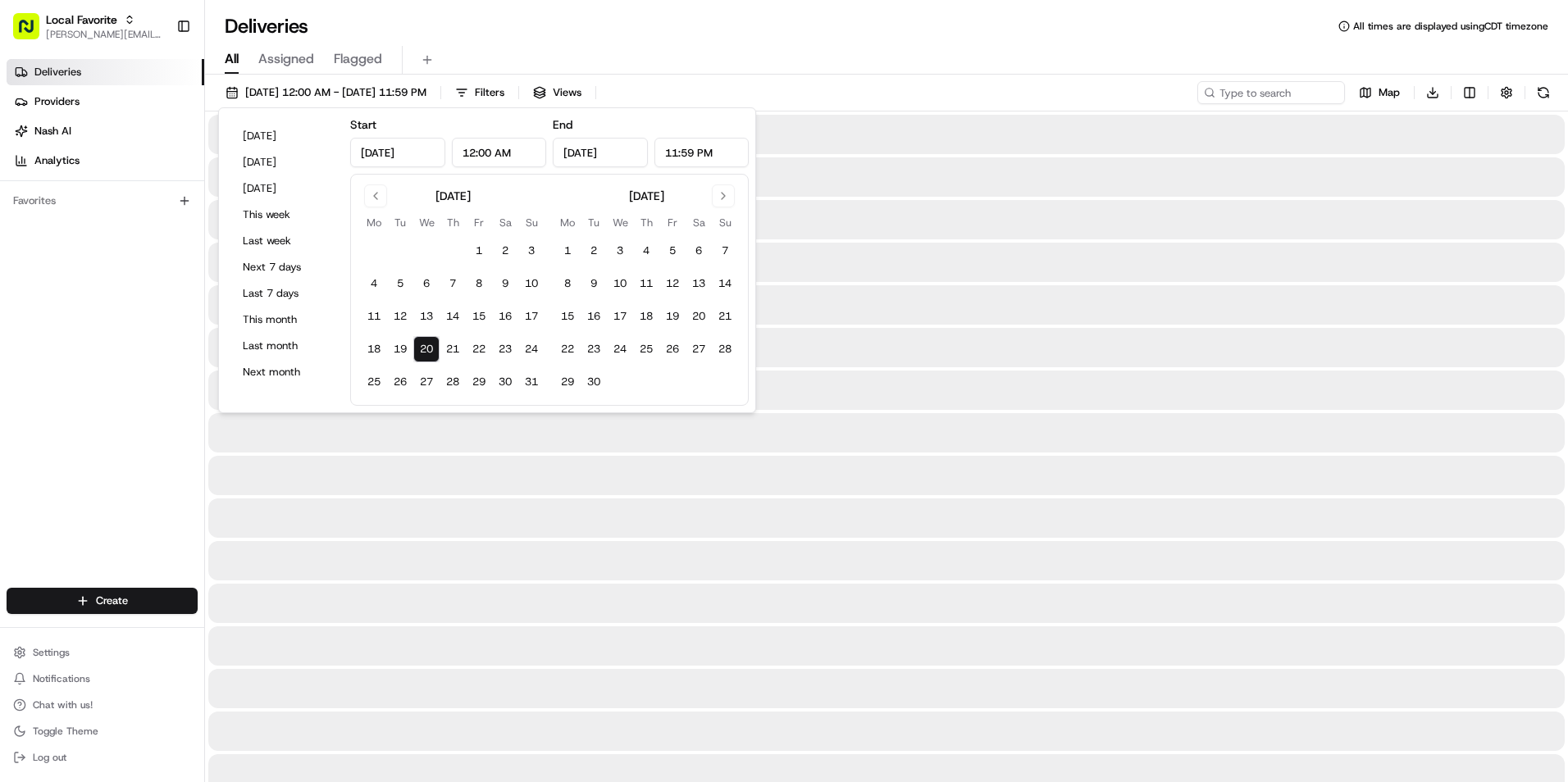
click at [724, 46] on div "All Assigned Flagged" at bounding box center [887, 60] width 1364 height 29
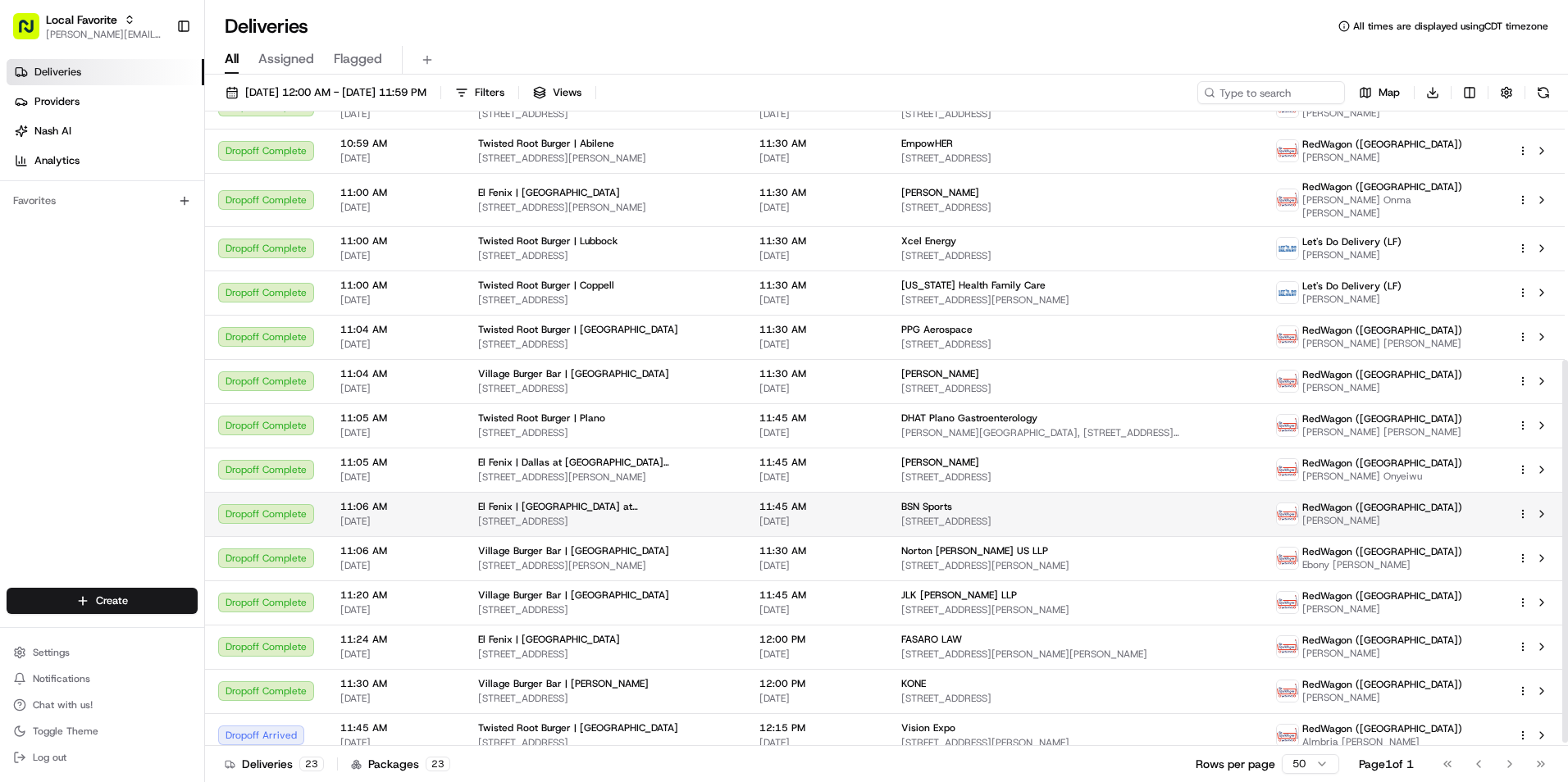
scroll to position [416, 0]
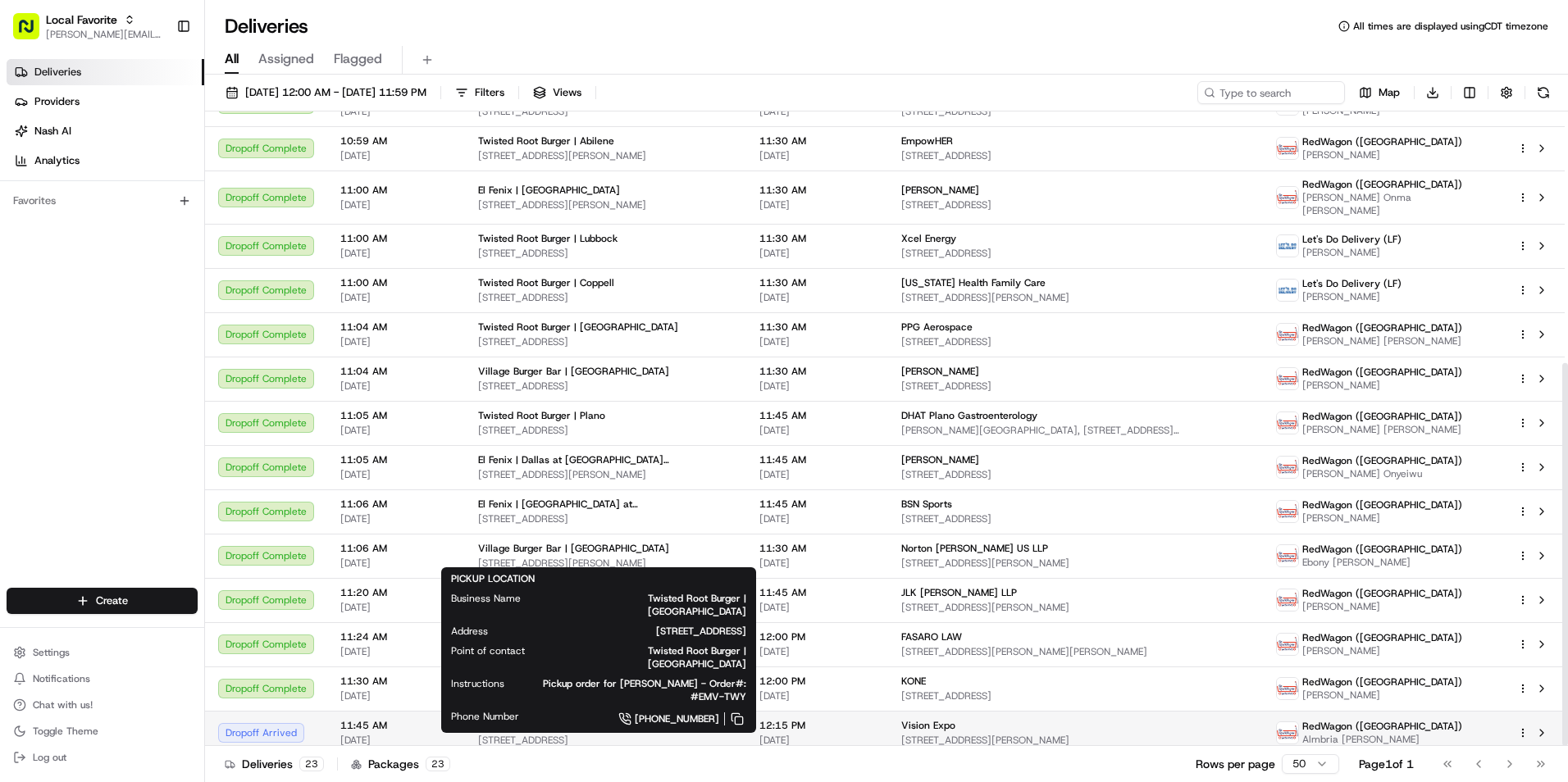
click at [604, 723] on span "Twisted Root Burger | Arlington" at bounding box center [578, 726] width 200 height 13
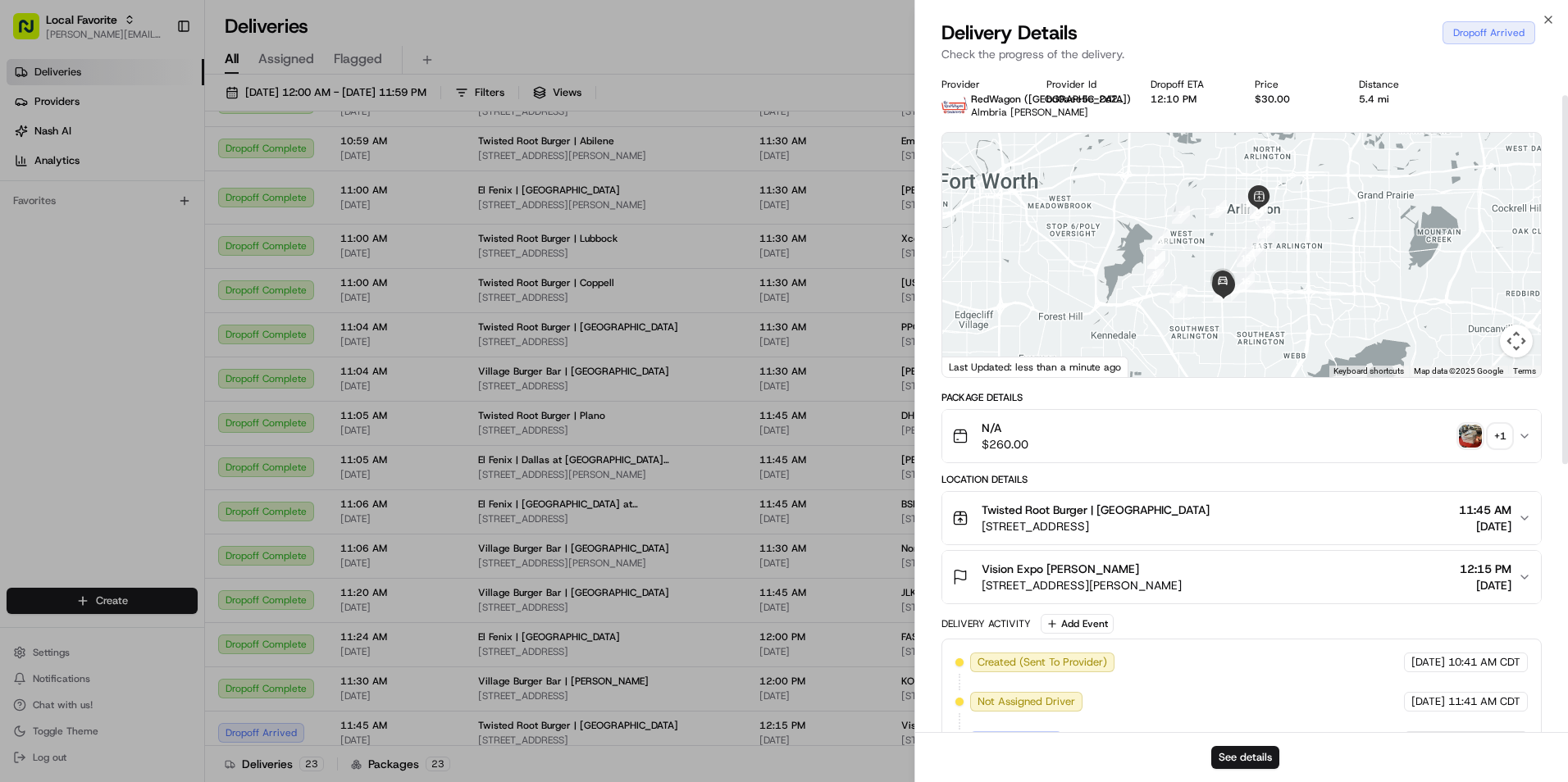
scroll to position [0, 0]
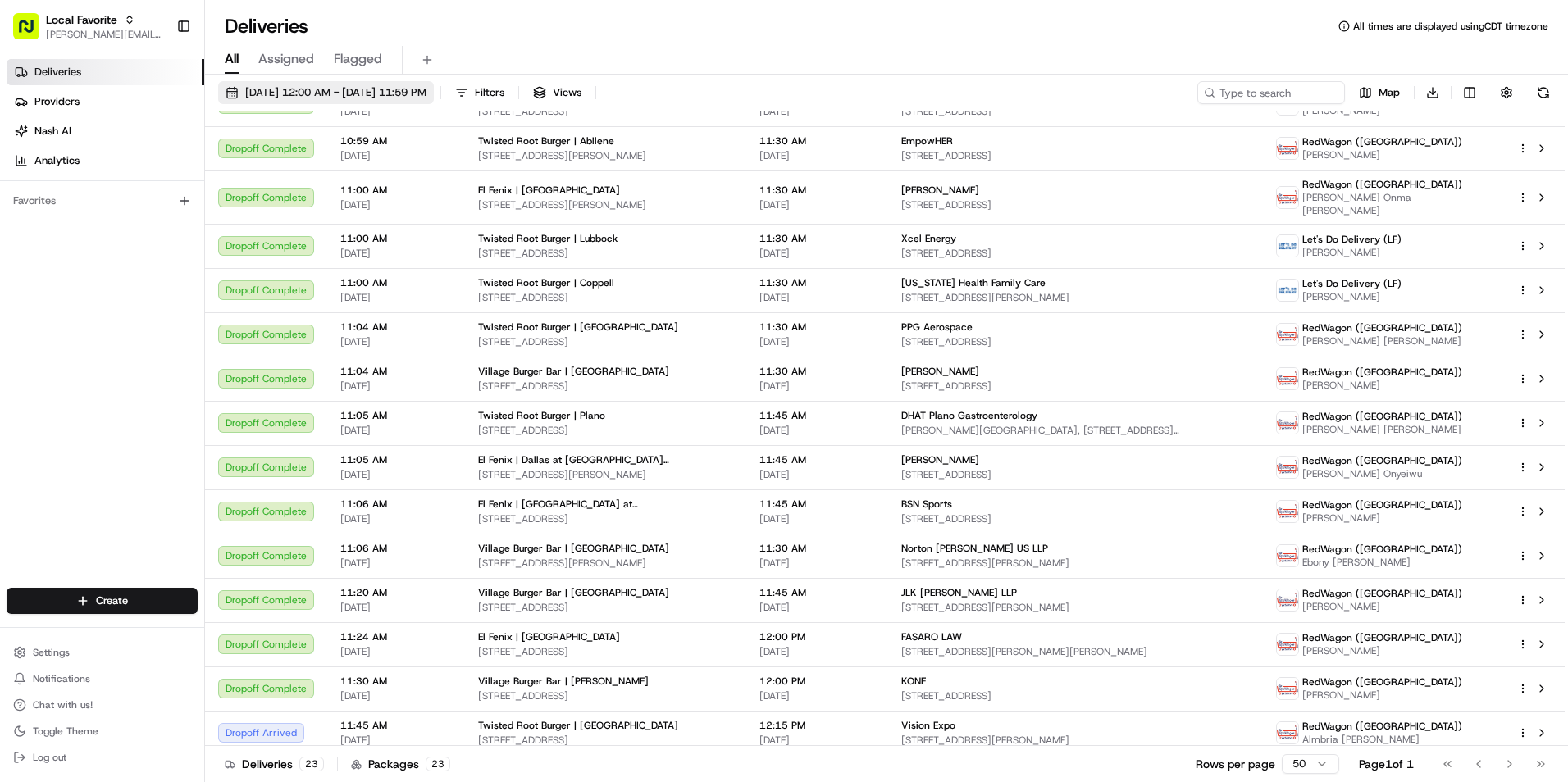
click at [302, 84] on button "08/20/2025 12:00 AM - 08/20/2025 11:59 PM" at bounding box center [326, 93] width 216 height 23
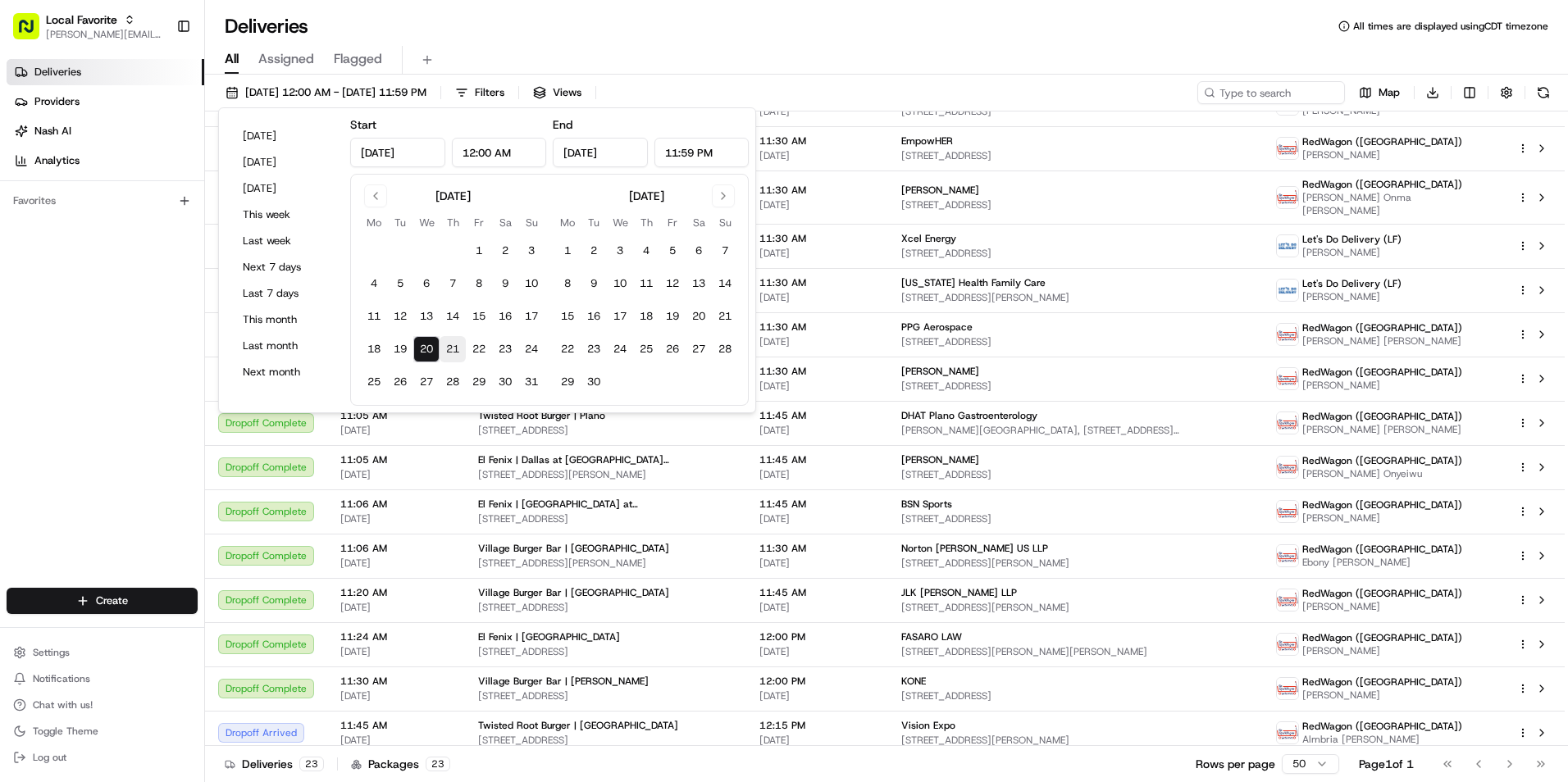
click at [453, 344] on button "21" at bounding box center [453, 350] width 26 height 26
type input "Aug 21, 2025"
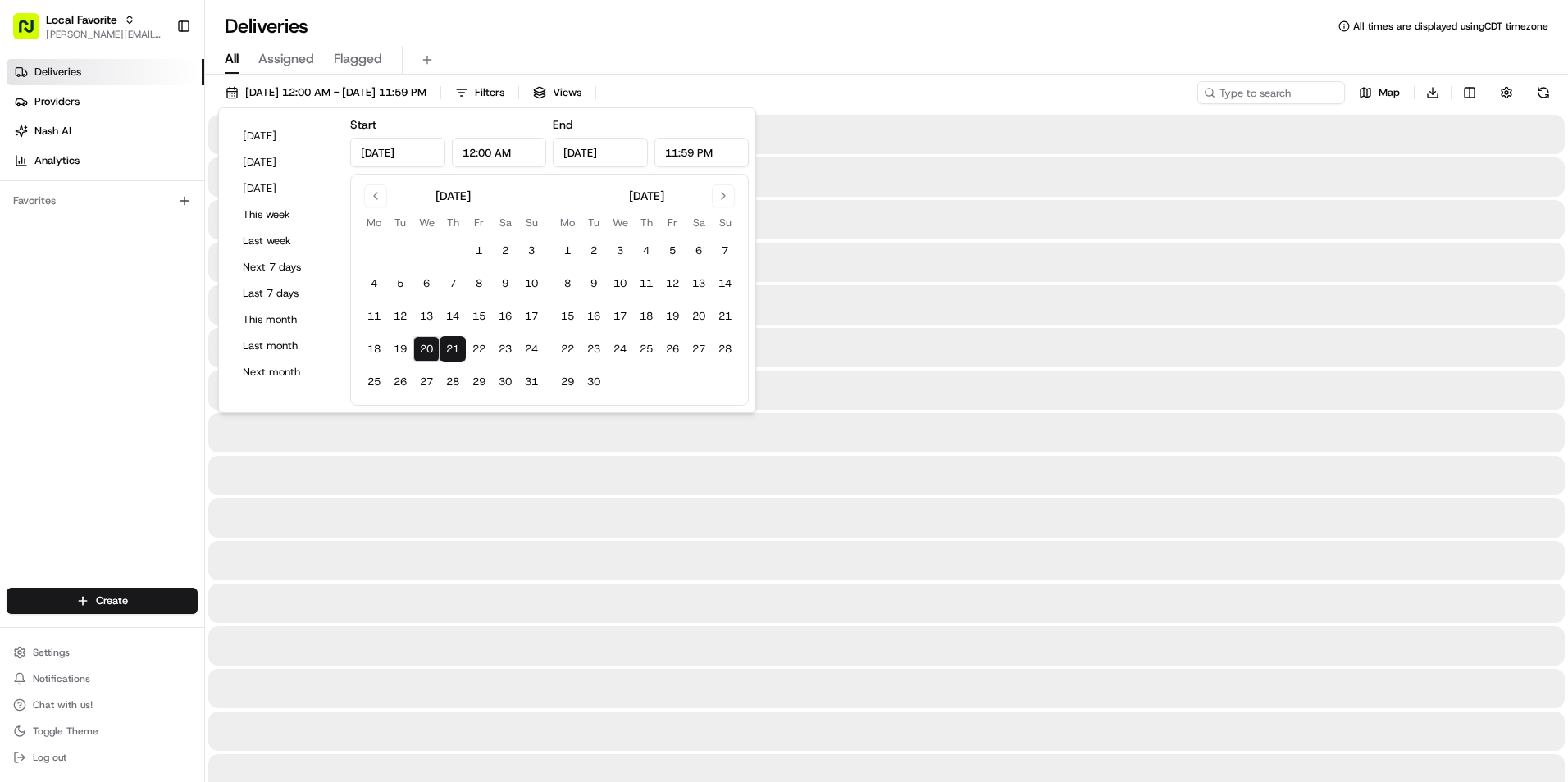
click at [453, 343] on button "21" at bounding box center [453, 350] width 26 height 26
type input "Aug 21, 2025"
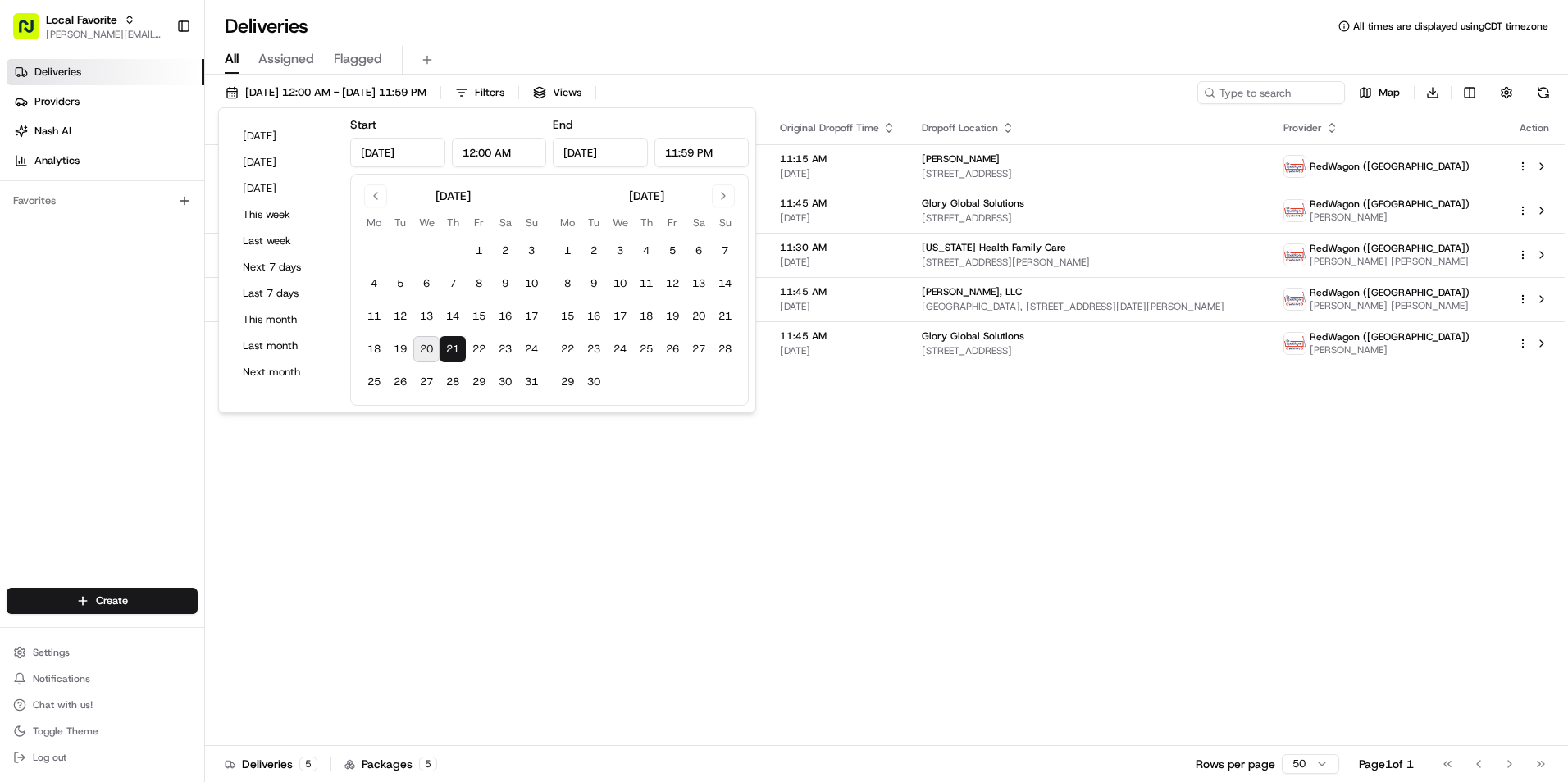
click at [637, 16] on div "Deliveries All times are displayed using CDT timezone" at bounding box center [887, 26] width 1364 height 26
